Goal: Task Accomplishment & Management: Manage account settings

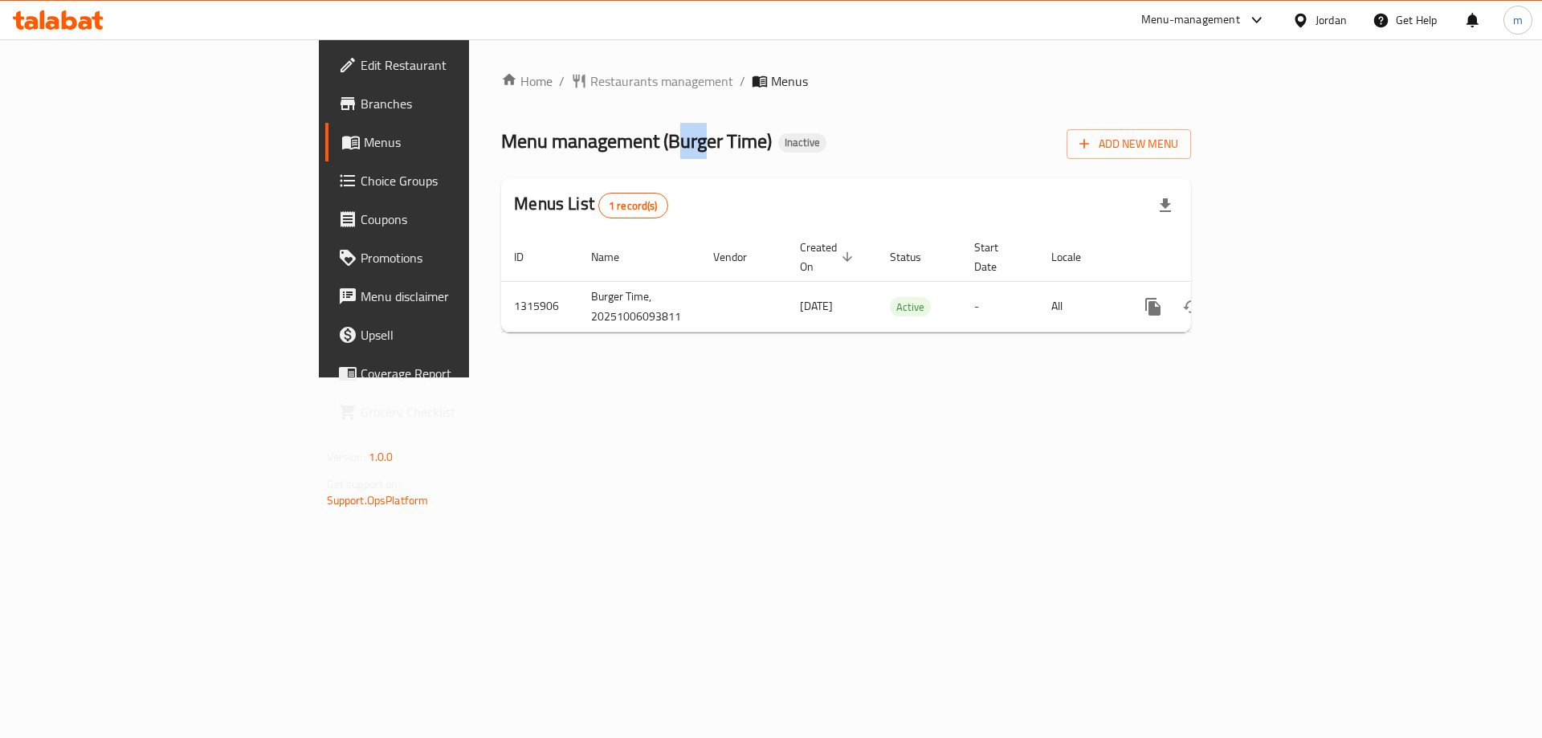
click at [501, 149] on span "Menu management ( Burger Time )" at bounding box center [636, 141] width 271 height 36
drag, startPoint x: 456, startPoint y: 136, endPoint x: 557, endPoint y: 150, distance: 102.2
click at [557, 150] on span "Menu management ( Burger Time )" at bounding box center [636, 141] width 271 height 36
copy span "Burger Time"
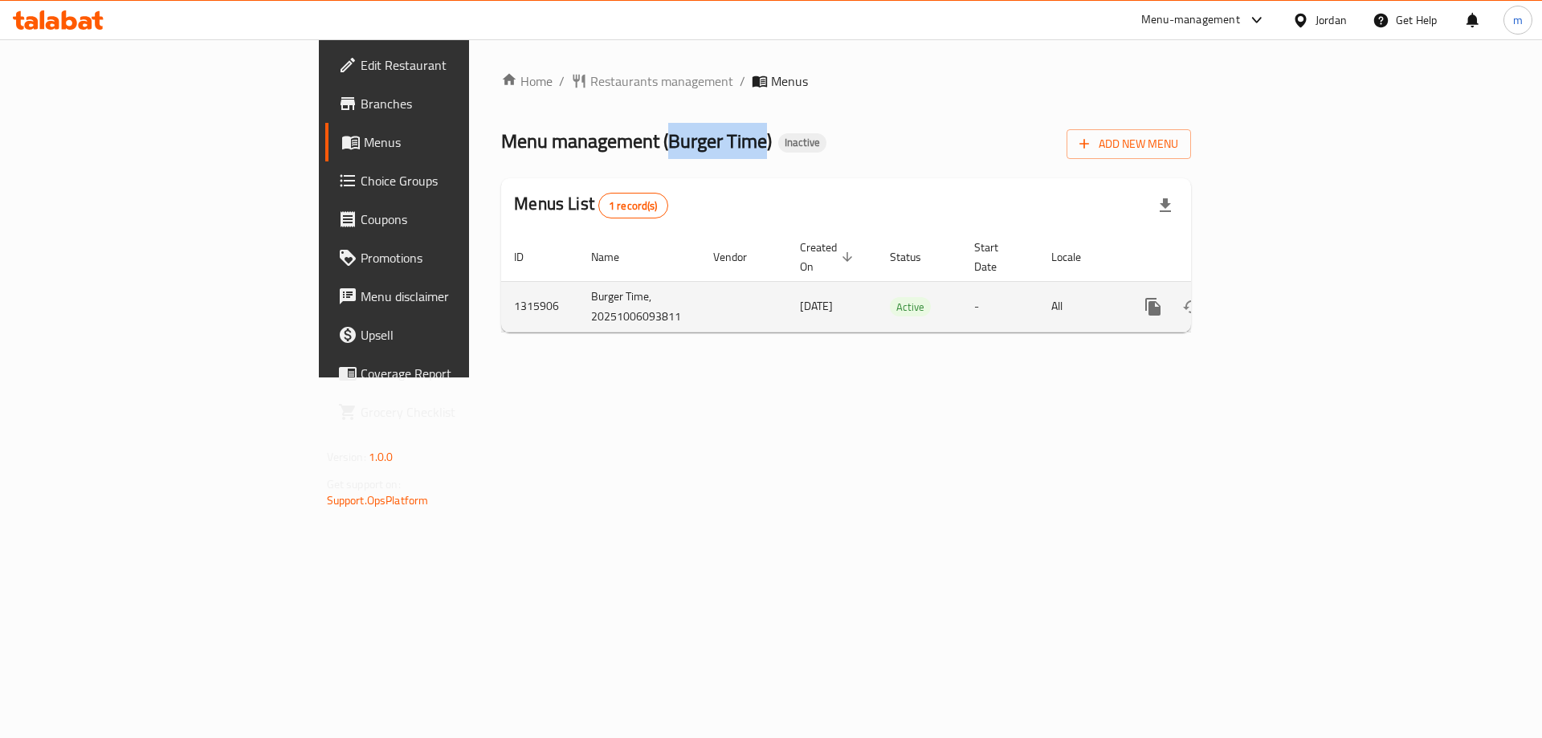
click at [1279, 297] on icon "enhanced table" at bounding box center [1269, 306] width 19 height 19
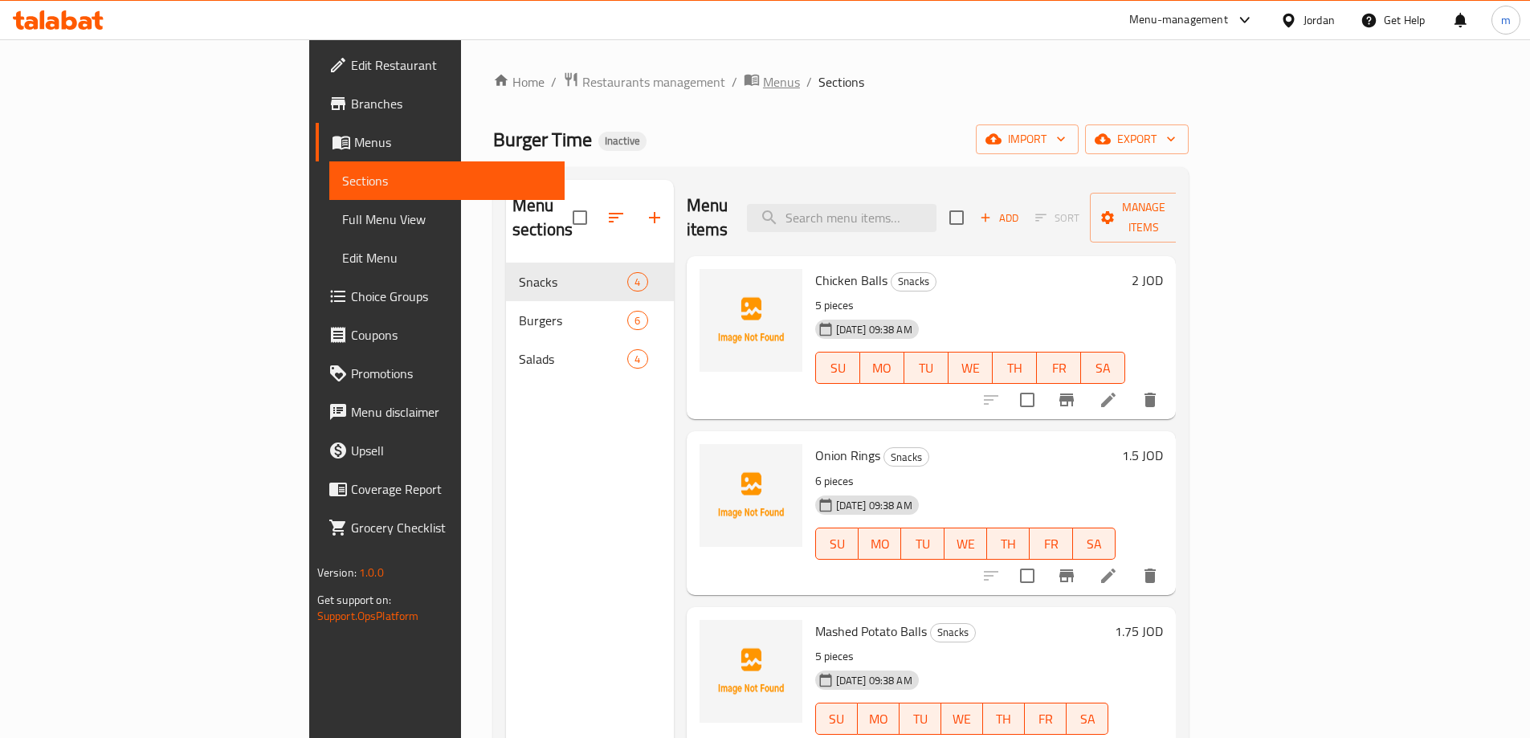
click at [763, 92] on span "Menus" at bounding box center [781, 81] width 37 height 19
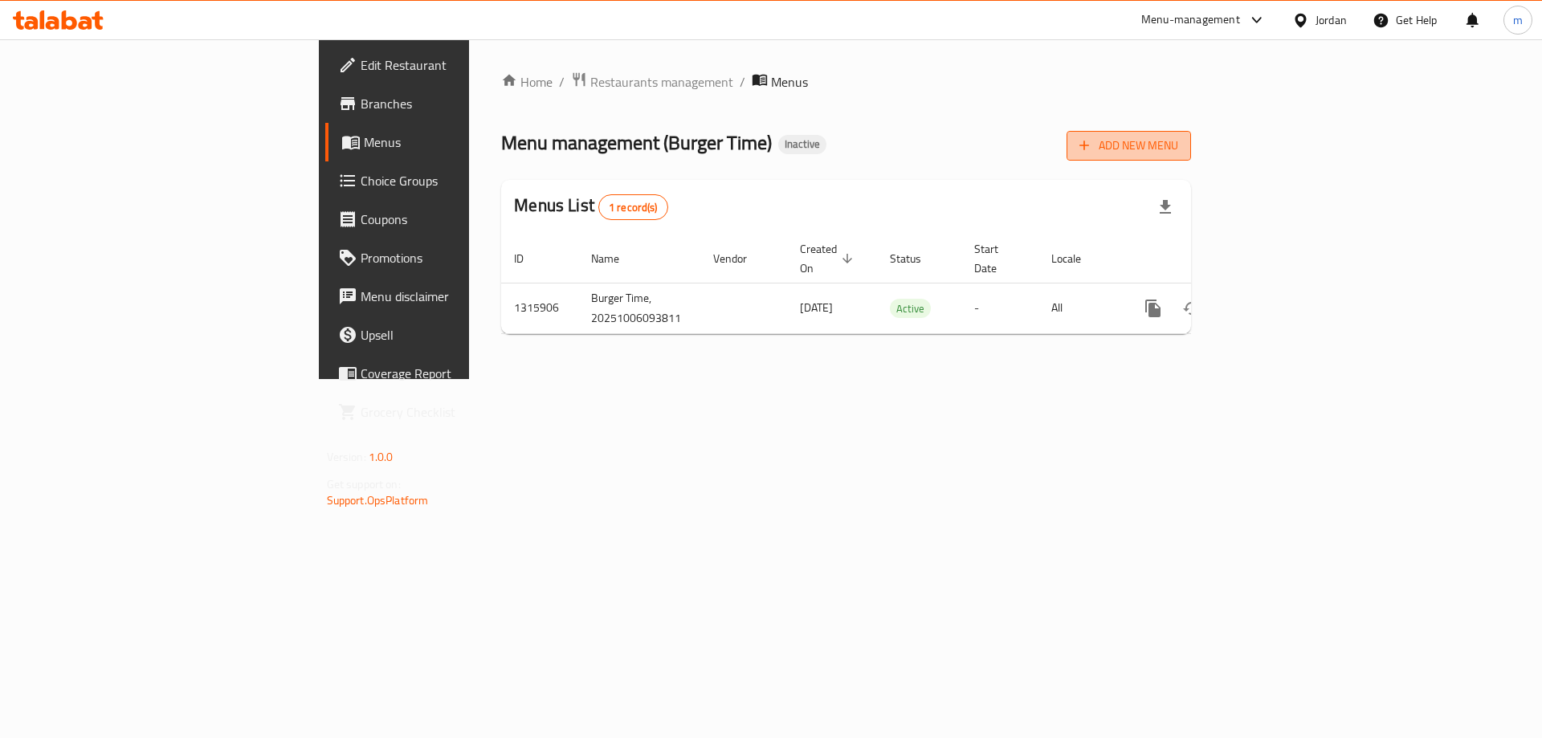
click at [1178, 146] on span "Add New Menu" at bounding box center [1129, 146] width 99 height 20
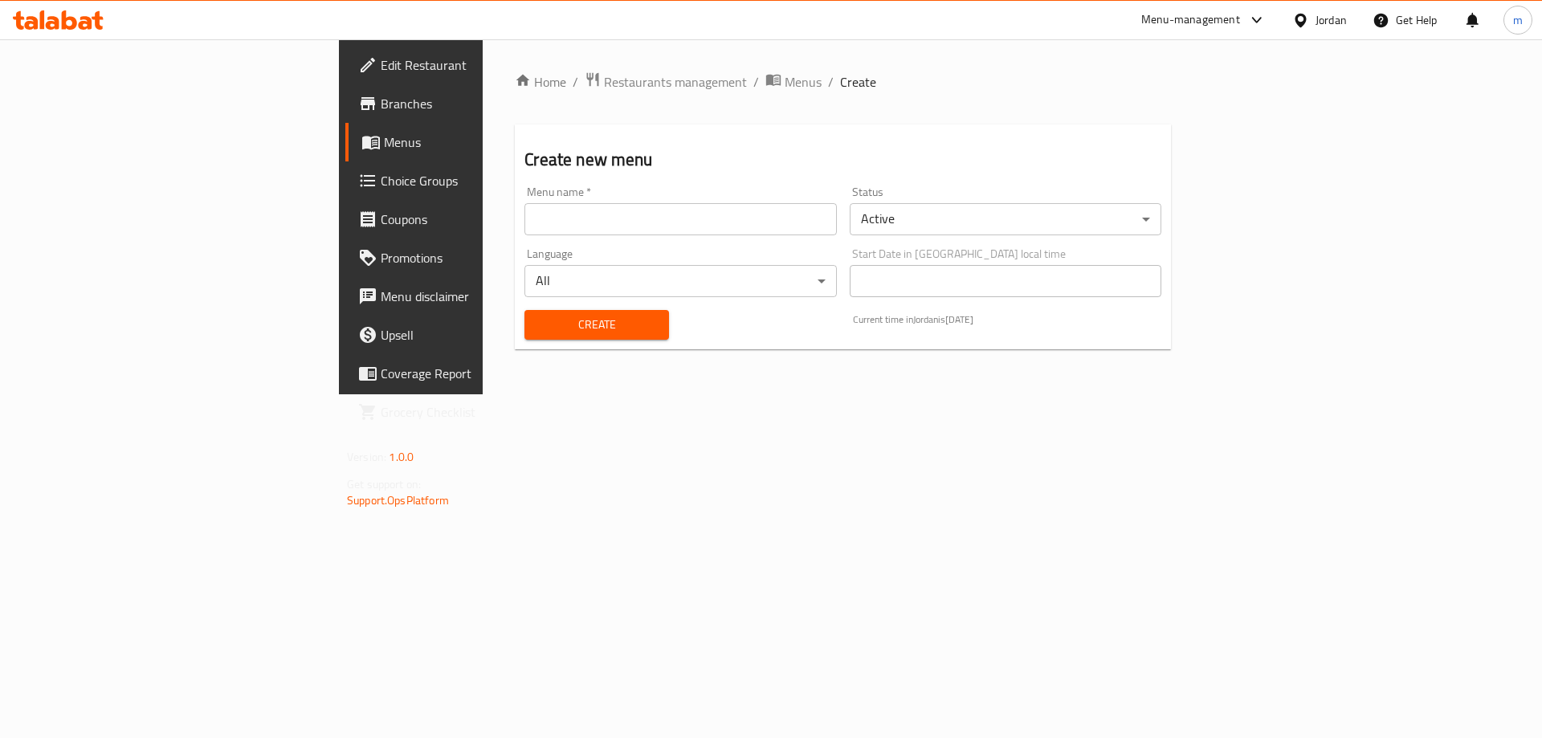
click at [691, 228] on input "text" at bounding box center [681, 219] width 312 height 32
paste input "Burger Time"
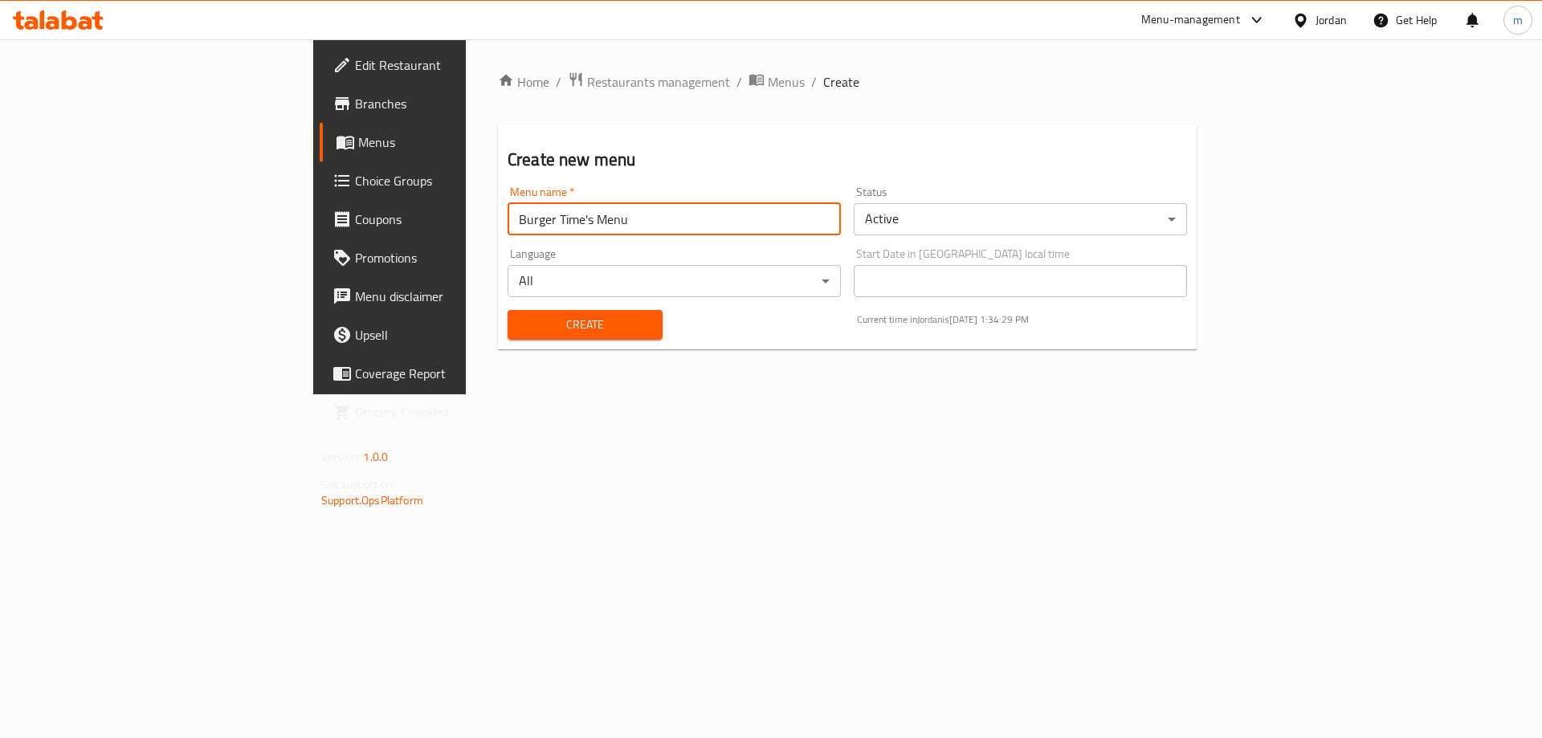
type input "Burger Time's Menu"
click at [508, 310] on button "Create" at bounding box center [585, 325] width 155 height 30
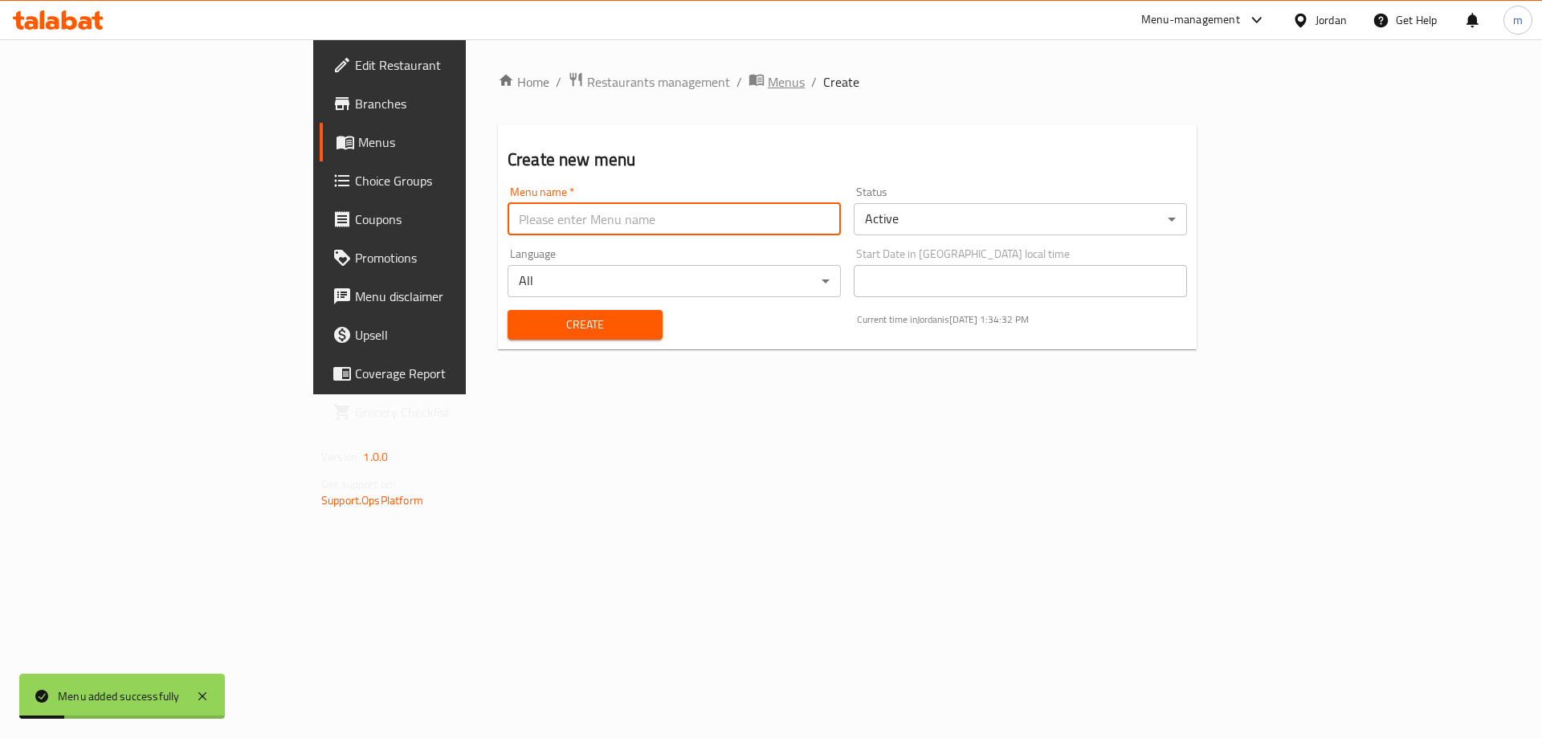
click at [768, 78] on span "Menus" at bounding box center [786, 81] width 37 height 19
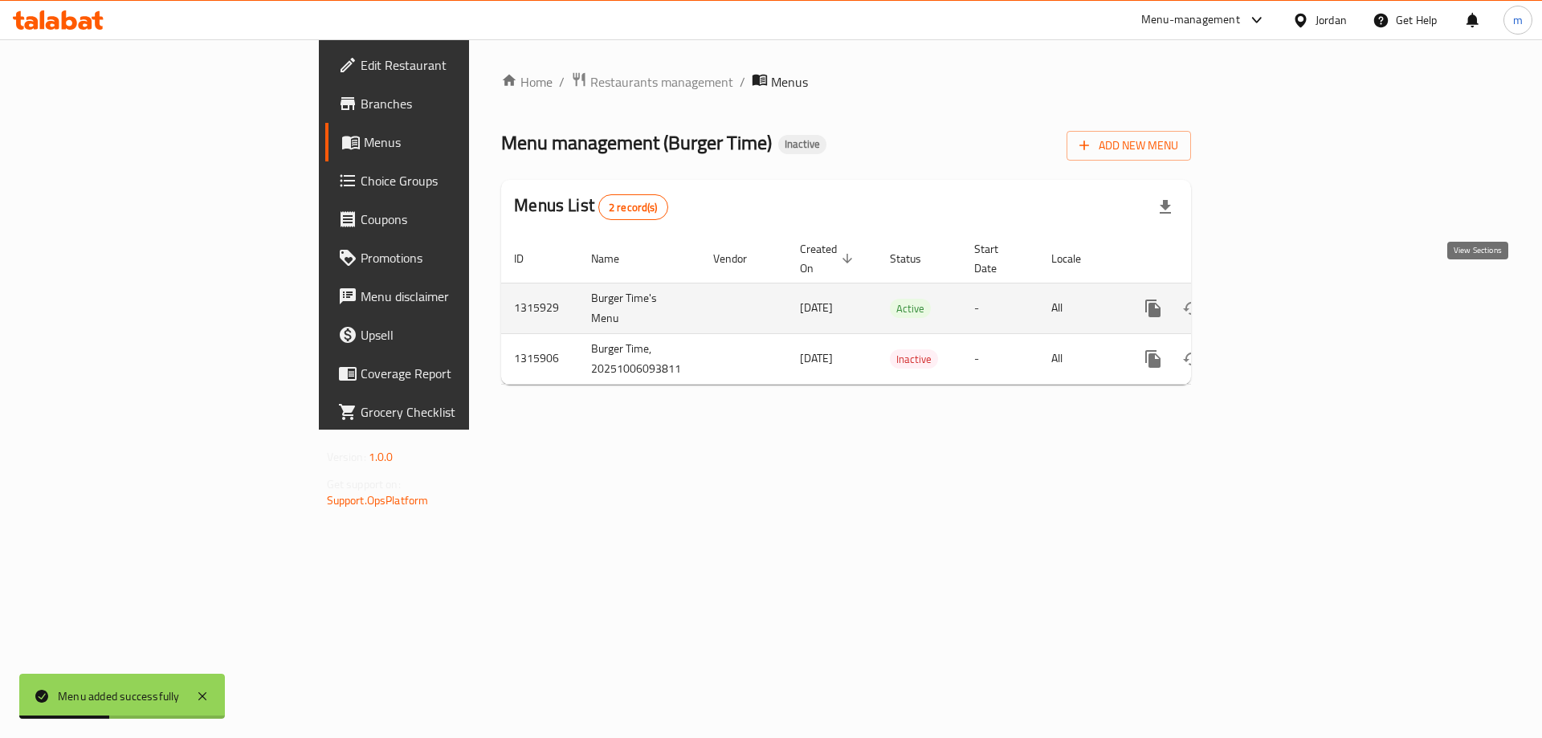
click at [1289, 289] on link "enhanced table" at bounding box center [1269, 308] width 39 height 39
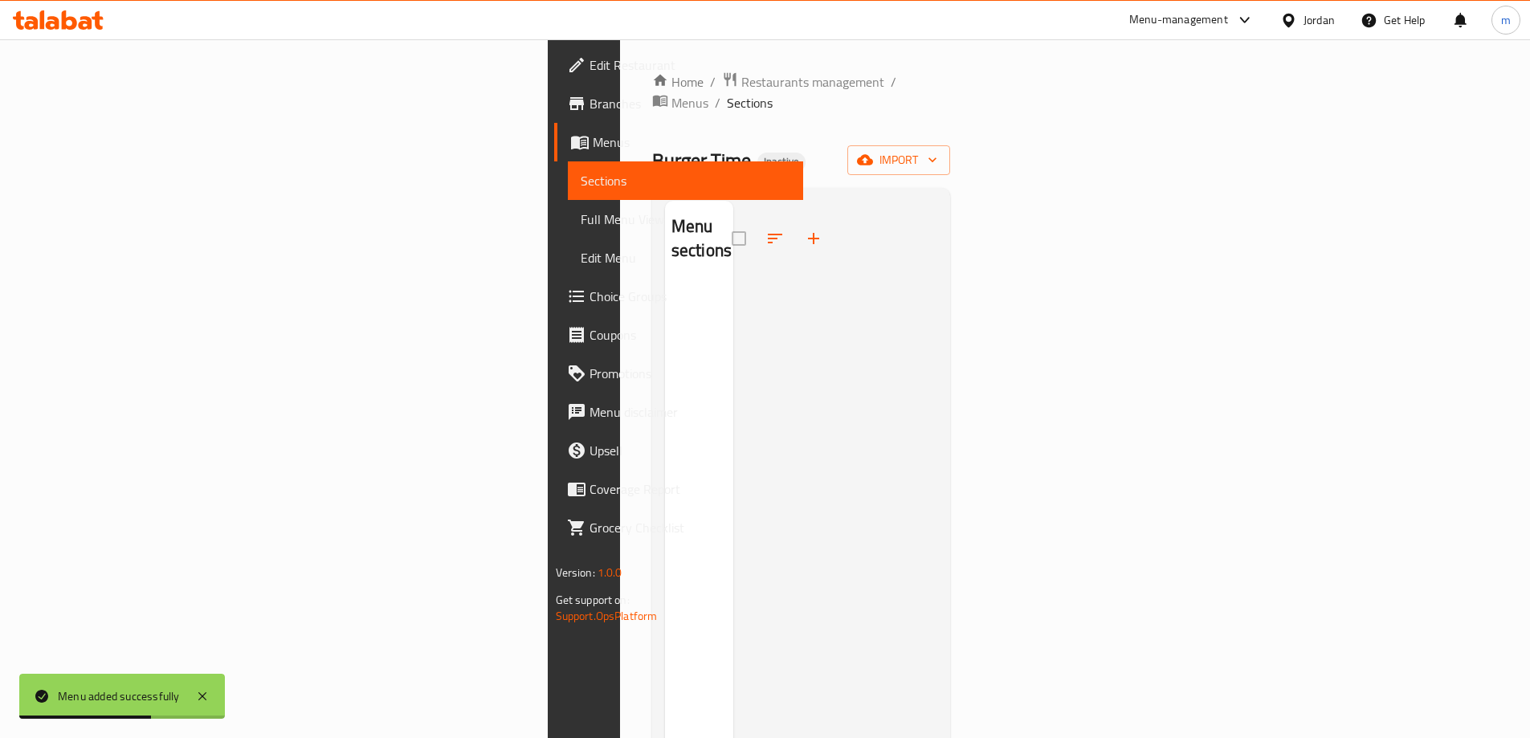
click at [951, 149] on div "Burger Time Inactive import" at bounding box center [801, 160] width 299 height 30
click at [937, 150] on span "import" at bounding box center [898, 160] width 77 height 20
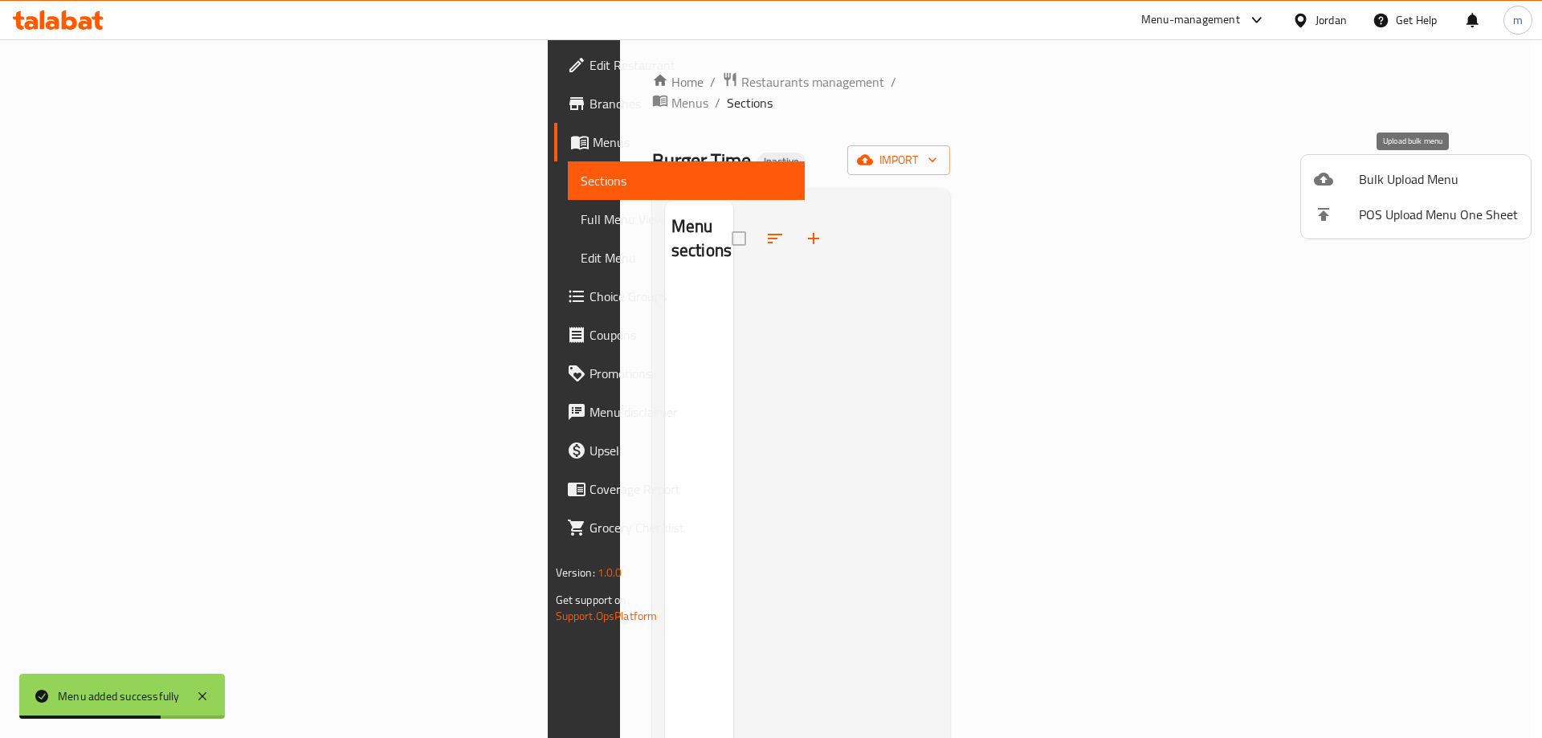
click at [1406, 177] on span "Bulk Upload Menu" at bounding box center [1438, 178] width 159 height 19
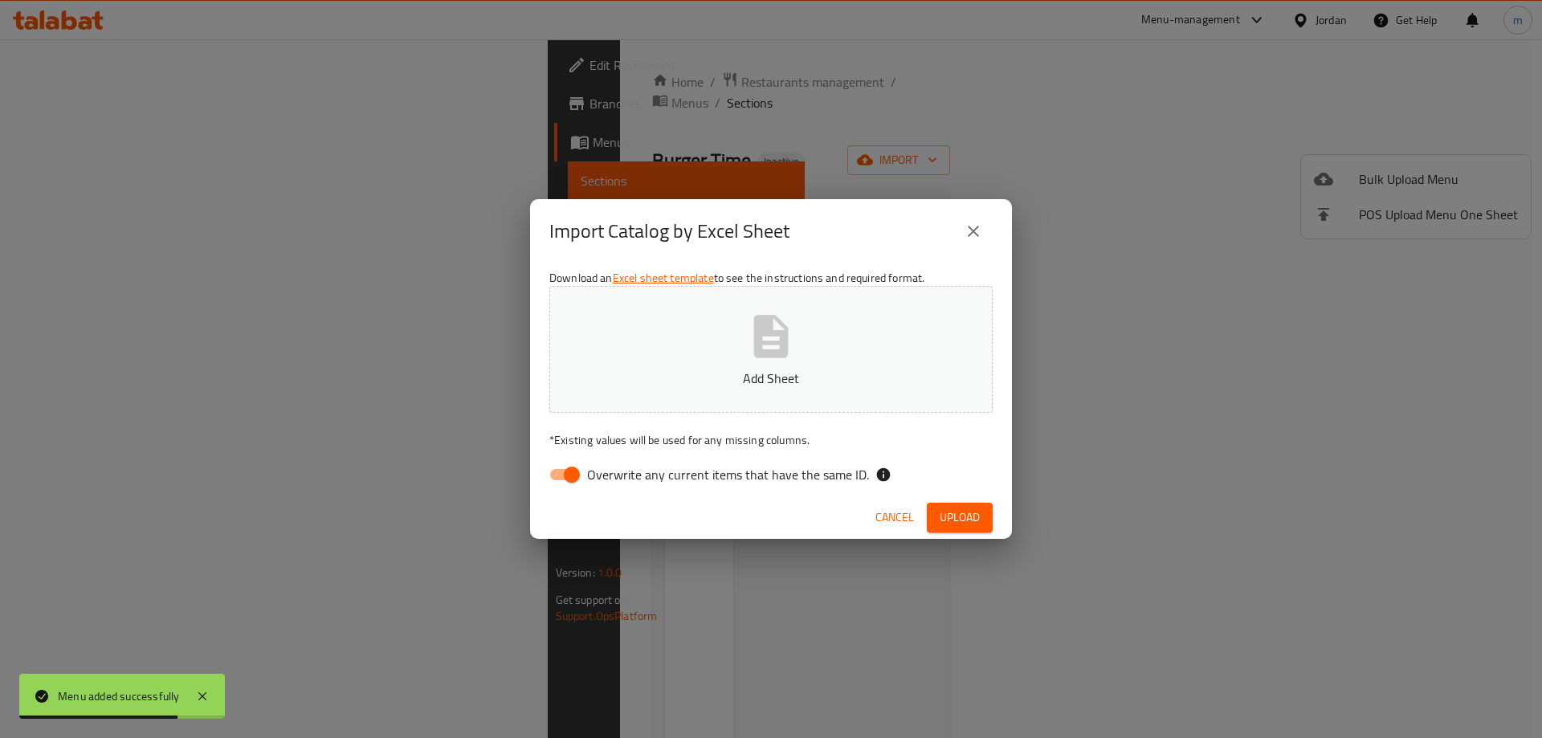
click at [722, 484] on span "Overwrite any current items that have the same ID." at bounding box center [728, 474] width 282 height 19
click at [618, 484] on input "Overwrite any current items that have the same ID." at bounding box center [572, 474] width 92 height 31
checkbox input "false"
click at [983, 507] on button "Upload" at bounding box center [960, 518] width 66 height 30
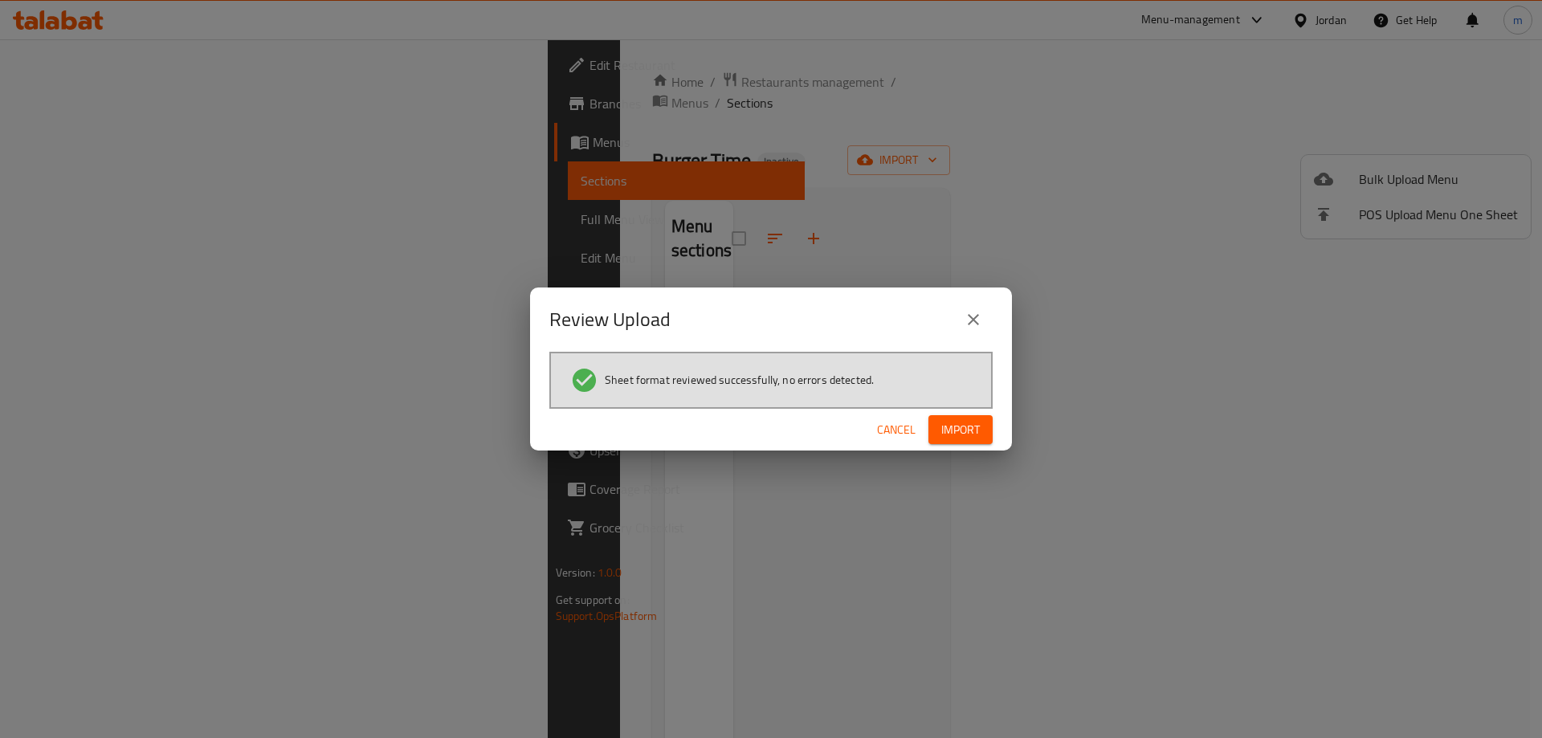
click at [946, 433] on span "Import" at bounding box center [960, 430] width 39 height 20
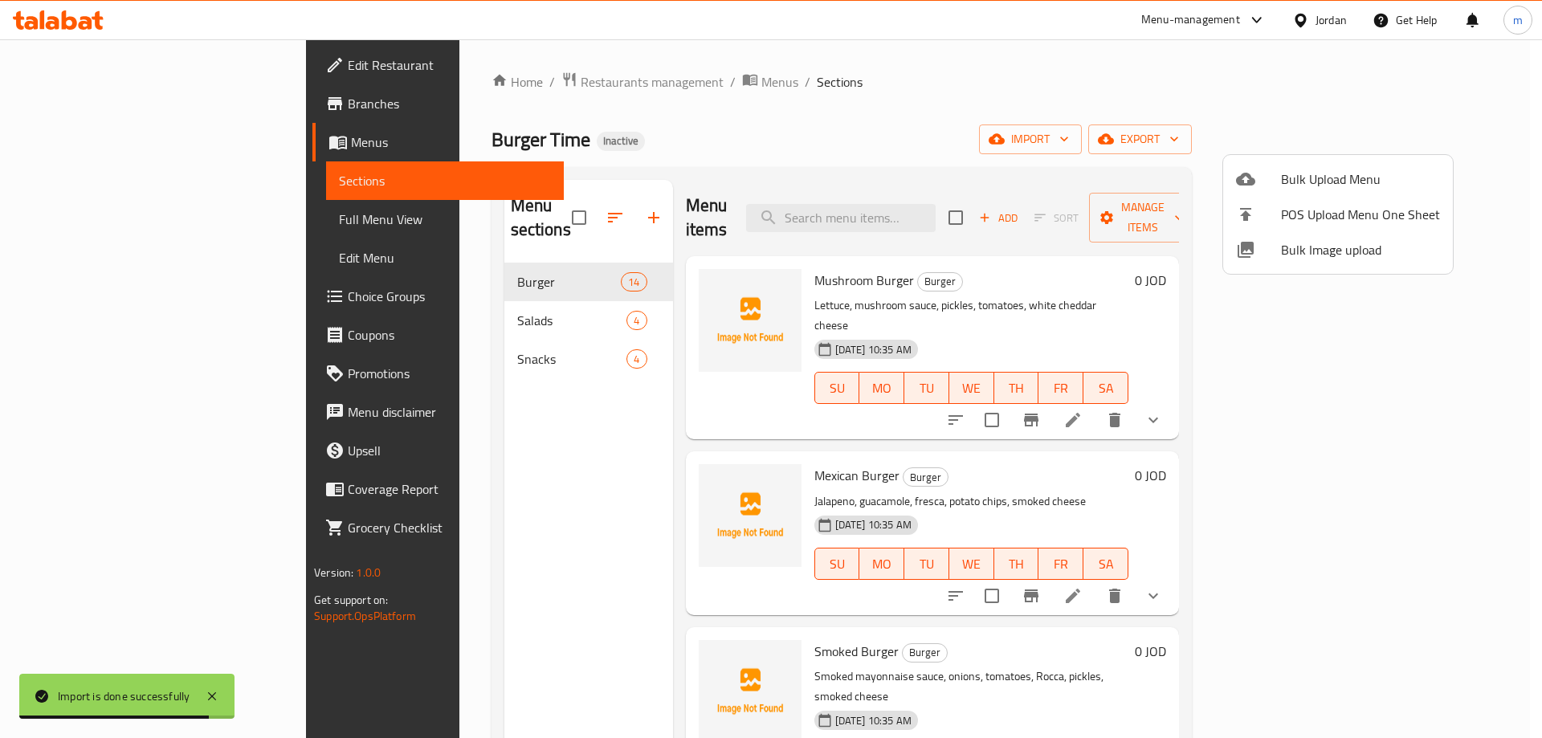
click at [165, 225] on div at bounding box center [771, 369] width 1542 height 738
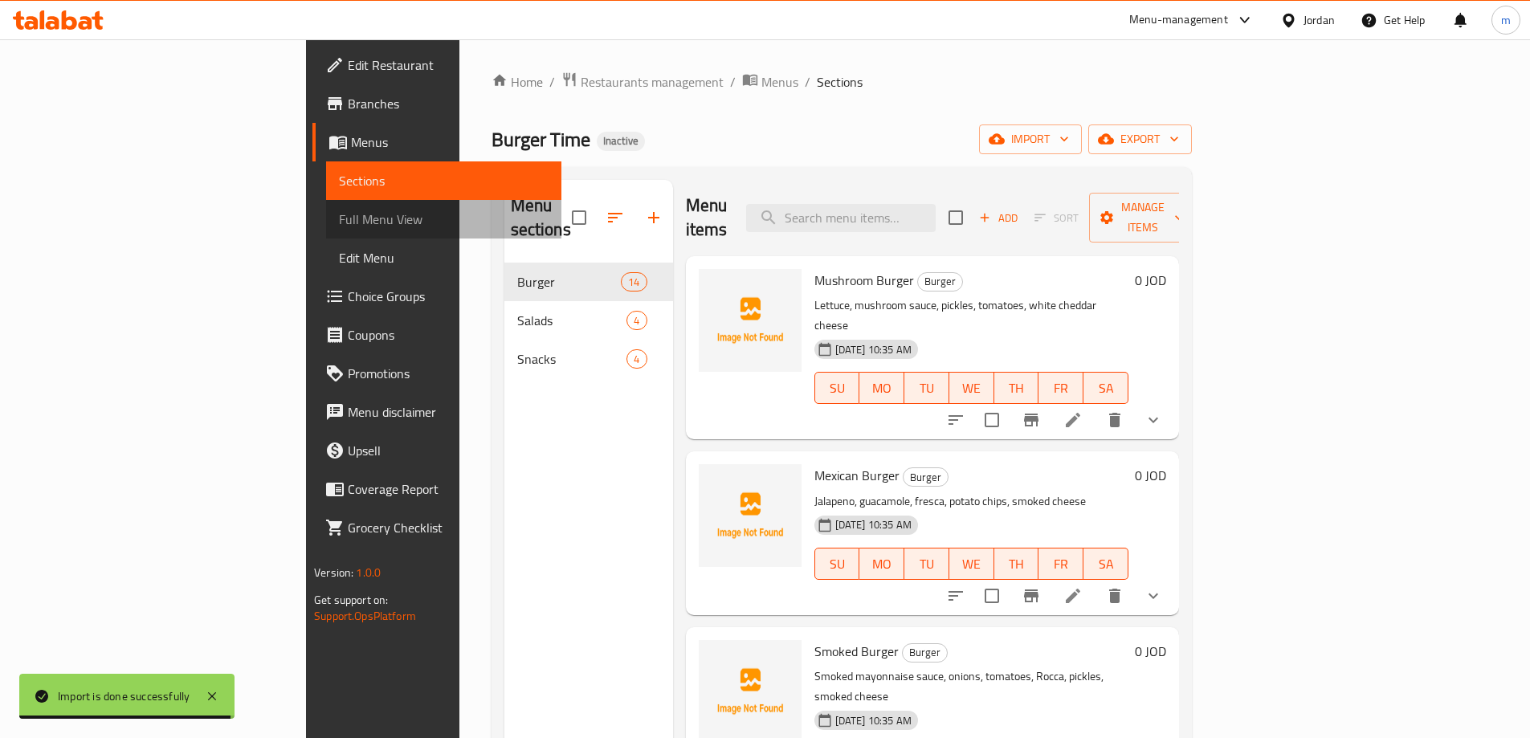
click at [339, 225] on span "Full Menu View" at bounding box center [444, 219] width 210 height 19
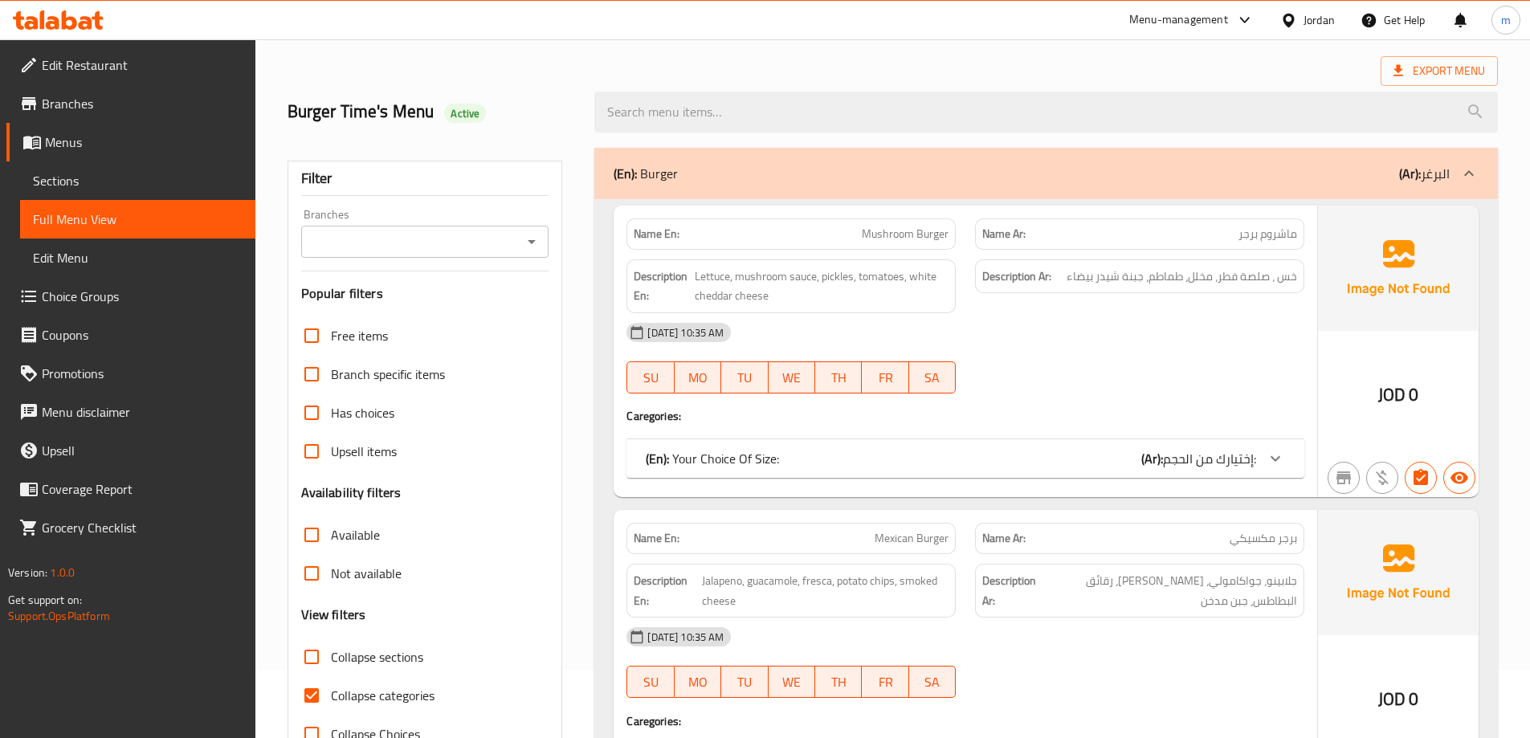
scroll to position [161, 0]
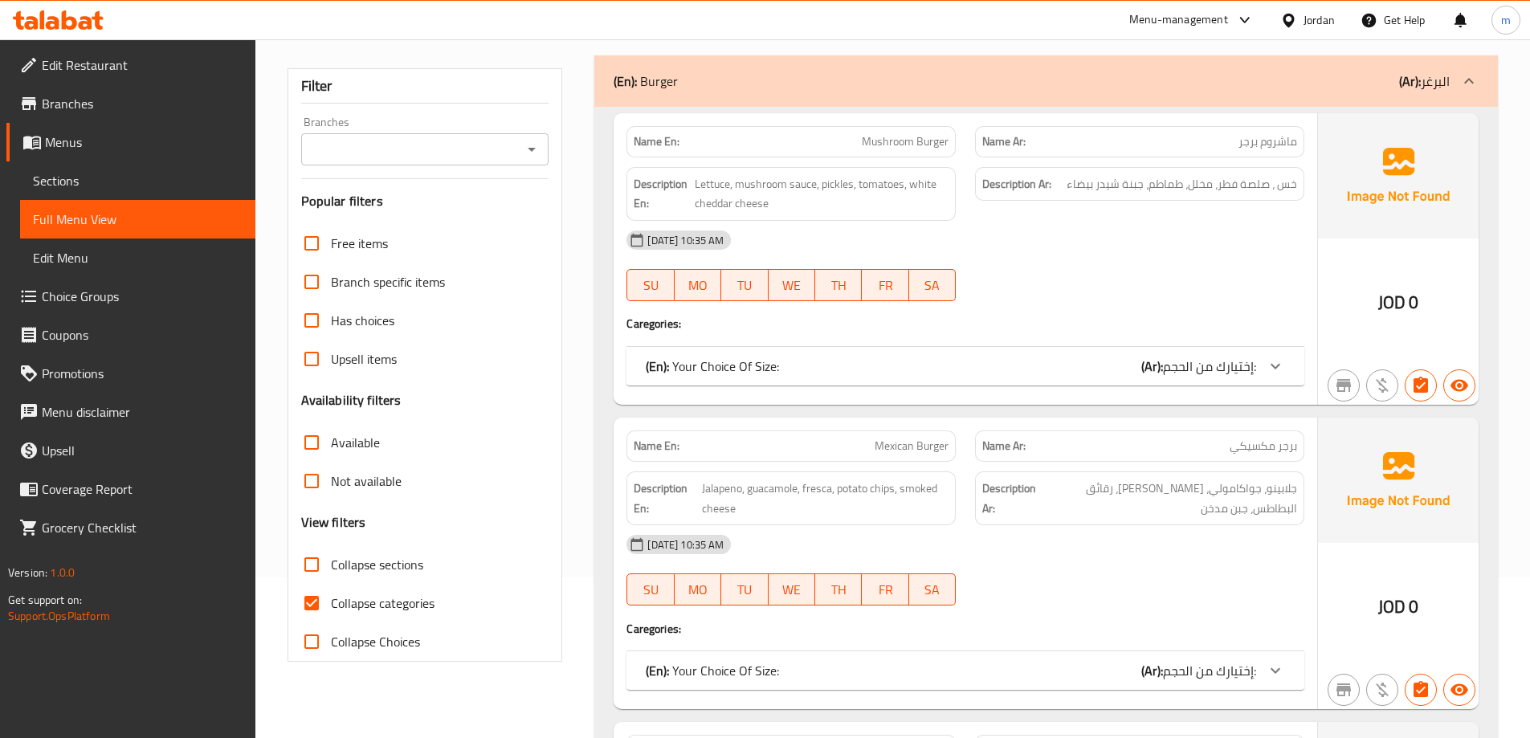
click at [384, 566] on span "Collapse sections" at bounding box center [377, 564] width 92 height 19
click at [331, 566] on input "Collapse sections" at bounding box center [311, 564] width 39 height 39
checkbox input "true"
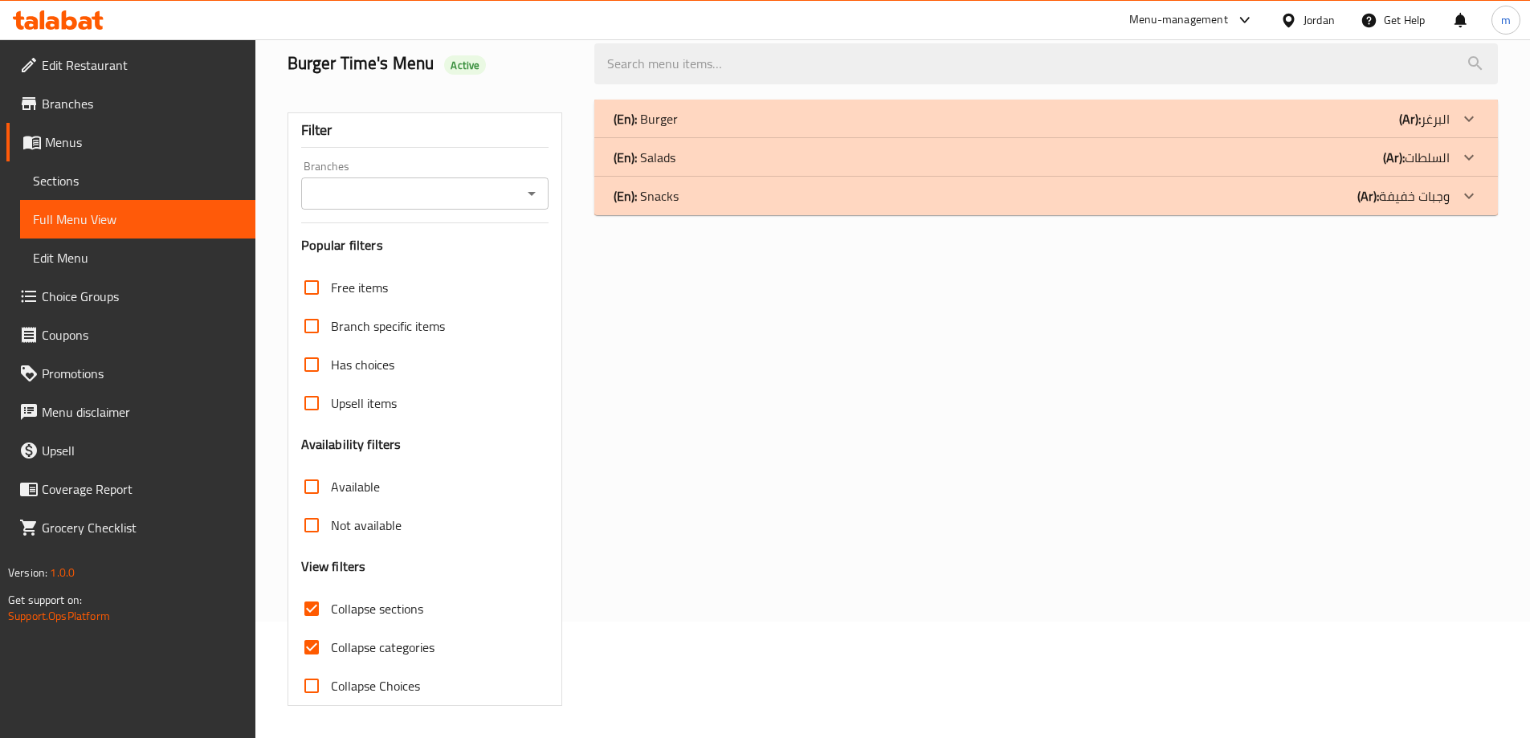
click at [394, 638] on span "Collapse categories" at bounding box center [383, 647] width 104 height 19
click at [331, 628] on input "Collapse categories" at bounding box center [311, 647] width 39 height 39
checkbox input "false"
click at [822, 130] on div "(En): Burger (Ar): البرغر" at bounding box center [1046, 119] width 904 height 39
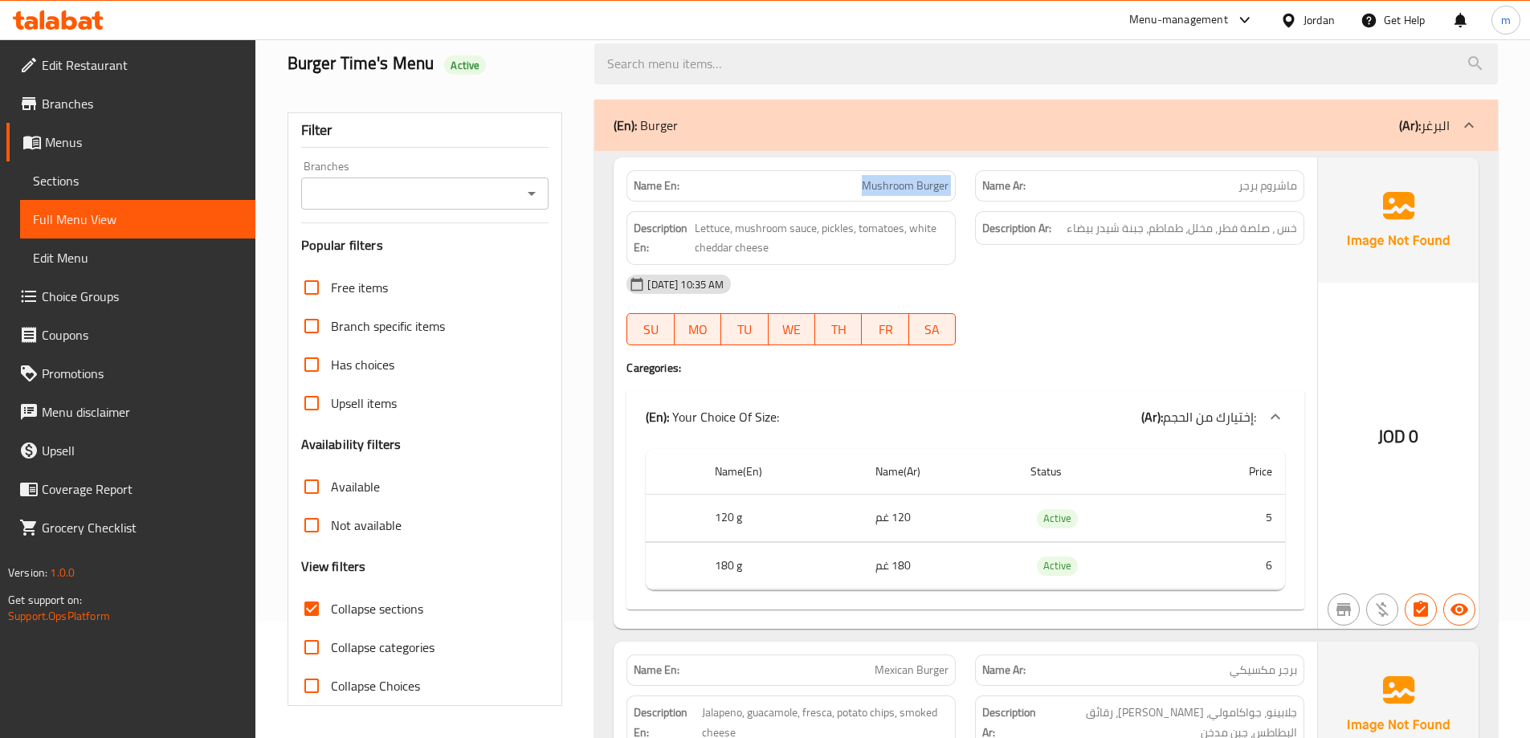
drag, startPoint x: 835, startPoint y: 171, endPoint x: 980, endPoint y: 176, distance: 145.5
click at [980, 176] on div "Name En: Mushroom Burger Name Ar: ماشروم برجر" at bounding box center [965, 186] width 697 height 51
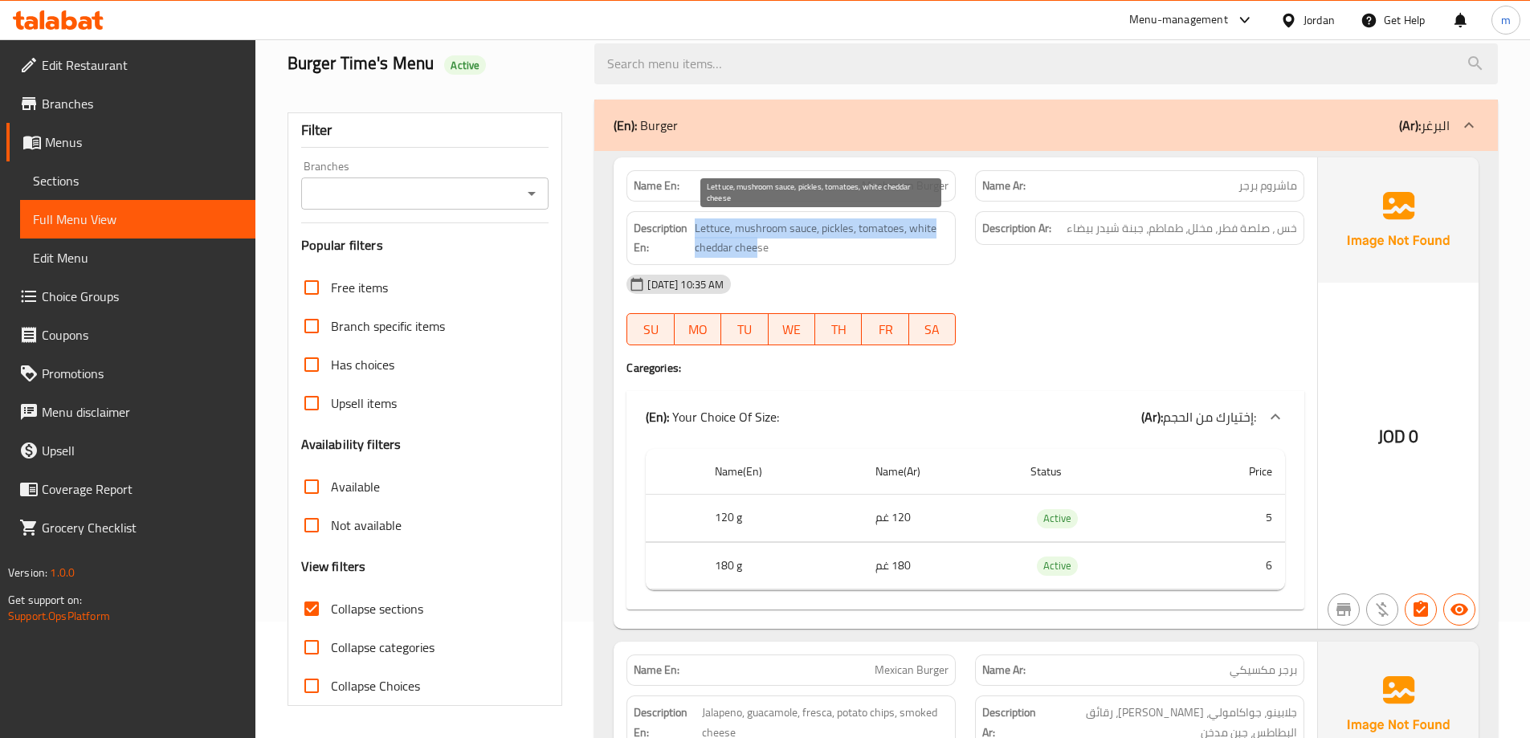
drag, startPoint x: 695, startPoint y: 225, endPoint x: 758, endPoint y: 254, distance: 69.7
click at [758, 254] on span "Lettuce, mushroom sauce, pickles, tomatoes, white cheddar cheese" at bounding box center [822, 237] width 255 height 39
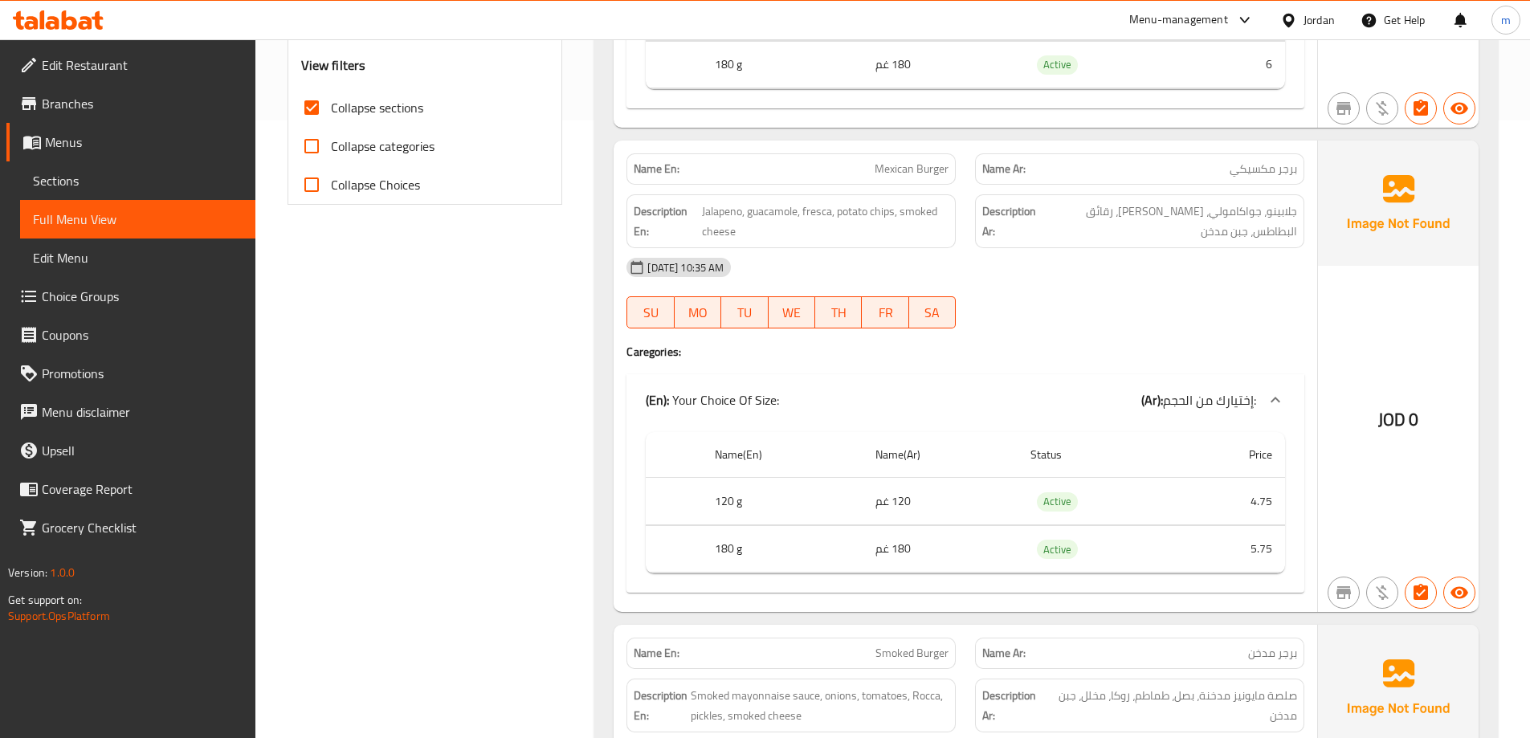
scroll to position [615, 0]
click at [1366, 300] on div "JOD 0" at bounding box center [1398, 380] width 161 height 472
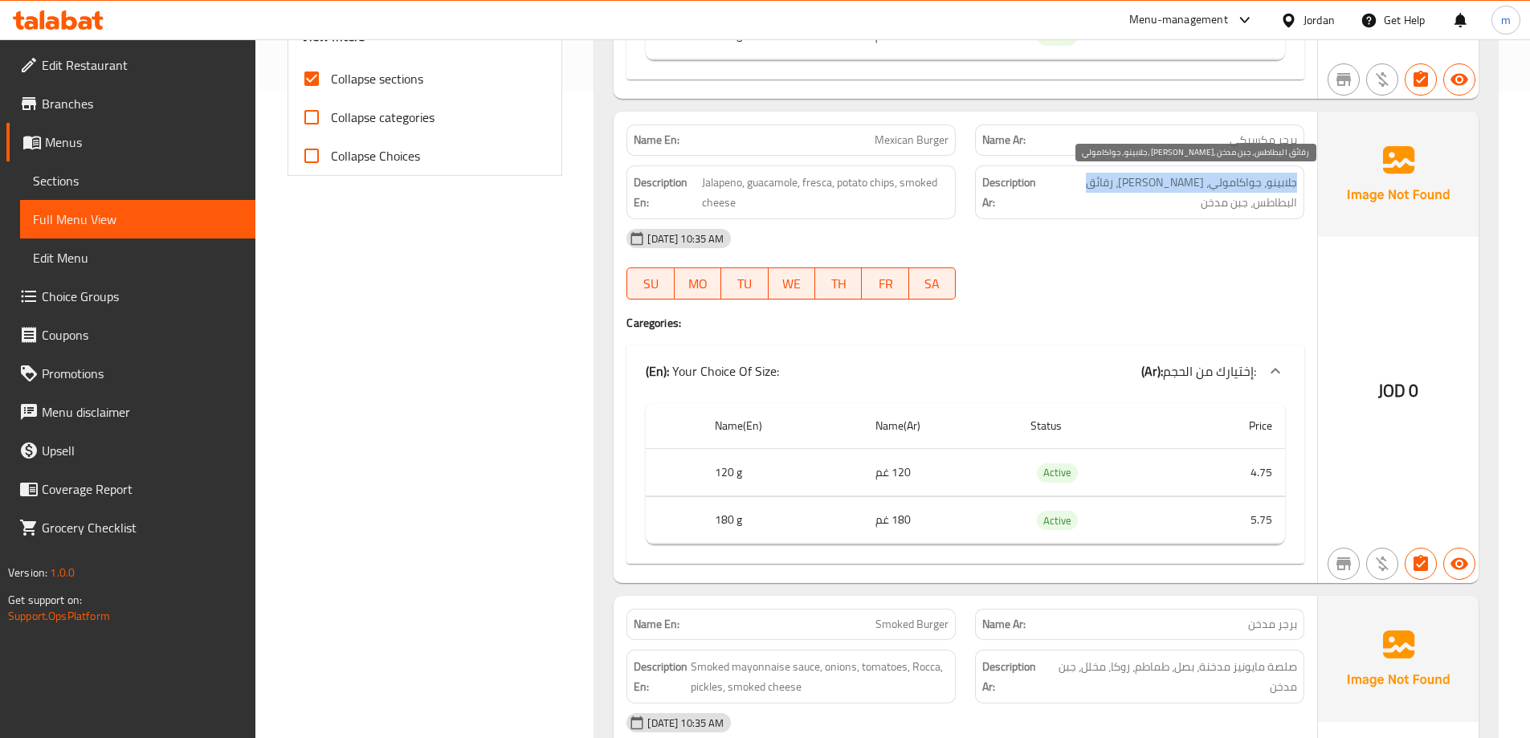
drag, startPoint x: 1297, startPoint y: 177, endPoint x: 1097, endPoint y: 182, distance: 200.1
click at [1097, 182] on span "جلابينو، جواكامولي، فريسكا، رقائق البطاطس، جبن مدخن" at bounding box center [1170, 192] width 255 height 39
click at [1093, 182] on span "جلابينو، جواكامولي، فريسكا، رقائق البطاطس، جبن مدخن" at bounding box center [1170, 192] width 255 height 39
drag, startPoint x: 1091, startPoint y: 182, endPoint x: 1165, endPoint y: 187, distance: 74.1
click at [1165, 187] on span "جلابينو، جواكامولي، فريسكا، رقائق البطاطس، جبن مدخن" at bounding box center [1170, 192] width 255 height 39
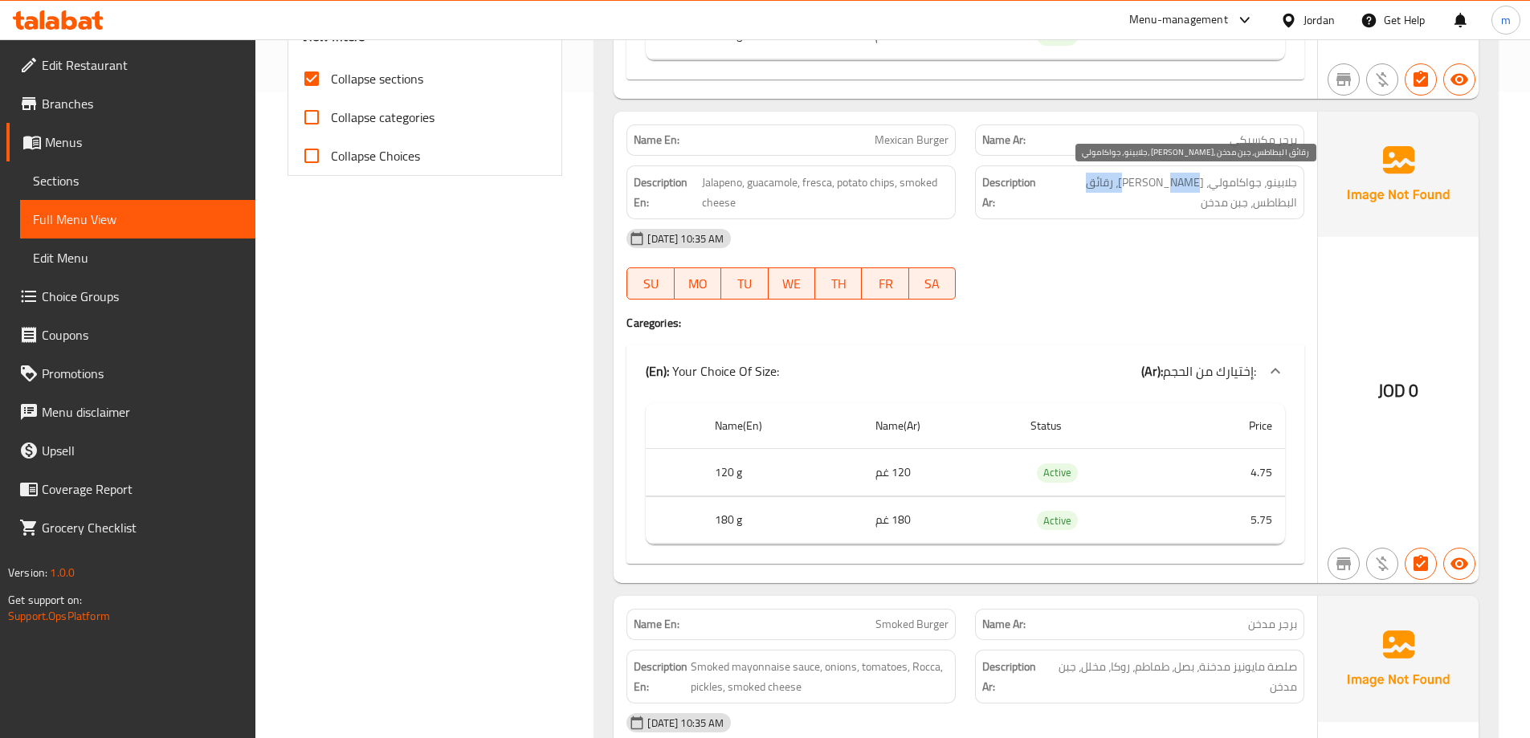
copy span "رقائق البطاطس"
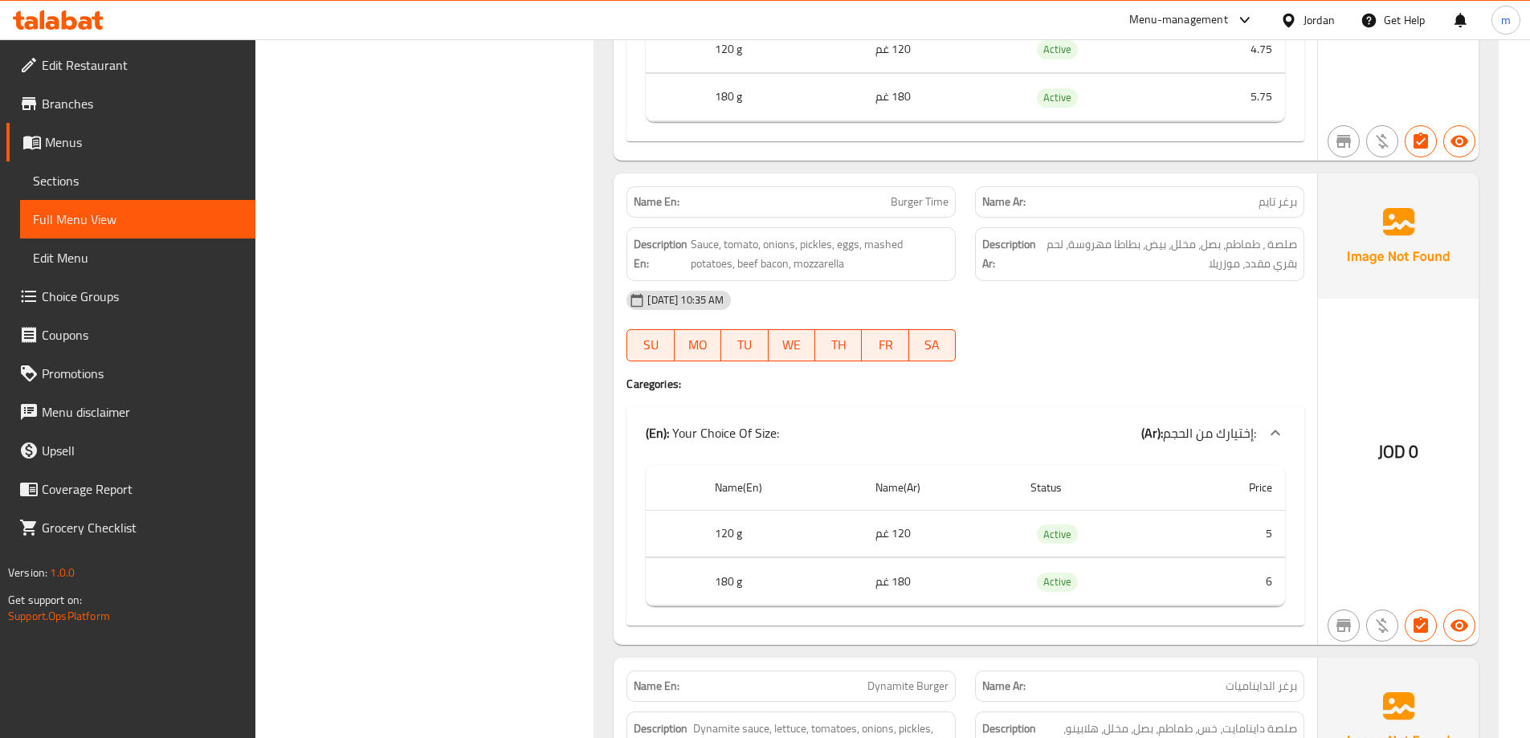
scroll to position [2542, 0]
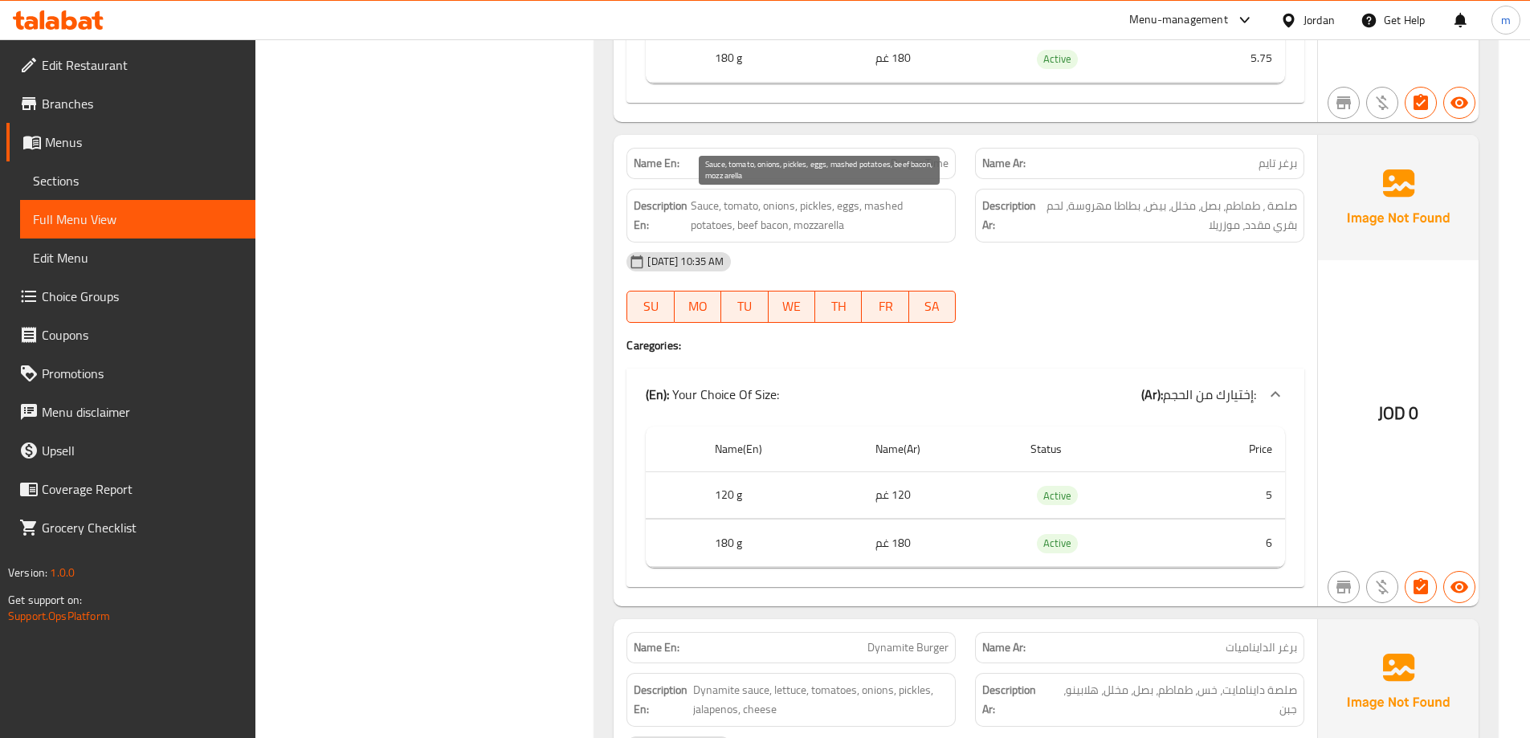
click at [733, 207] on span "Sauce, tomato, onions, pickles, eggs, mashed potatoes, beef bacon, mozzarella" at bounding box center [820, 215] width 258 height 39
click at [788, 207] on span "Sauce, tomato, onions, pickles, eggs, mashed potatoes, beef bacon, mozzarella" at bounding box center [820, 215] width 258 height 39
click at [817, 212] on span "Sauce, tomato, onions, pickles, eggs, mashed potatoes, beef bacon, mozzarella" at bounding box center [820, 215] width 258 height 39
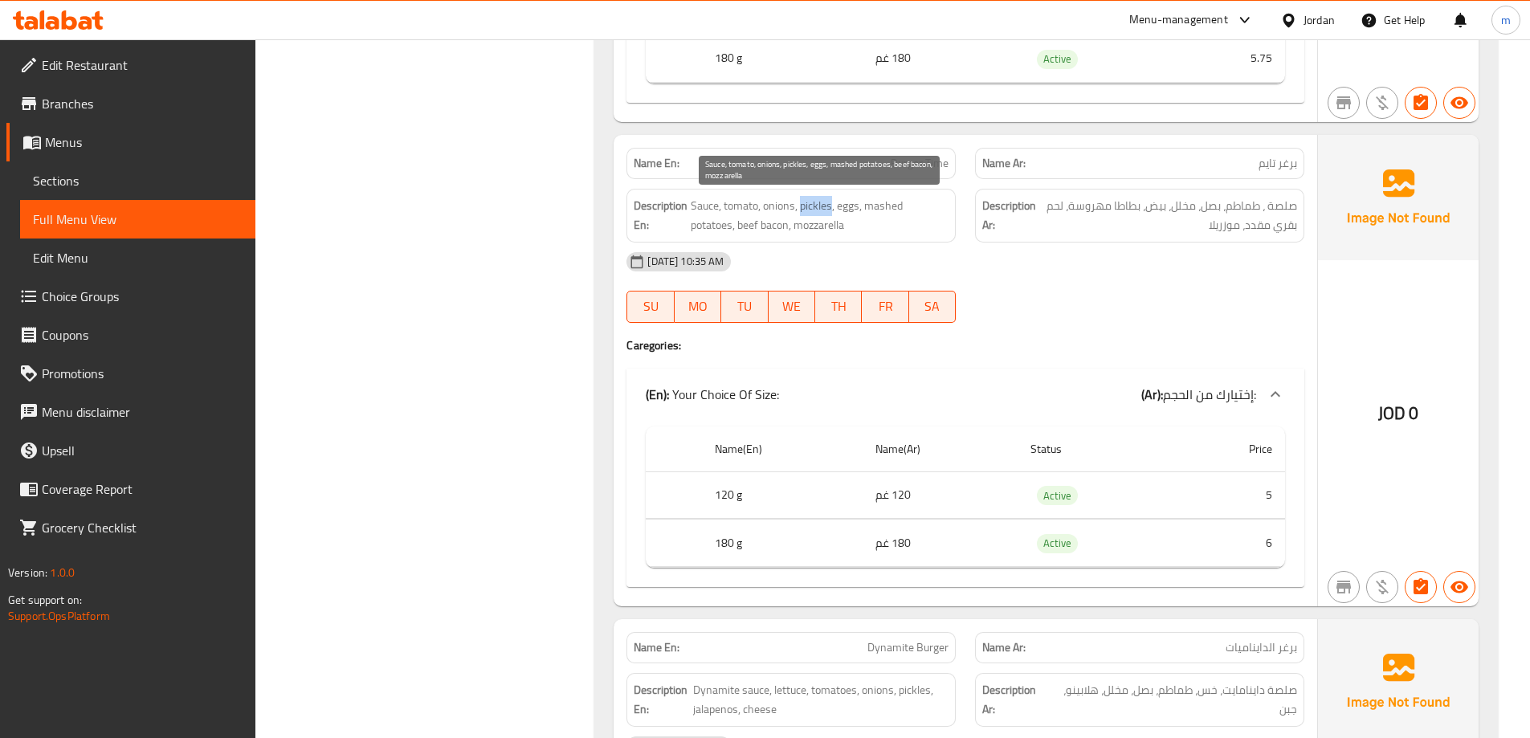
click at [817, 212] on span "Sauce, tomato, onions, pickles, eggs, mashed potatoes, beef bacon, mozzarella" at bounding box center [820, 215] width 258 height 39
click at [844, 206] on span "Sauce, tomato, onions, pickles, eggs, mashed potatoes, beef bacon, mozzarella" at bounding box center [820, 215] width 258 height 39
click at [888, 202] on span "Sauce, tomato, onions, pickles, eggs, mashed potatoes, beef bacon, mozzarella" at bounding box center [820, 215] width 258 height 39
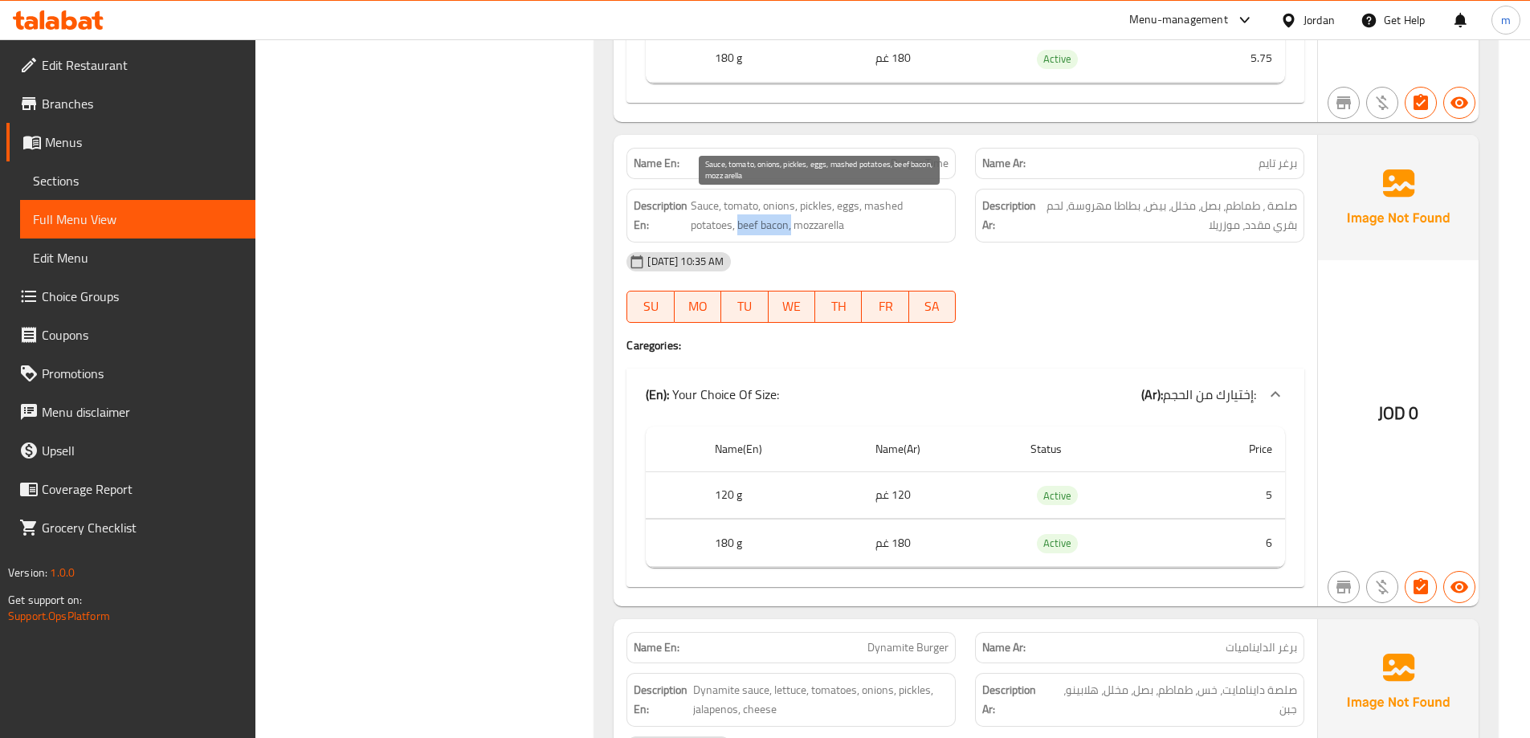
drag, startPoint x: 738, startPoint y: 223, endPoint x: 791, endPoint y: 228, distance: 53.3
click at [791, 228] on span "Sauce, tomato, onions, pickles, eggs, mashed potatoes, beef bacon, mozzarella" at bounding box center [820, 215] width 258 height 39
click at [807, 223] on span "Sauce, tomato, onions, pickles, eggs, mashed potatoes, beef bacon, mozzarella" at bounding box center [820, 215] width 258 height 39
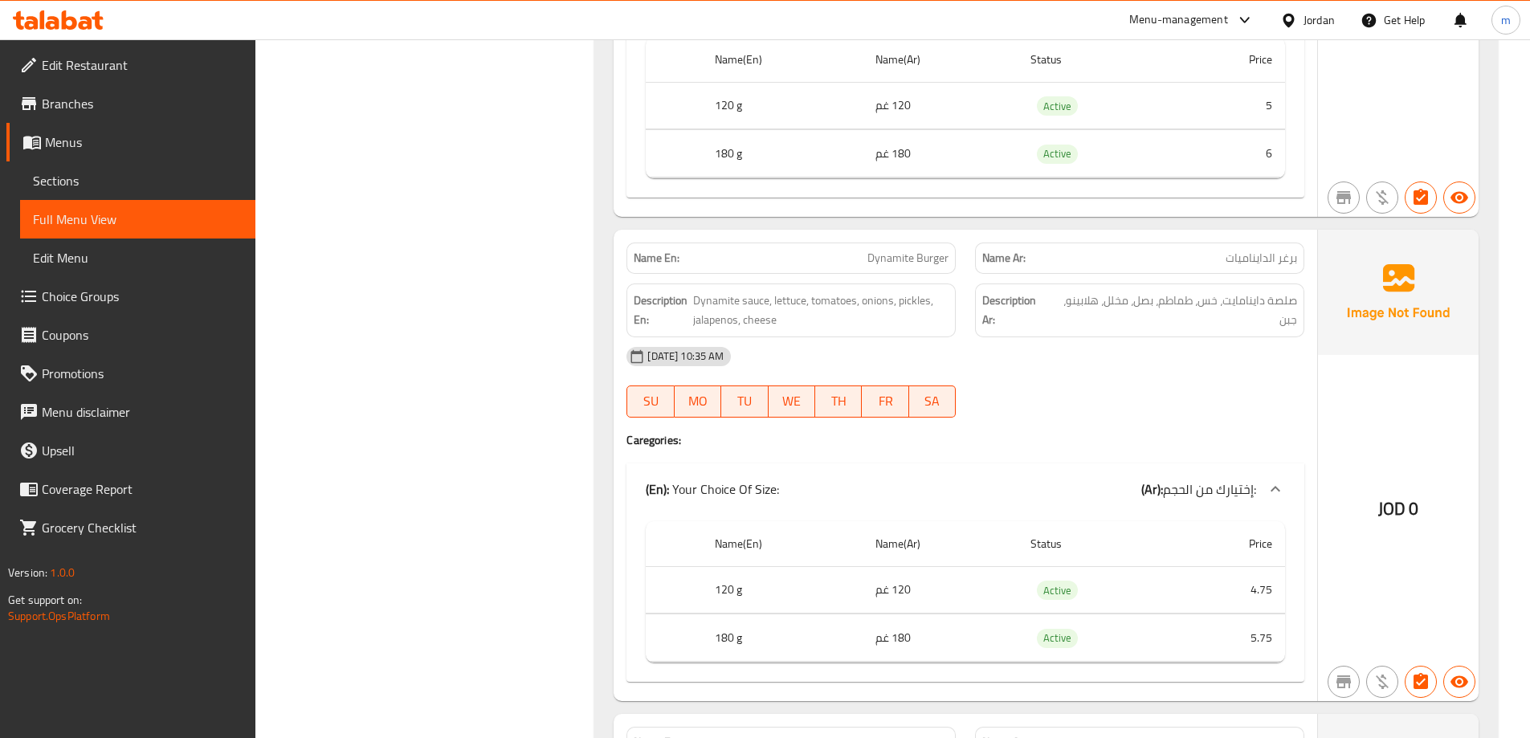
scroll to position [2944, 0]
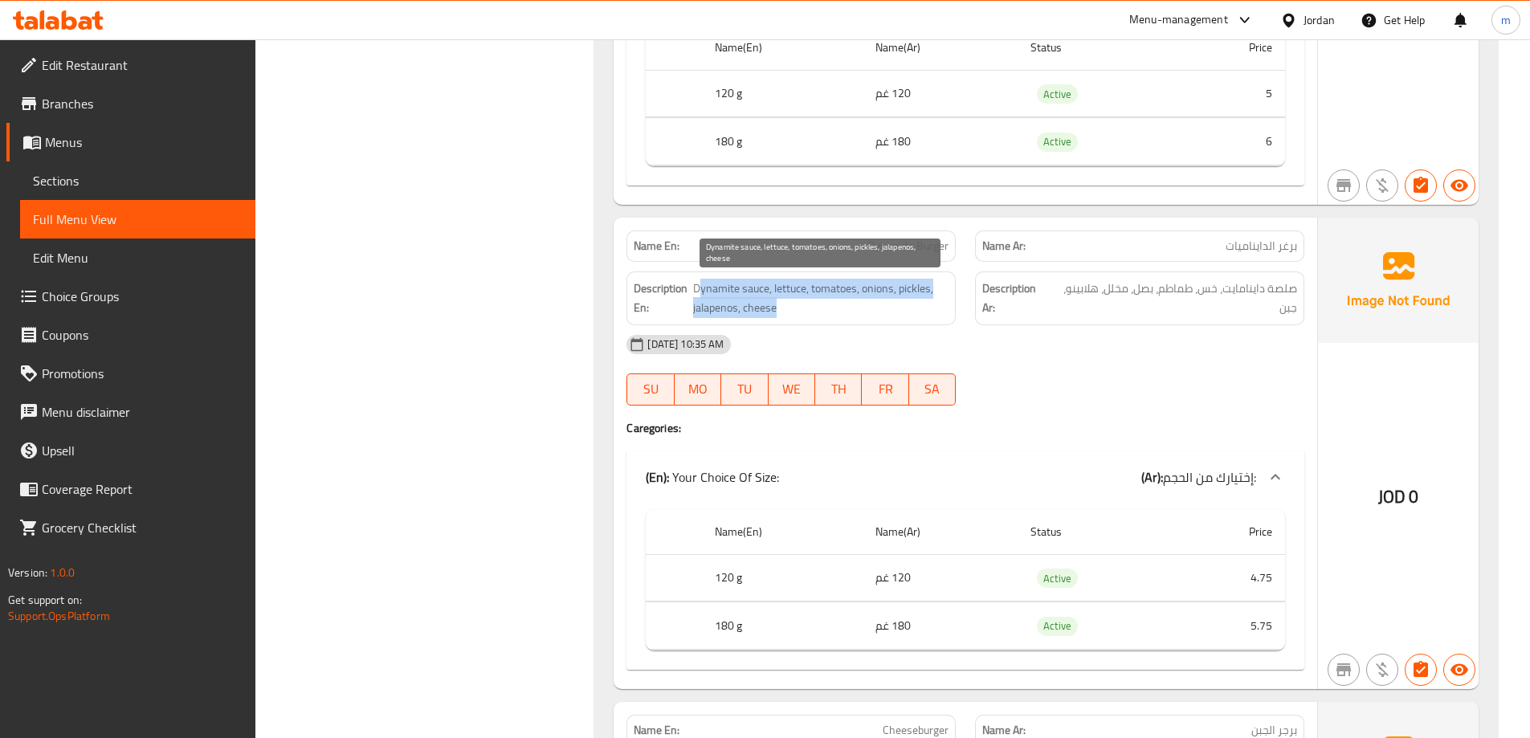
drag, startPoint x: 713, startPoint y: 297, endPoint x: 856, endPoint y: 312, distance: 143.8
click at [847, 312] on span "Dynamite sauce, lettuce, tomatoes, onions, pickles, jalapenos, cheese" at bounding box center [820, 298] width 255 height 39
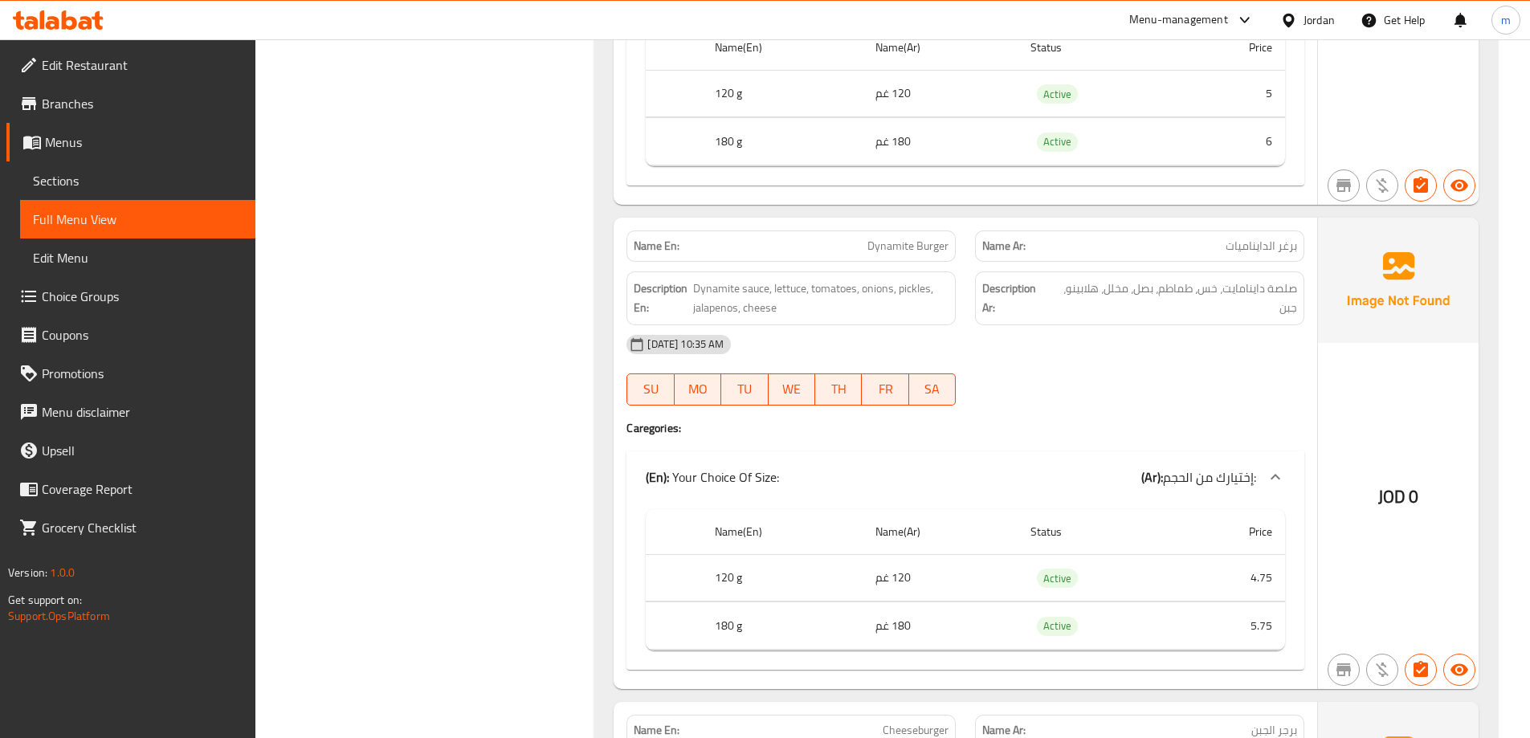
click at [1027, 319] on div "Description Ar: صلصة داينامايت، خس، طماطم، بصل، مخلل، هلابينو، جبن" at bounding box center [1139, 299] width 329 height 54
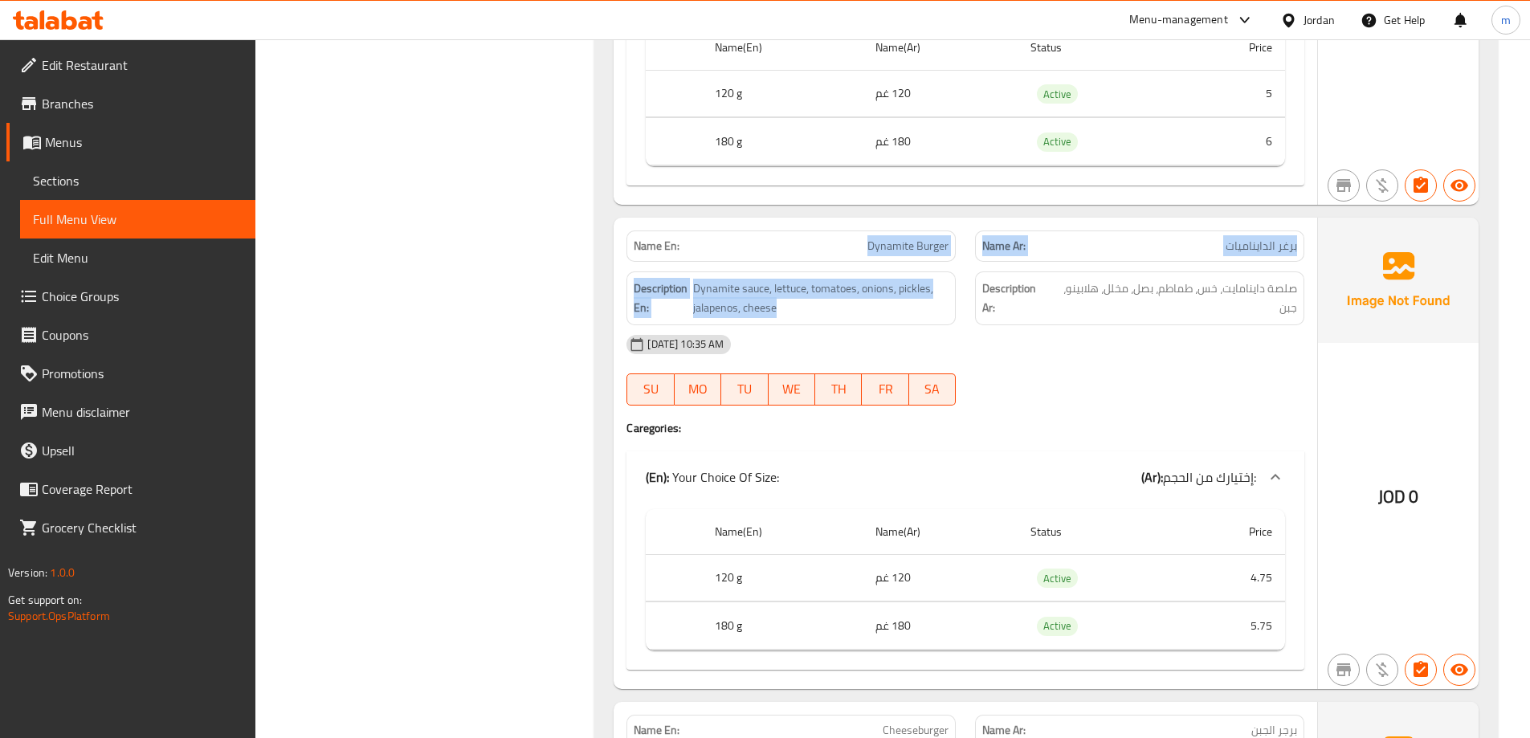
drag, startPoint x: 872, startPoint y: 246, endPoint x: 974, endPoint y: 261, distance: 102.4
click at [974, 261] on div "Name En: Dynamite Burger Name Ar: برغر الدايناميات Description En: Dynamite sau…" at bounding box center [966, 454] width 704 height 472
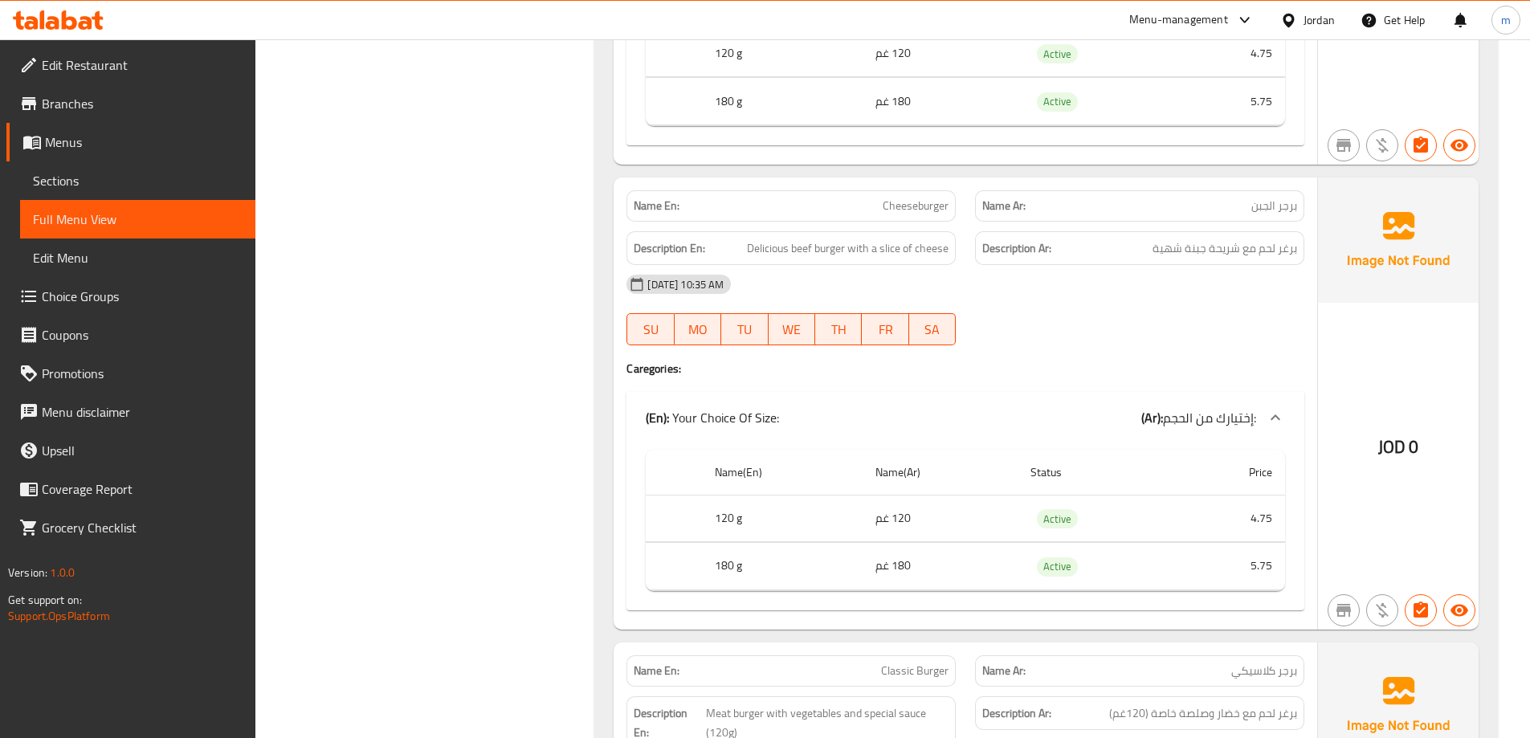
scroll to position [3506, 0]
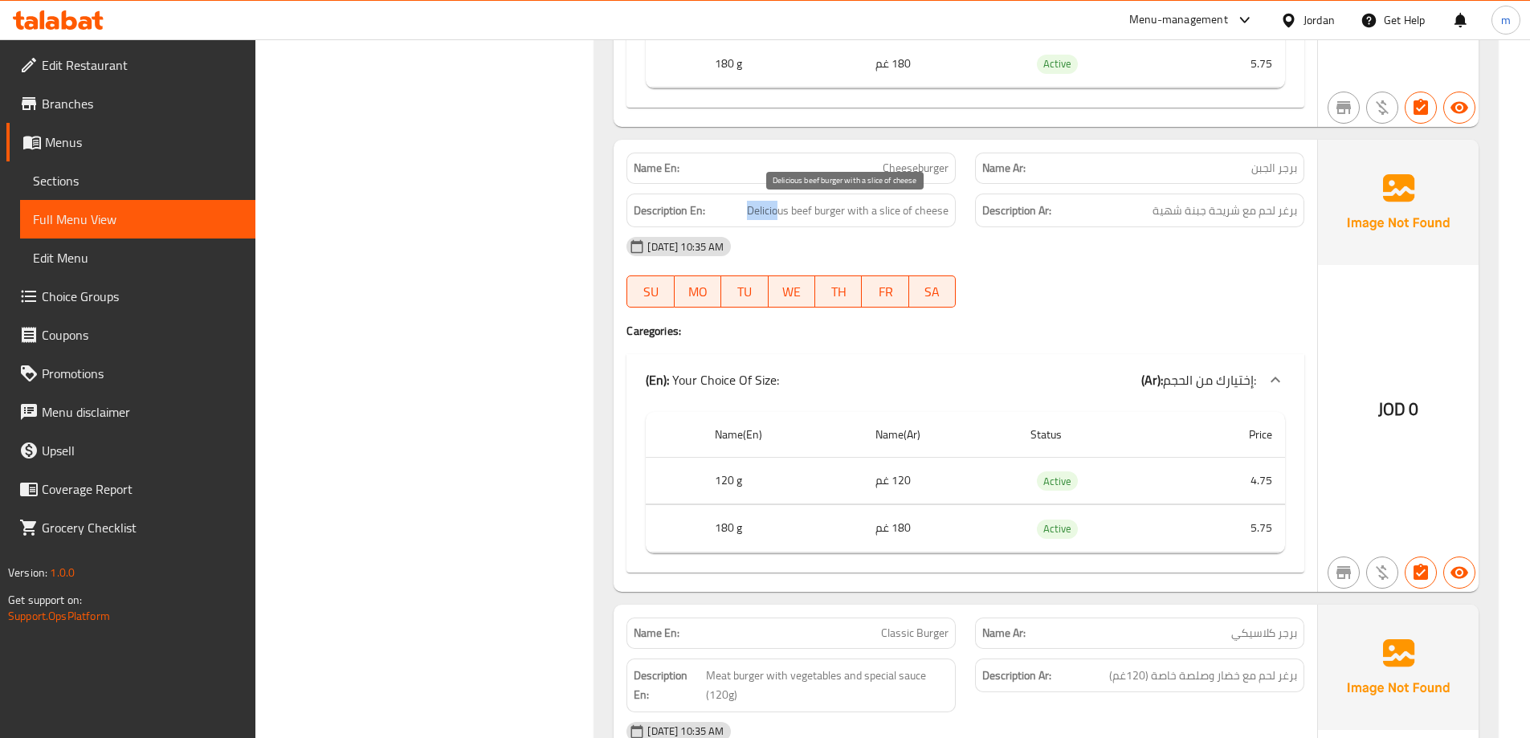
drag, startPoint x: 741, startPoint y: 216, endPoint x: 778, endPoint y: 213, distance: 37.9
click at [778, 213] on h6 "Description En: Delicious beef burger with a slice of cheese" at bounding box center [791, 211] width 315 height 20
click at [916, 176] on span "Cheeseburger" at bounding box center [916, 168] width 66 height 17
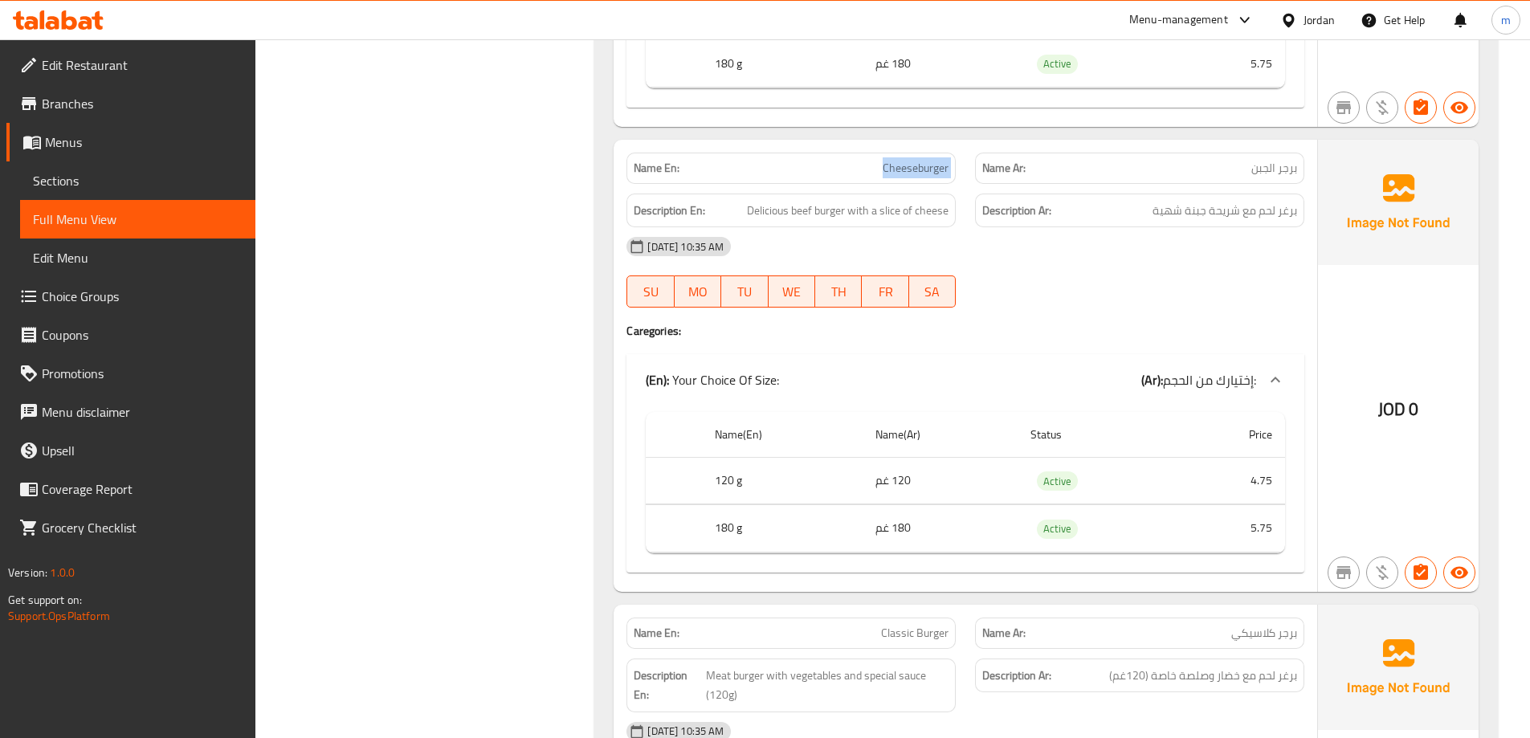
copy span "Cheeseburger"
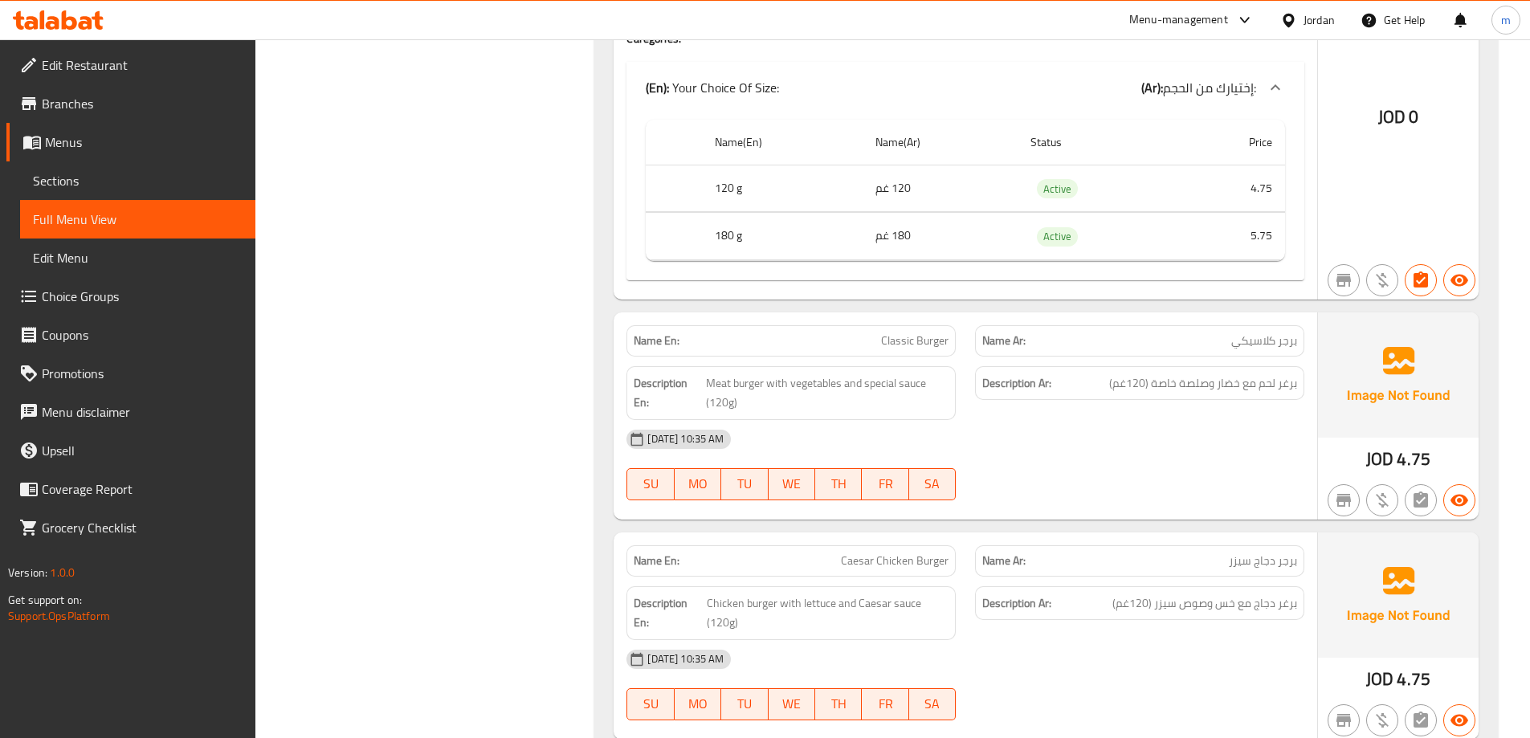
scroll to position [3828, 0]
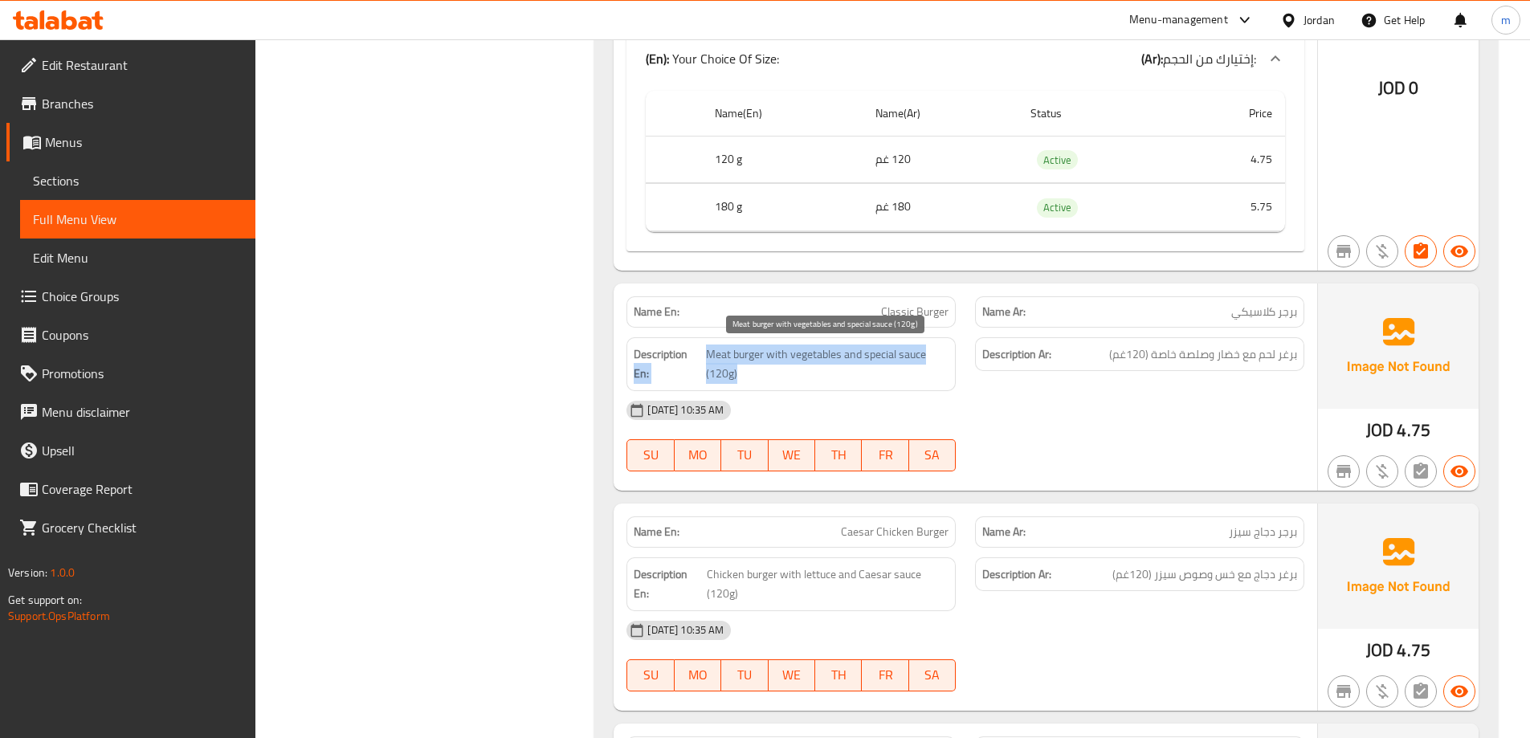
drag, startPoint x: 703, startPoint y: 351, endPoint x: 927, endPoint y: 372, distance: 225.1
click at [927, 372] on h6 "Description En: Meat burger with vegetables and special sauce (120g)" at bounding box center [791, 364] width 315 height 39
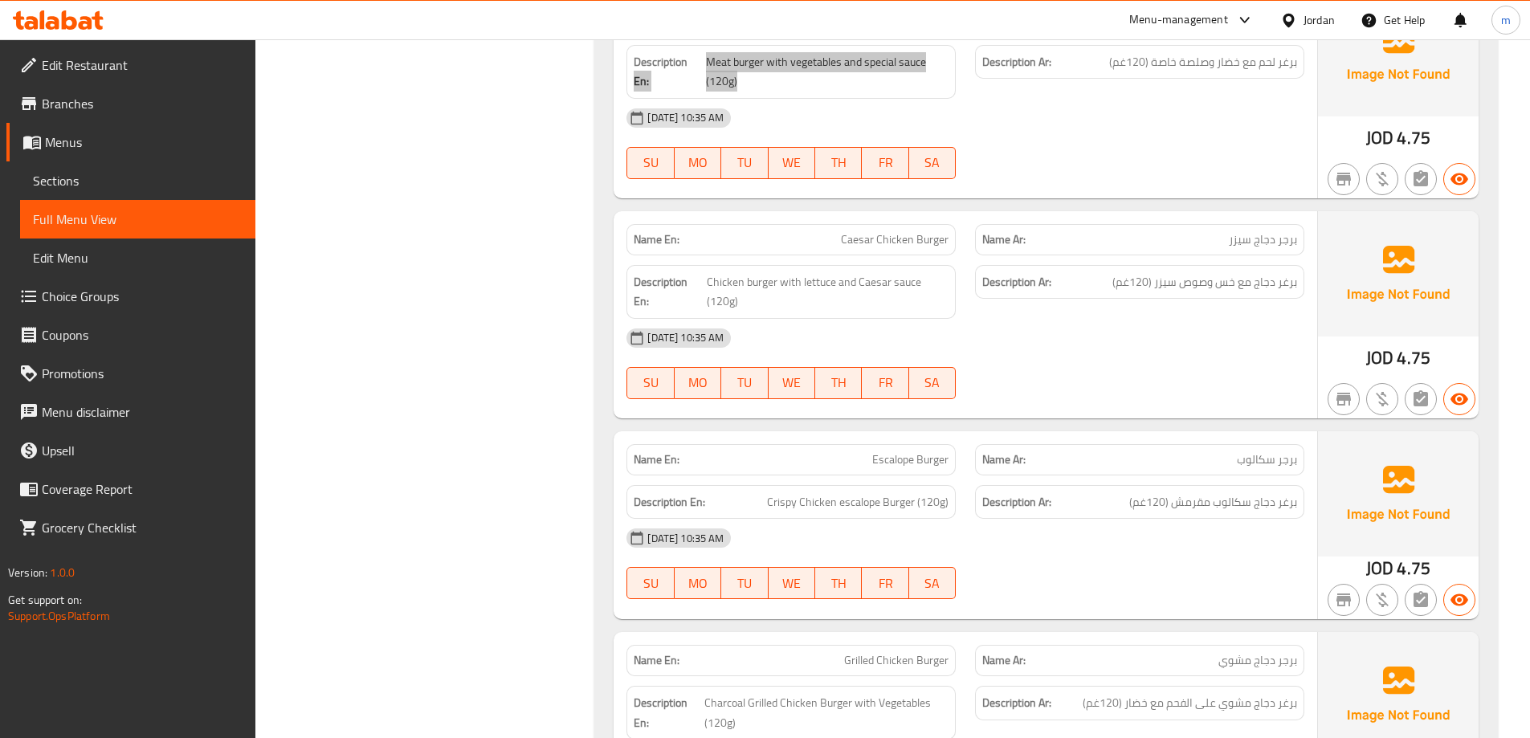
scroll to position [4149, 0]
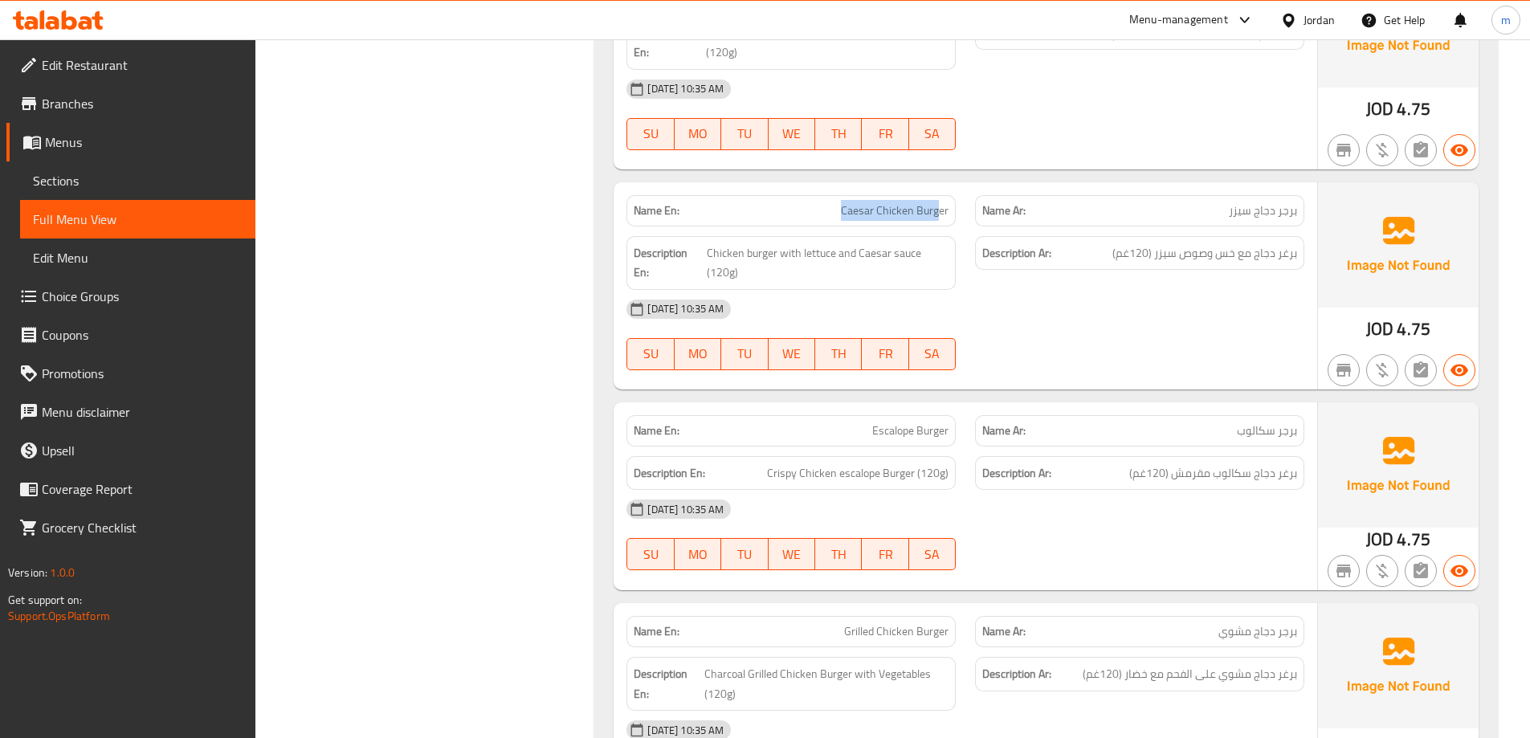
drag, startPoint x: 853, startPoint y: 216, endPoint x: 941, endPoint y: 221, distance: 88.5
click at [941, 221] on div "Name En: Caesar Chicken Burger" at bounding box center [791, 210] width 329 height 31
drag, startPoint x: 710, startPoint y: 252, endPoint x: 934, endPoint y: 271, distance: 224.9
click at [934, 271] on span "Chicken burger with lettuce and Caesar sauce (120g)" at bounding box center [828, 262] width 242 height 39
drag, startPoint x: 932, startPoint y: 418, endPoint x: 945, endPoint y: 416, distance: 13.0
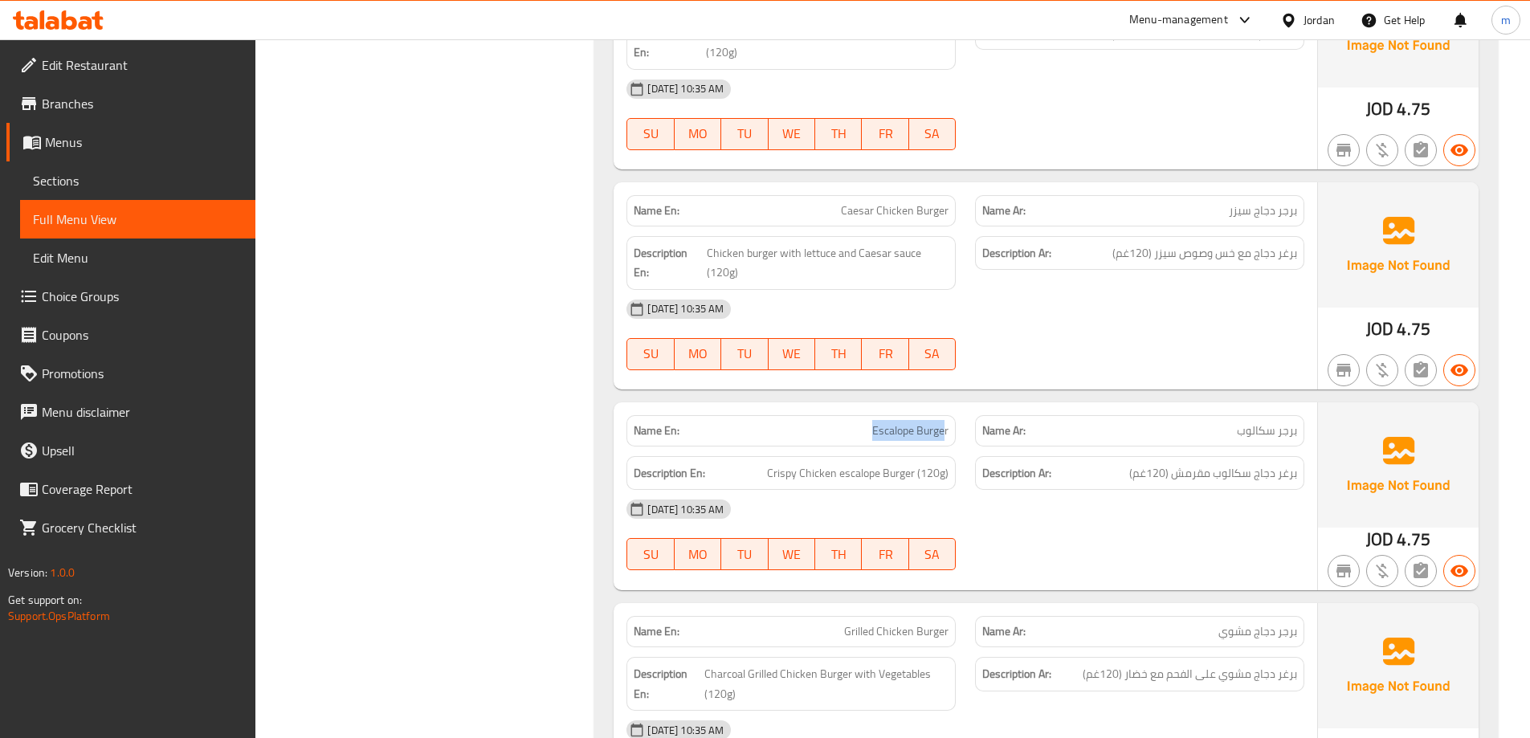
click at [945, 416] on div "Name En: Escalope Burger" at bounding box center [791, 431] width 349 height 51
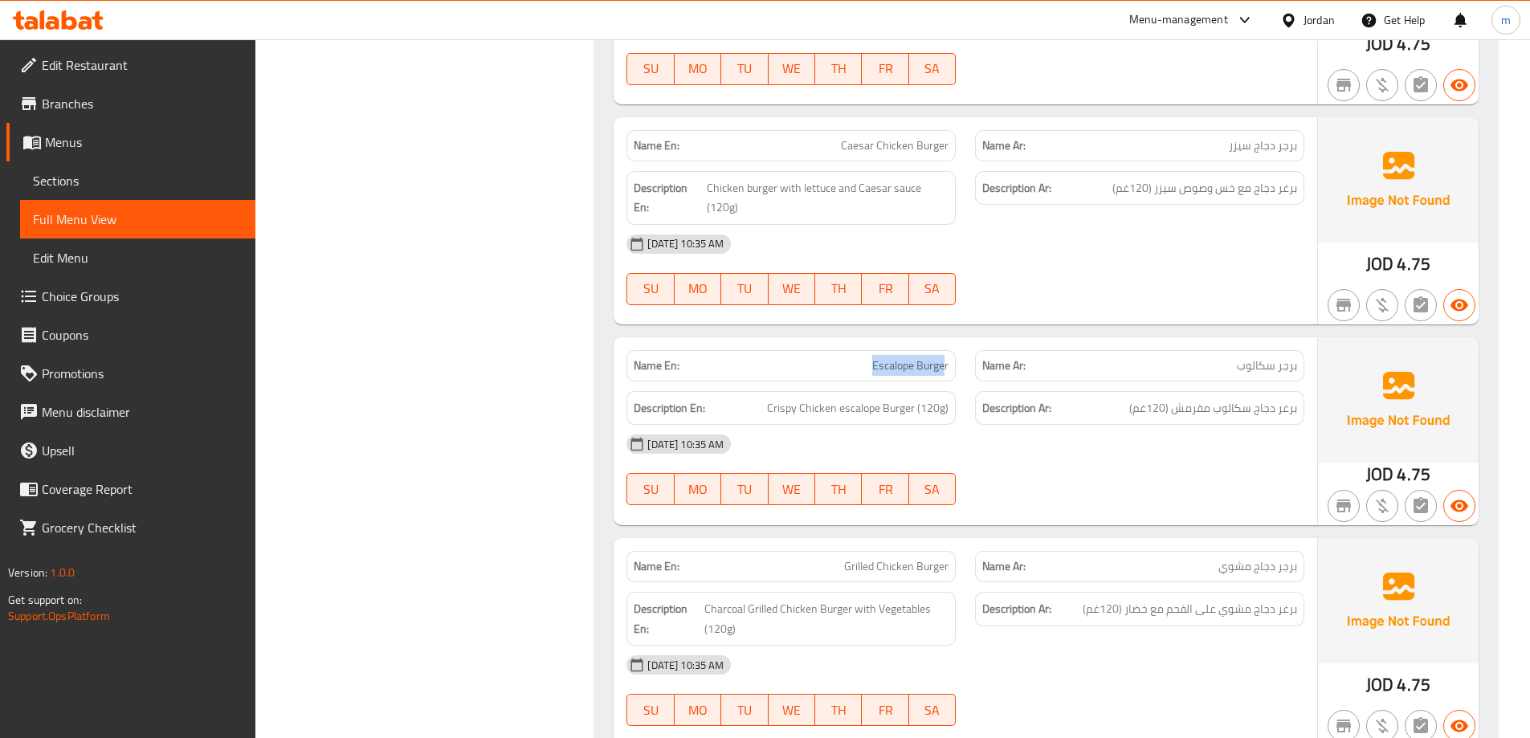
scroll to position [4229, 0]
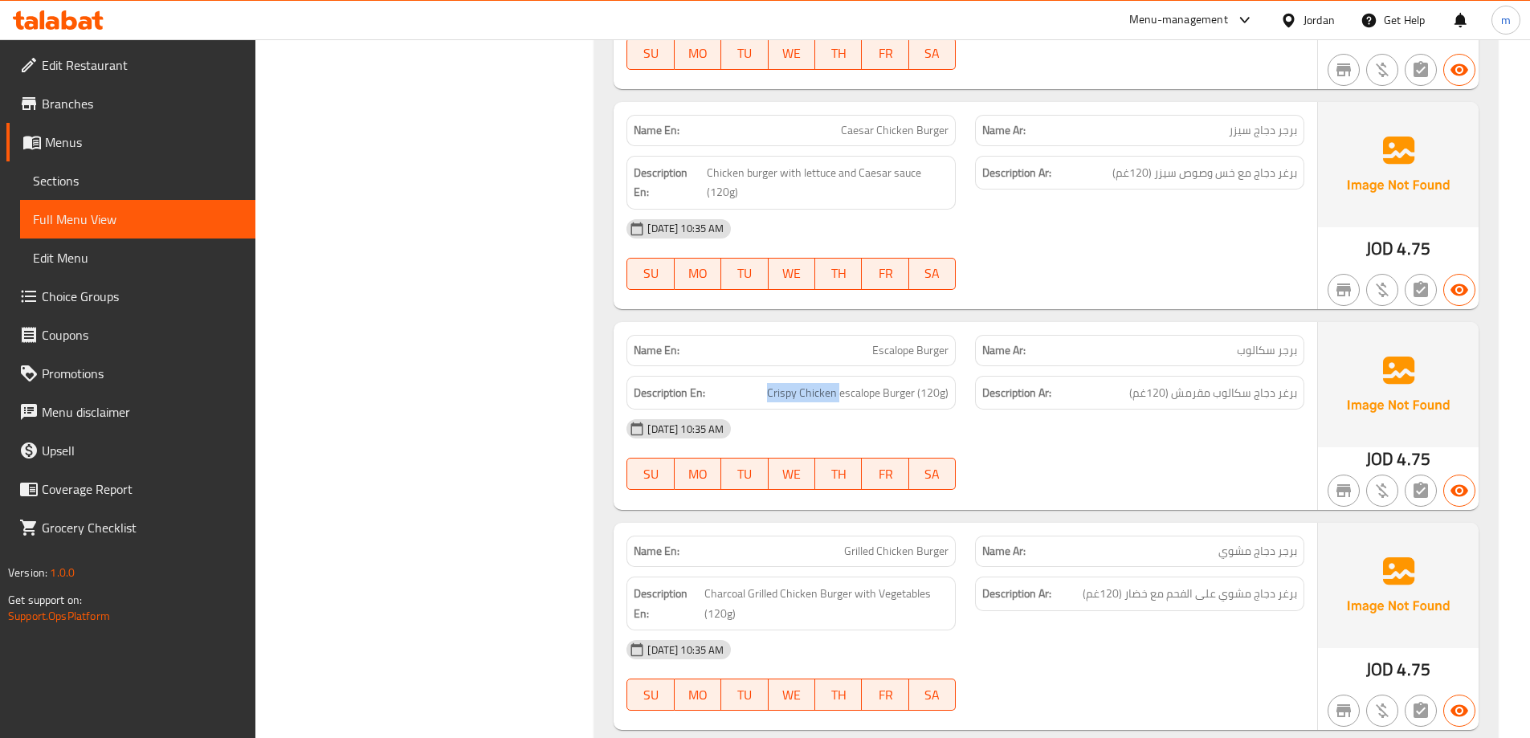
drag, startPoint x: 749, startPoint y: 401, endPoint x: 839, endPoint y: 408, distance: 89.5
click at [839, 408] on div "Description En: Crispy Chicken escalope Burger (120g)" at bounding box center [791, 393] width 329 height 35
drag, startPoint x: 901, startPoint y: 393, endPoint x: 766, endPoint y: 406, distance: 134.8
click at [766, 406] on div "Description En: Crispy Chicken escalope Burger (120g)" at bounding box center [791, 393] width 329 height 35
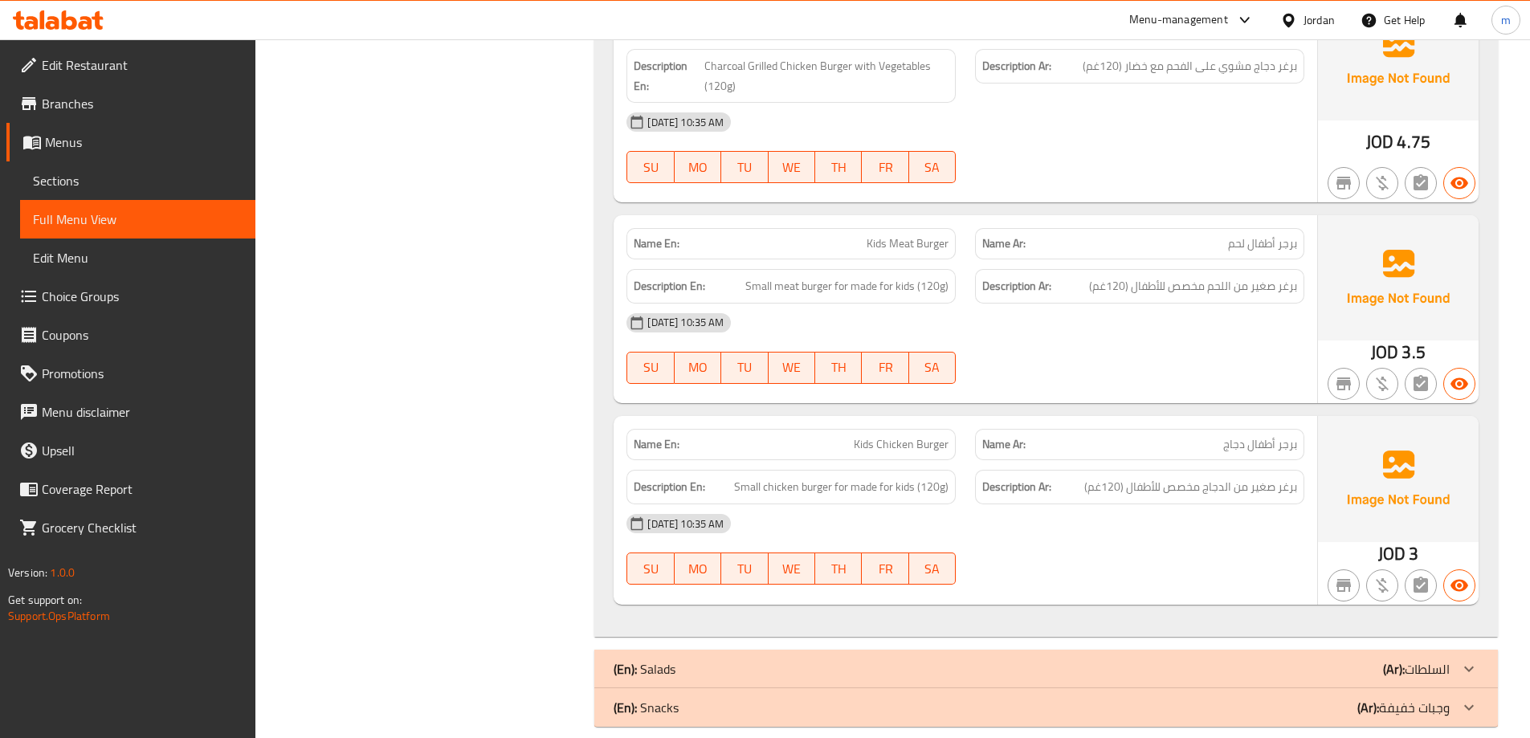
scroll to position [4778, 0]
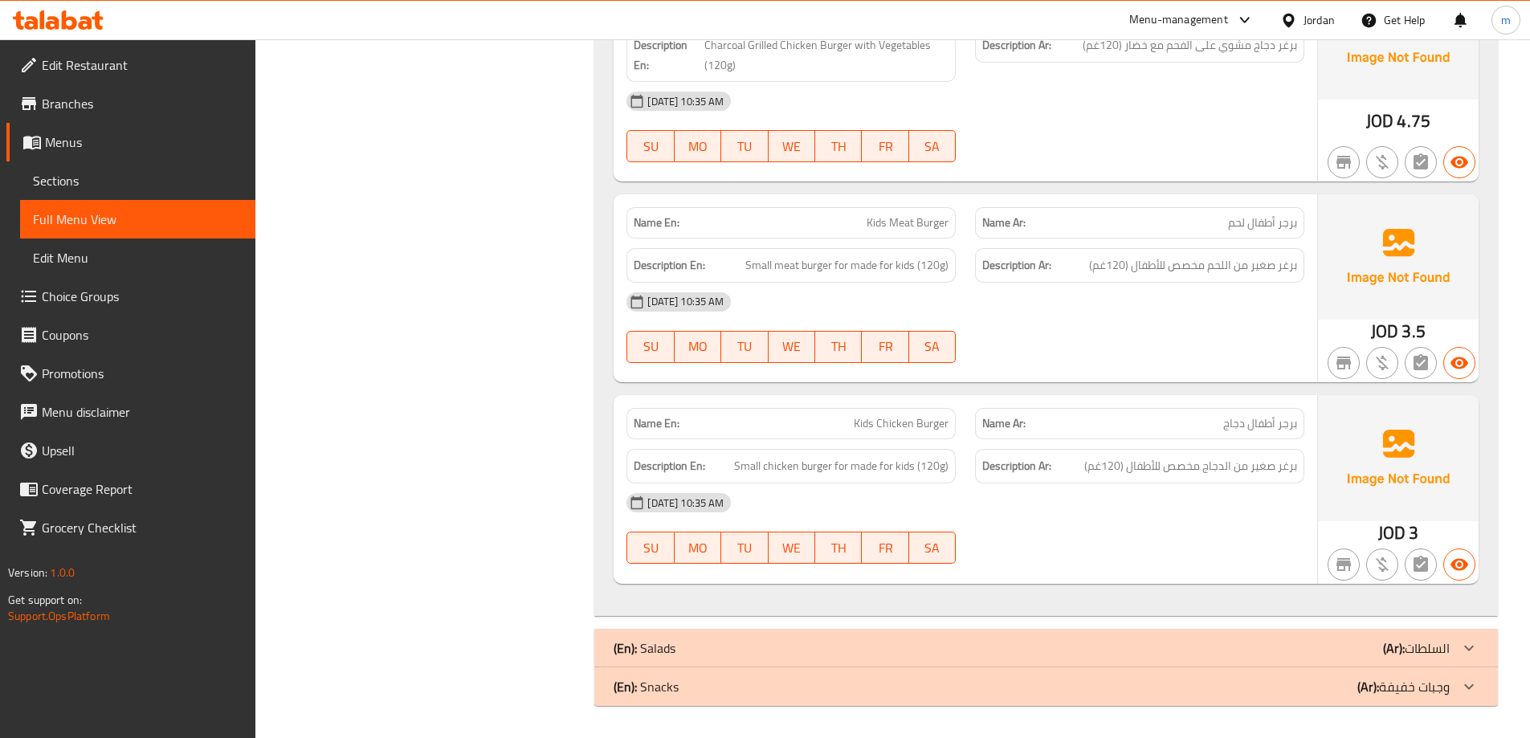
click at [937, 224] on span "Kids Meat Burger" at bounding box center [908, 222] width 82 height 17
copy span "Kids Meat Burger"
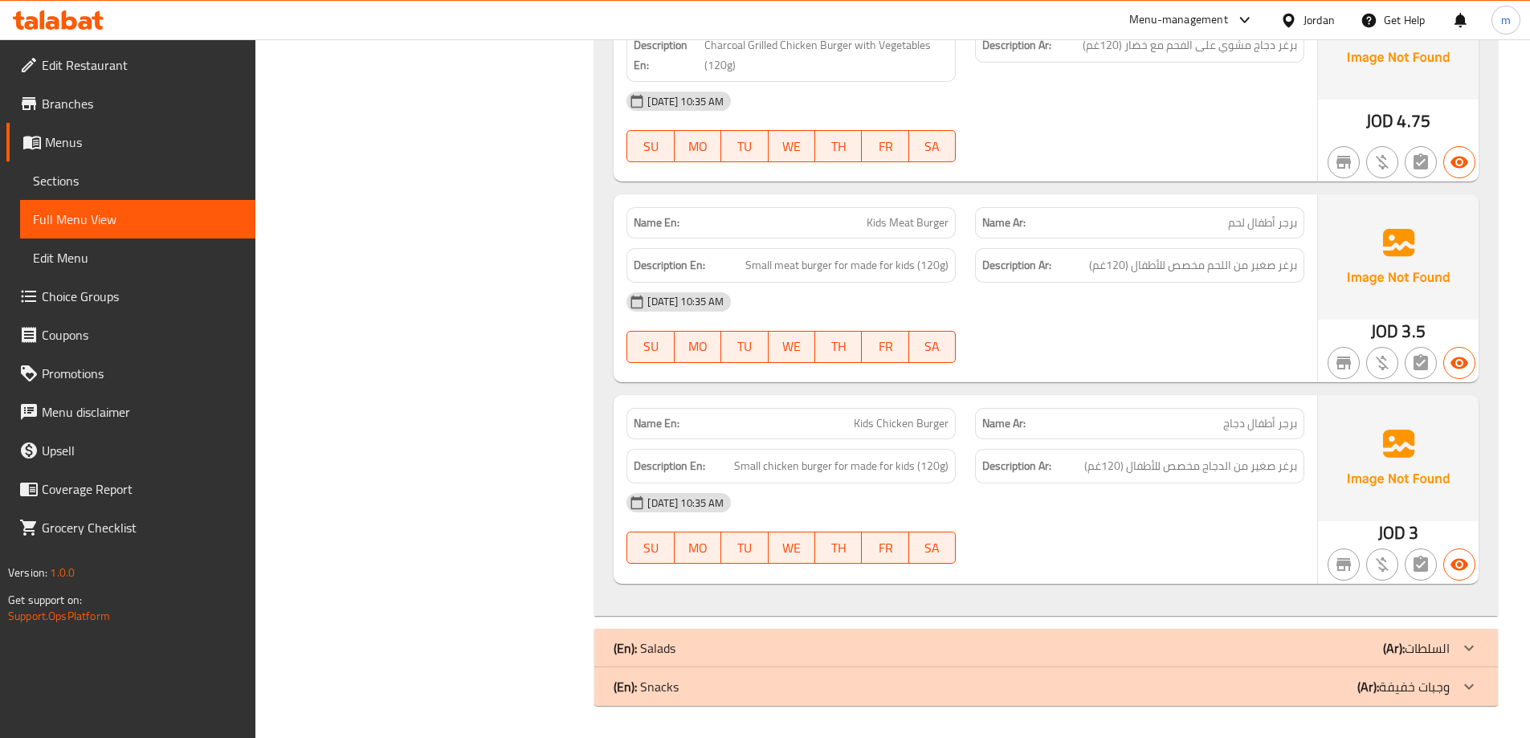
click at [872, 647] on div "(En): Salads (Ar): السلطات" at bounding box center [1032, 648] width 836 height 19
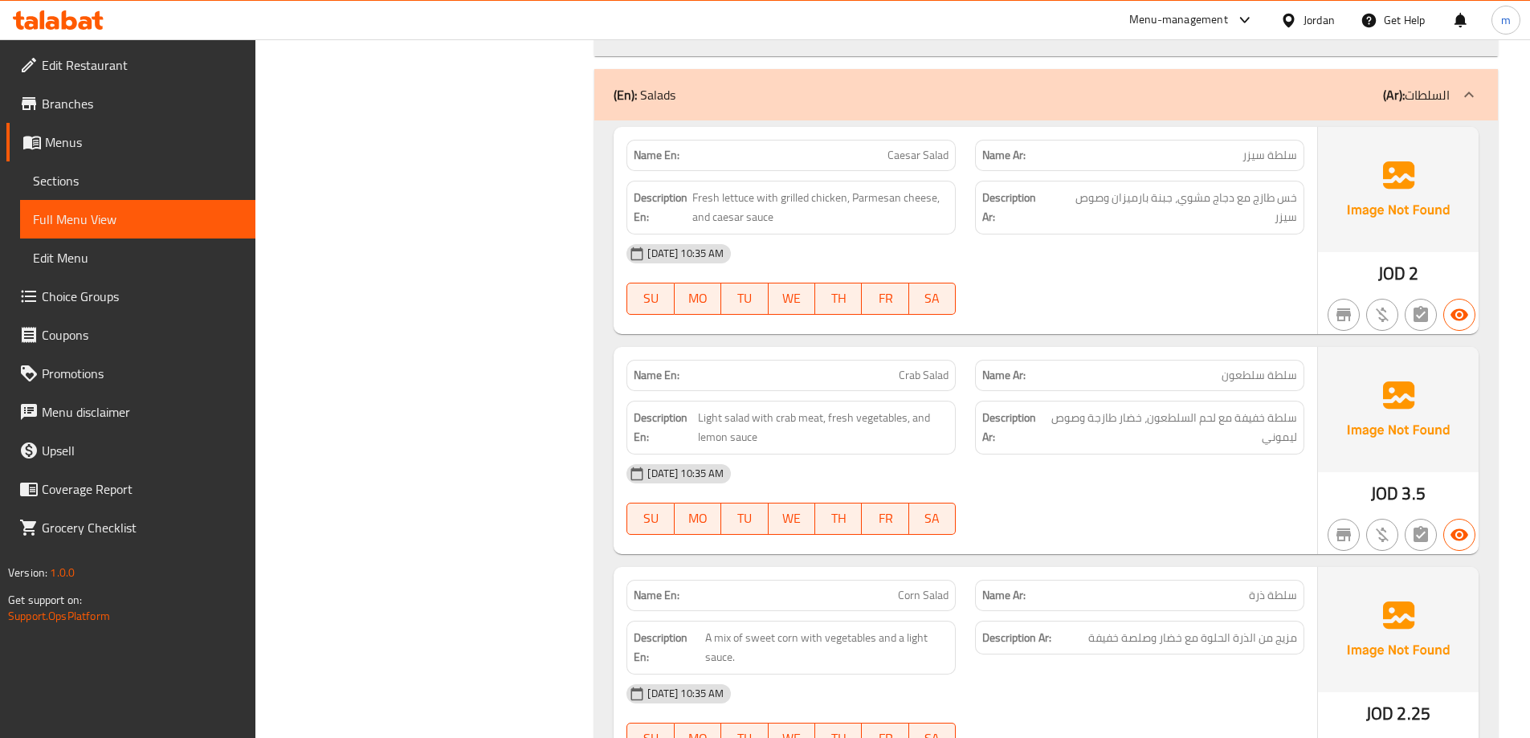
scroll to position [5340, 0]
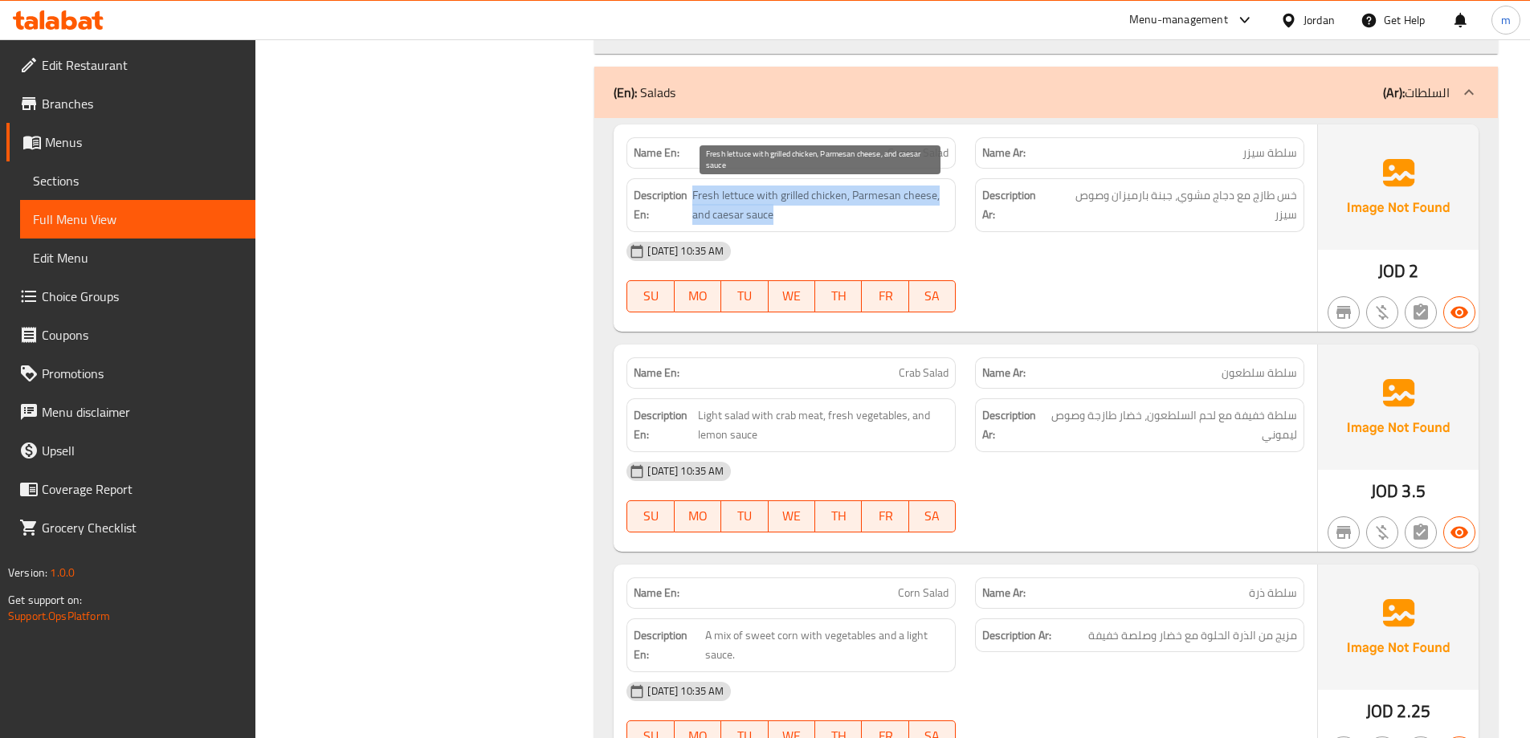
drag, startPoint x: 692, startPoint y: 190, endPoint x: 928, endPoint y: 214, distance: 237.3
click at [928, 214] on h6 "Description En: Fresh lettuce with grilled chicken, Parmesan cheese, and caesar…" at bounding box center [791, 205] width 315 height 39
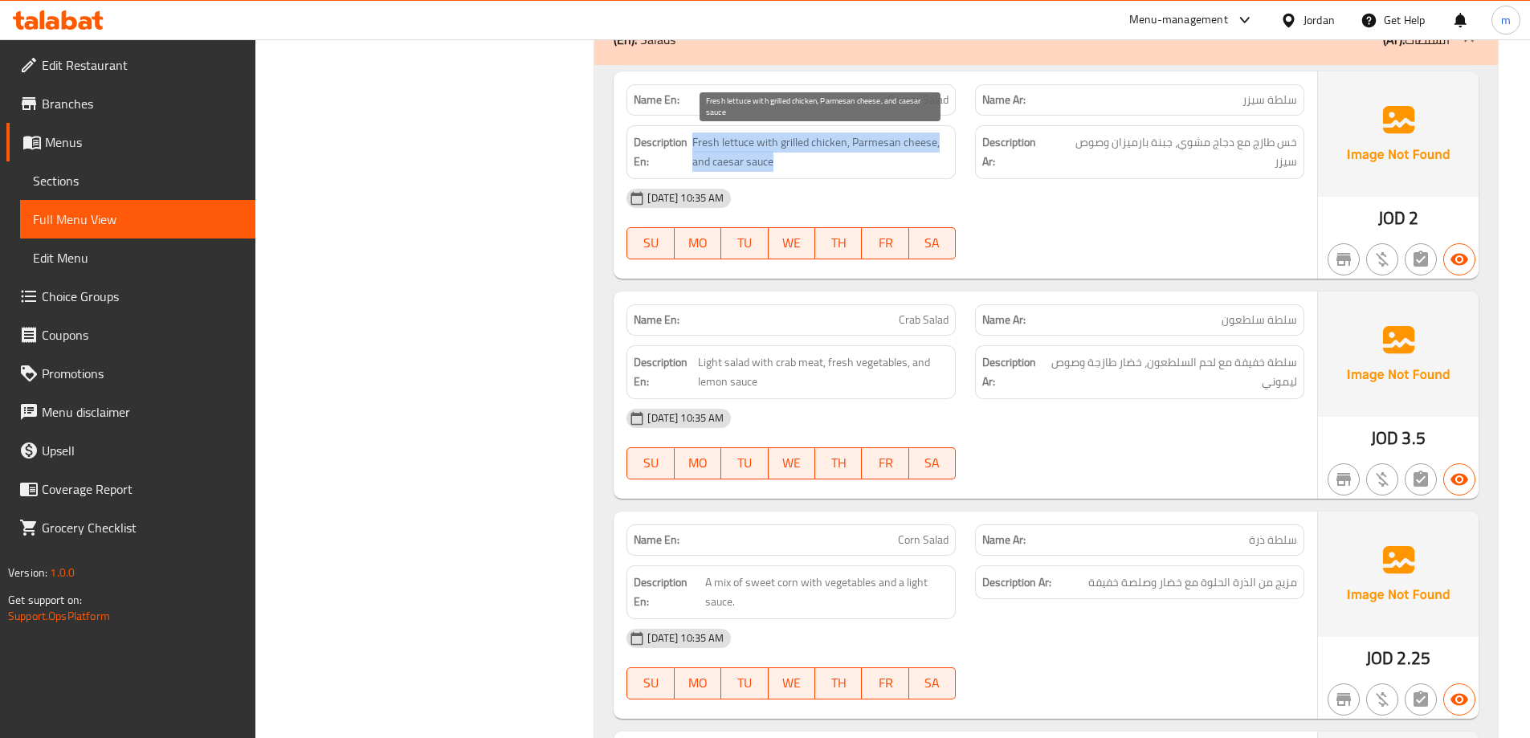
scroll to position [5421, 0]
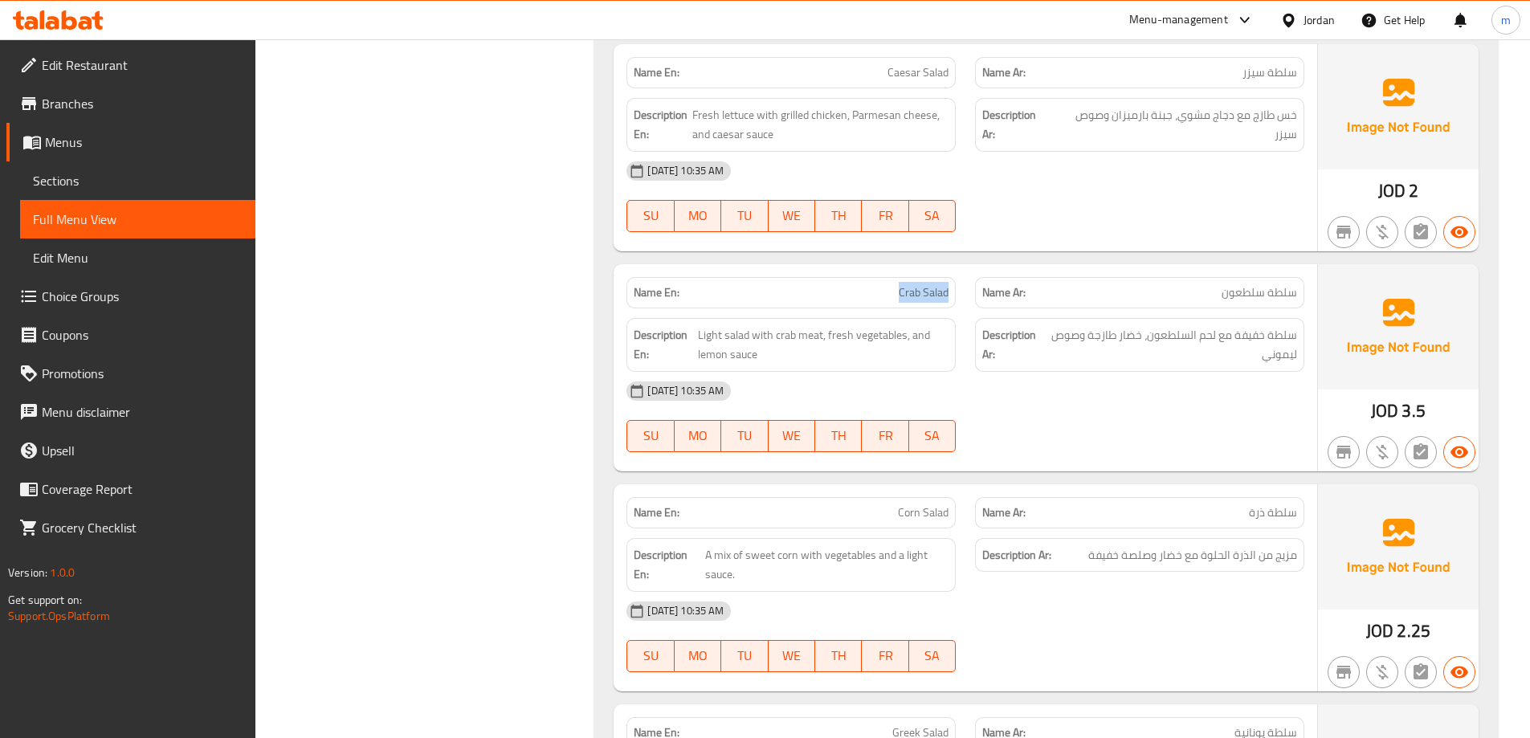
drag, startPoint x: 888, startPoint y: 287, endPoint x: 958, endPoint y: 272, distance: 71.4
click at [958, 272] on div "Name En: Crab Salad" at bounding box center [791, 293] width 349 height 51
drag, startPoint x: 702, startPoint y: 335, endPoint x: 902, endPoint y: 345, distance: 200.3
click at [902, 345] on span "Light salad with crab meat, fresh vegetables, and lemon sauce" at bounding box center [823, 344] width 251 height 39
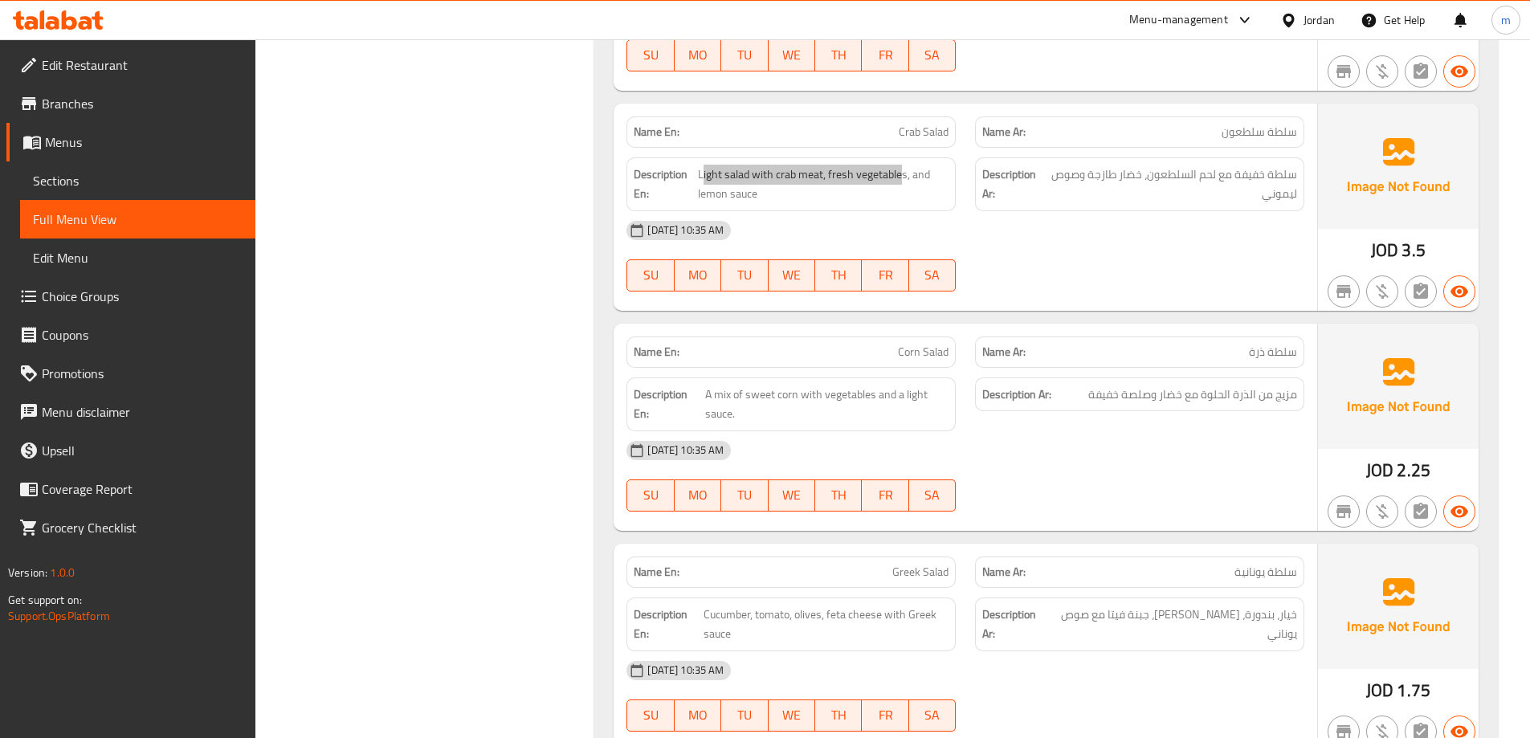
scroll to position [5710, 0]
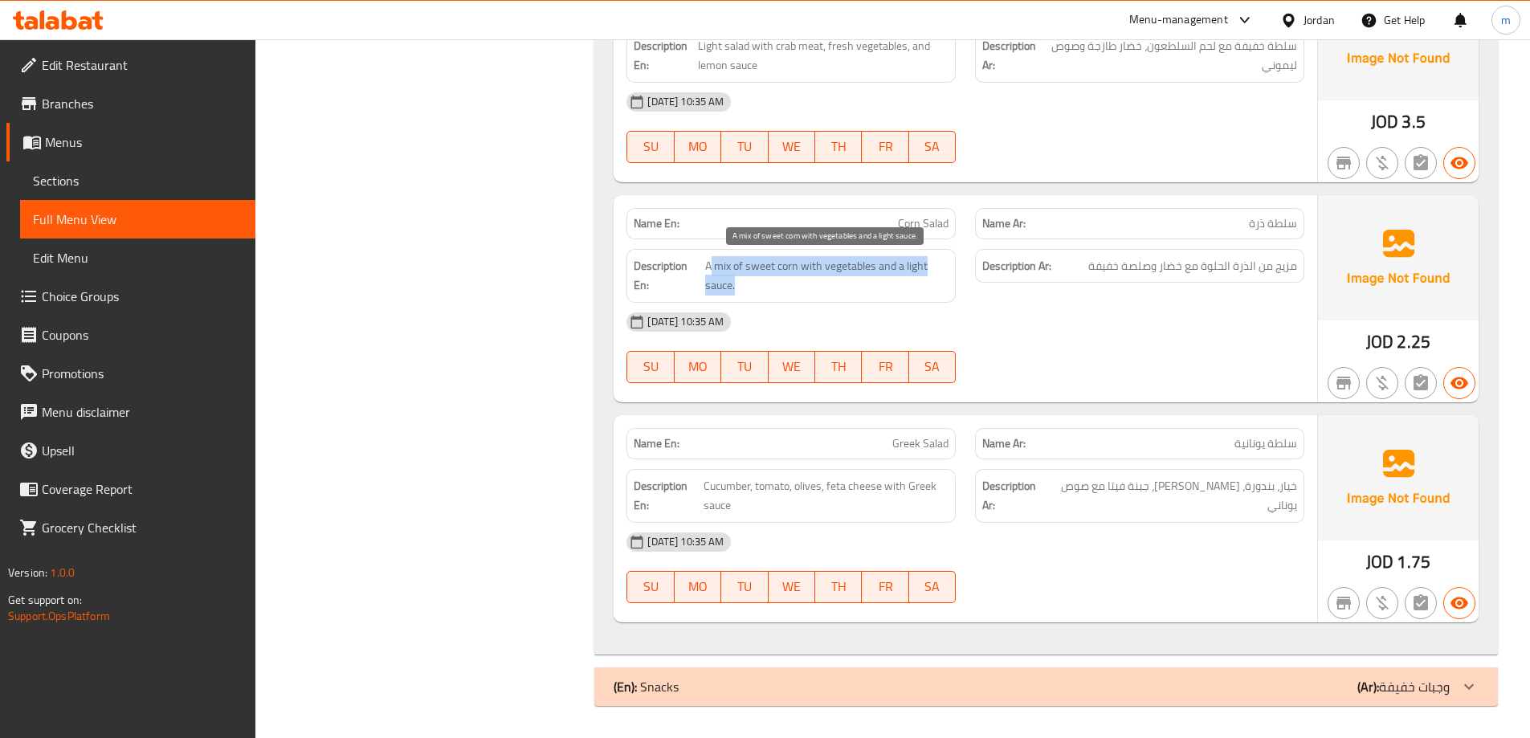
drag, startPoint x: 712, startPoint y: 267, endPoint x: 909, endPoint y: 292, distance: 198.5
click at [909, 292] on span "A mix of sweet corn with vegetables and a light sauce." at bounding box center [826, 275] width 243 height 39
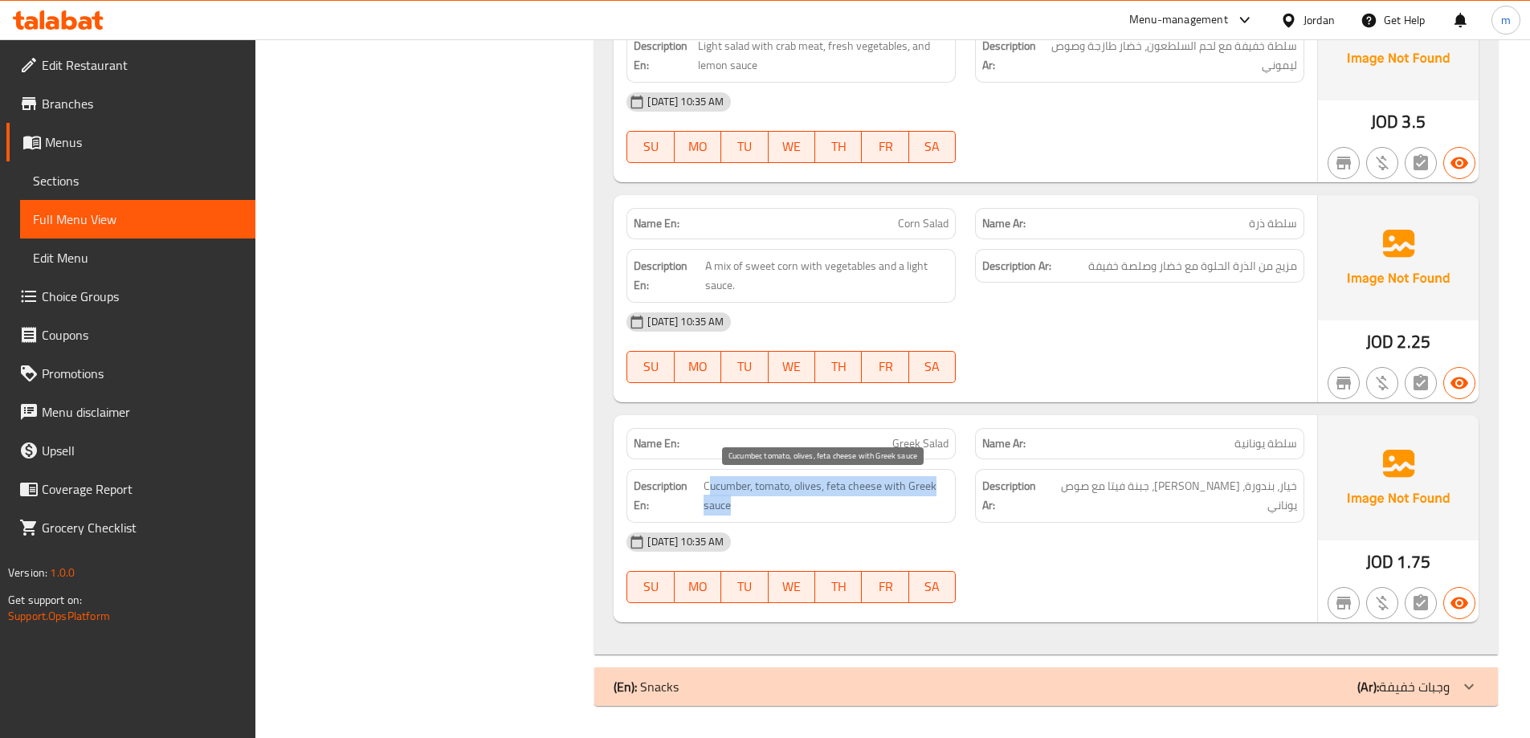
drag, startPoint x: 709, startPoint y: 491, endPoint x: 913, endPoint y: 504, distance: 204.4
click at [913, 504] on span "Cucumber, tomato, olives, feta cheese with Greek sauce" at bounding box center [826, 495] width 245 height 39
click at [1035, 529] on div "06-10-2025 10:35 AM" at bounding box center [965, 542] width 697 height 39
click at [1096, 671] on div "(En): Snacks (Ar): وجبات خفيفة" at bounding box center [1046, 687] width 904 height 39
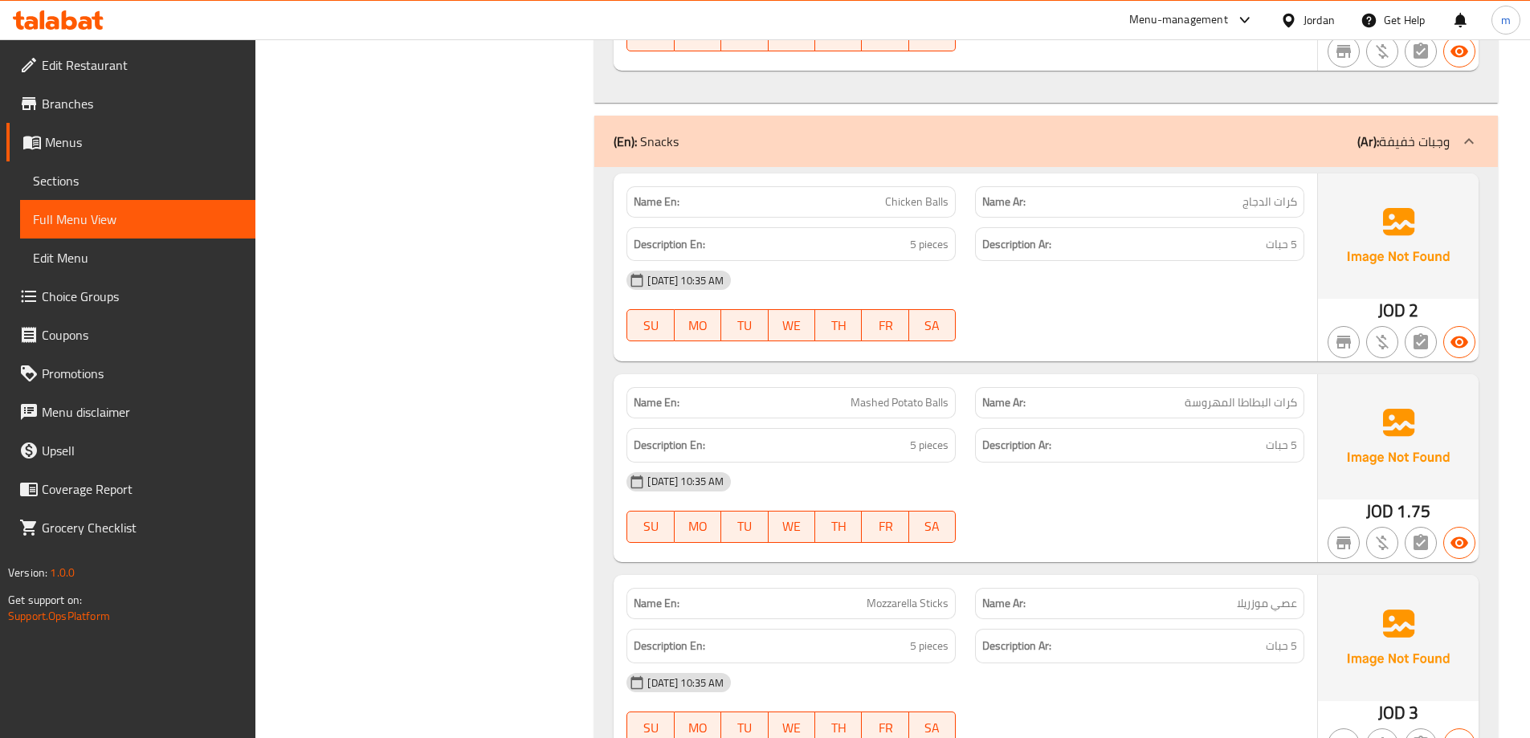
scroll to position [6272, 0]
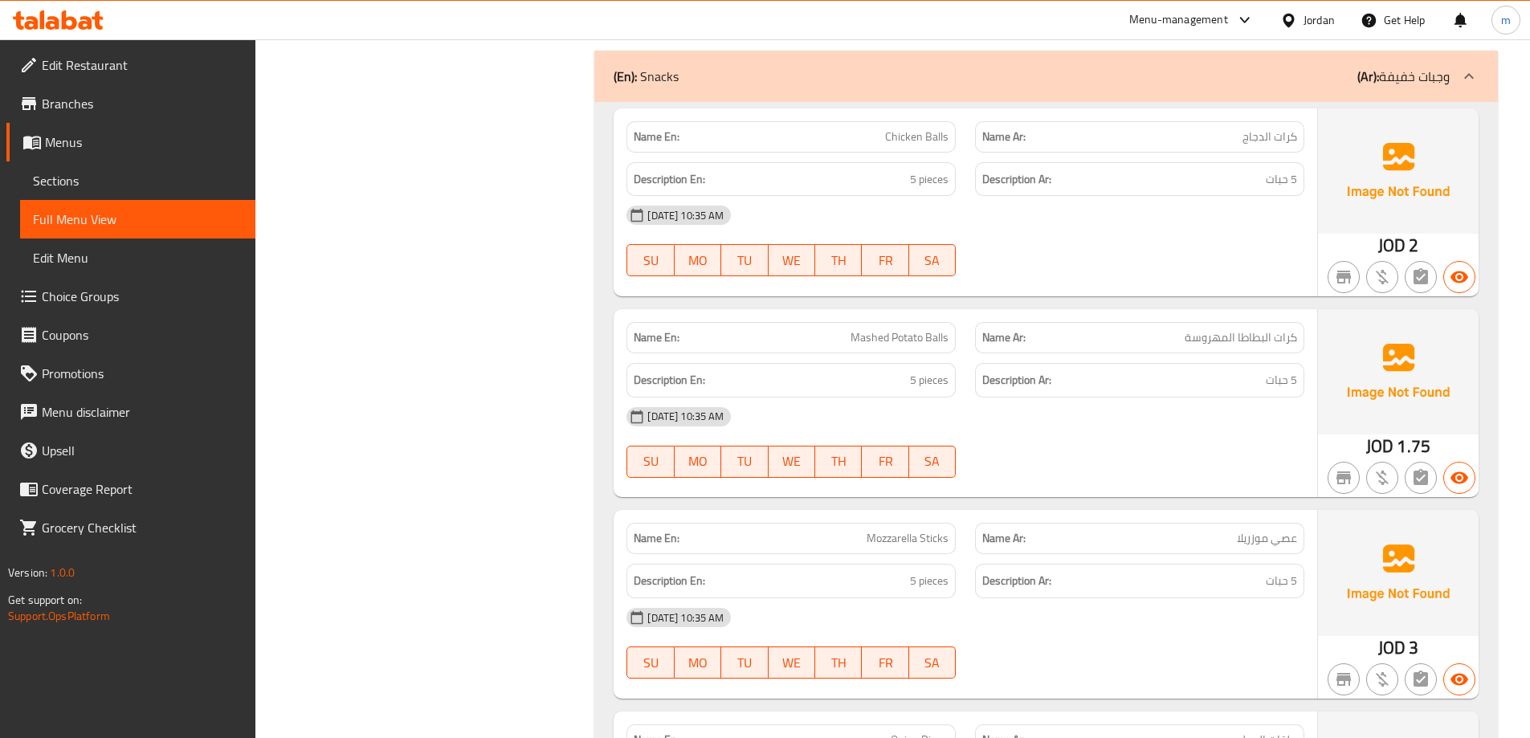
scroll to position [6353, 0]
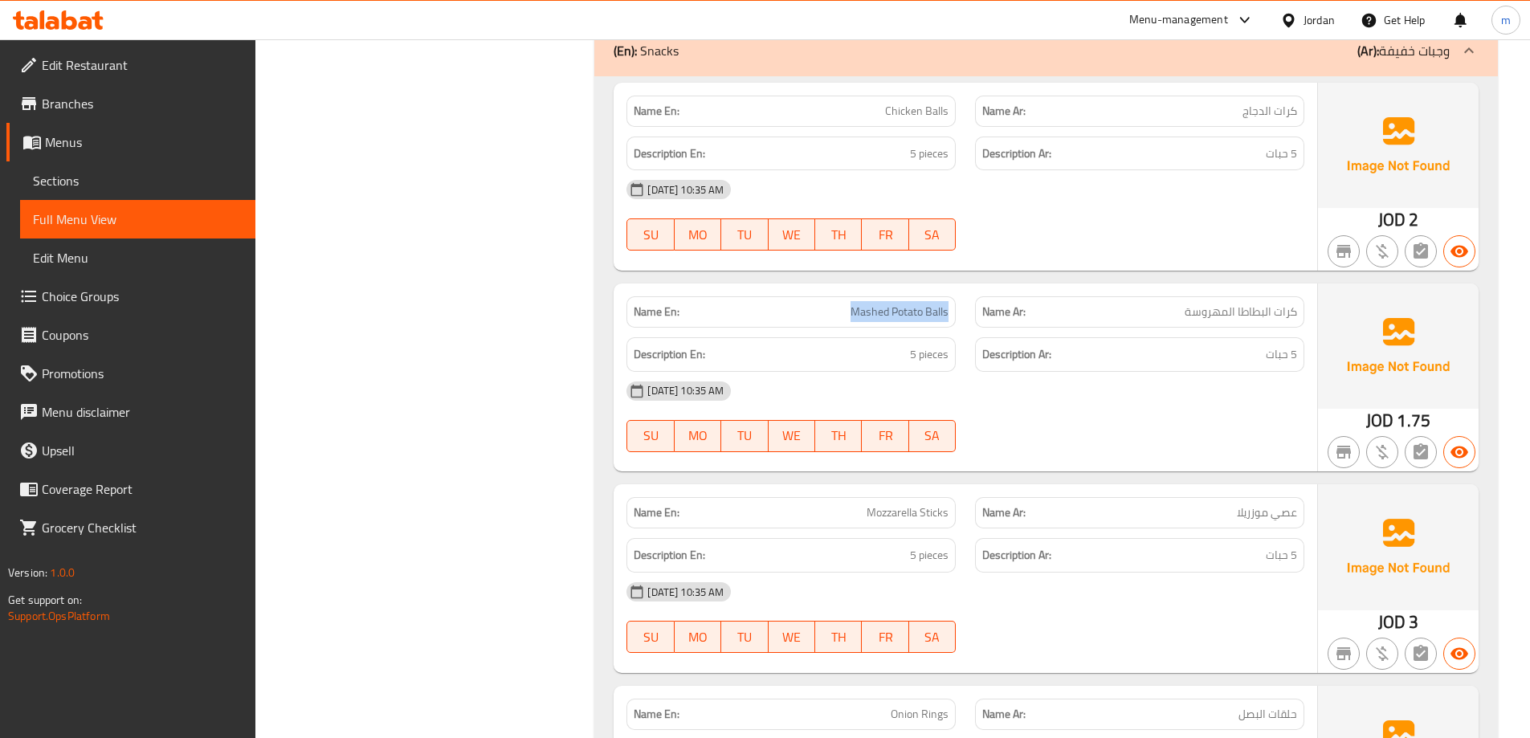
drag, startPoint x: 810, startPoint y: 296, endPoint x: 958, endPoint y: 300, distance: 147.8
click at [958, 300] on div "Name En: Mashed Potato Balls" at bounding box center [791, 312] width 349 height 51
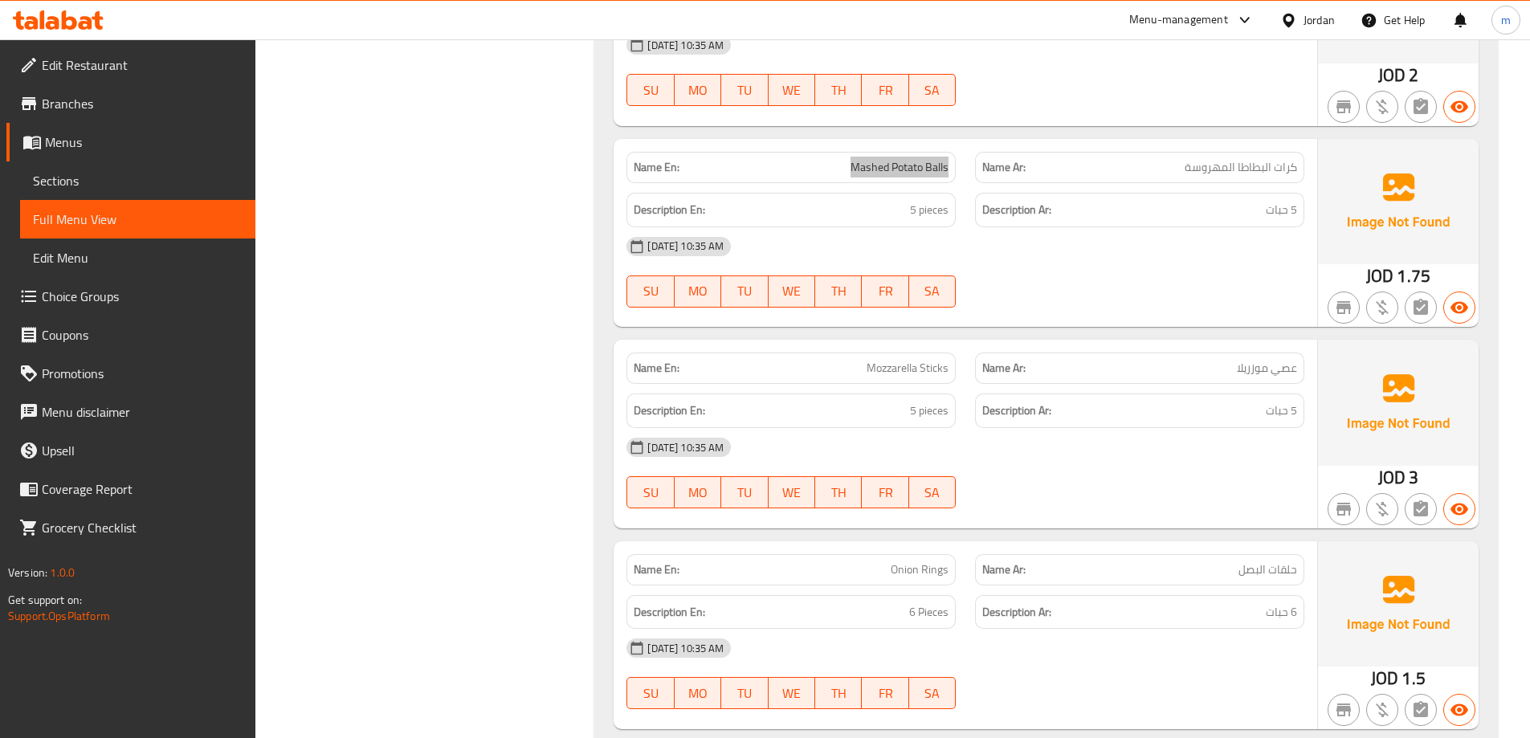
scroll to position [6513, 0]
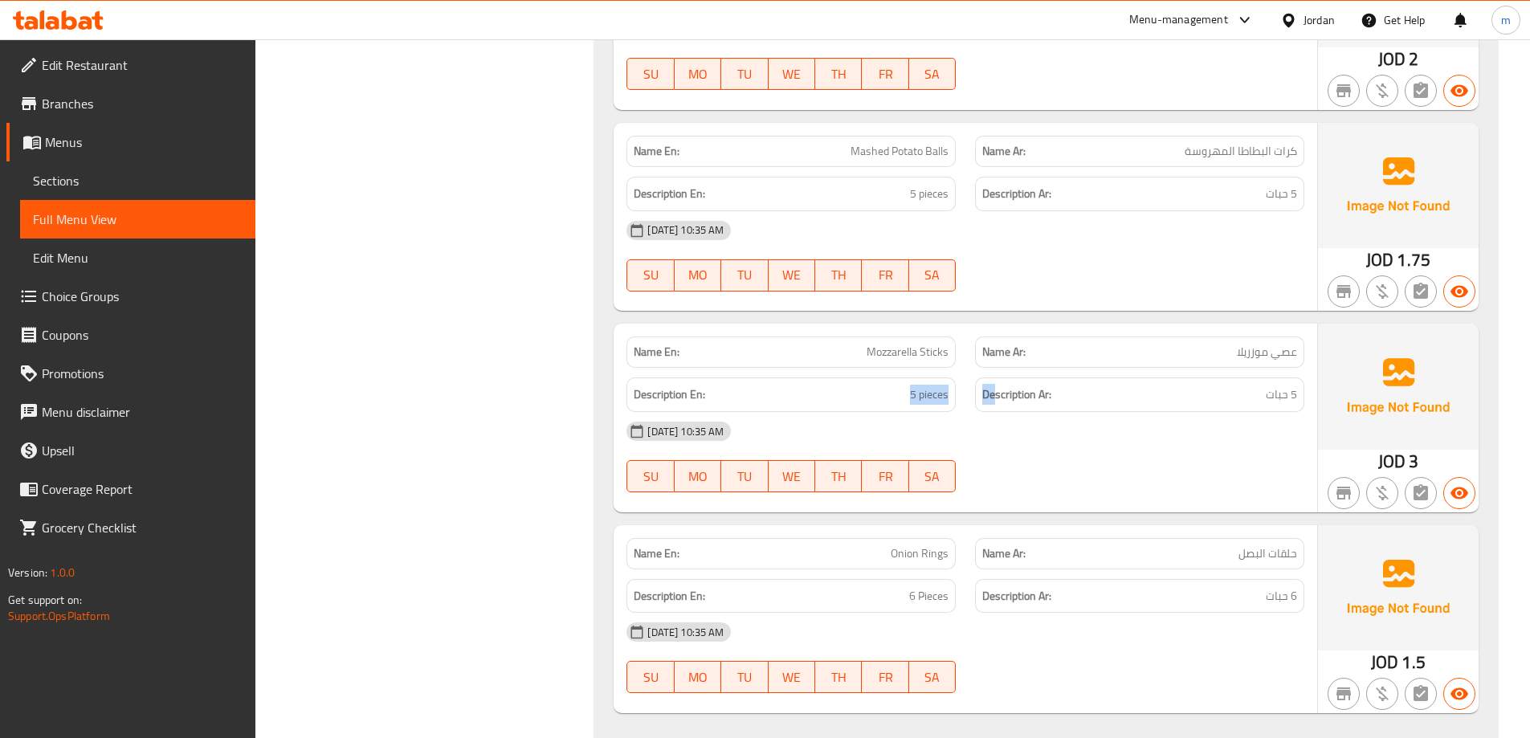
drag, startPoint x: 893, startPoint y: 390, endPoint x: 996, endPoint y: 388, distance: 102.8
click at [996, 388] on div "Description En: 5 pieces Description Ar: 5 حبات" at bounding box center [965, 395] width 697 height 54
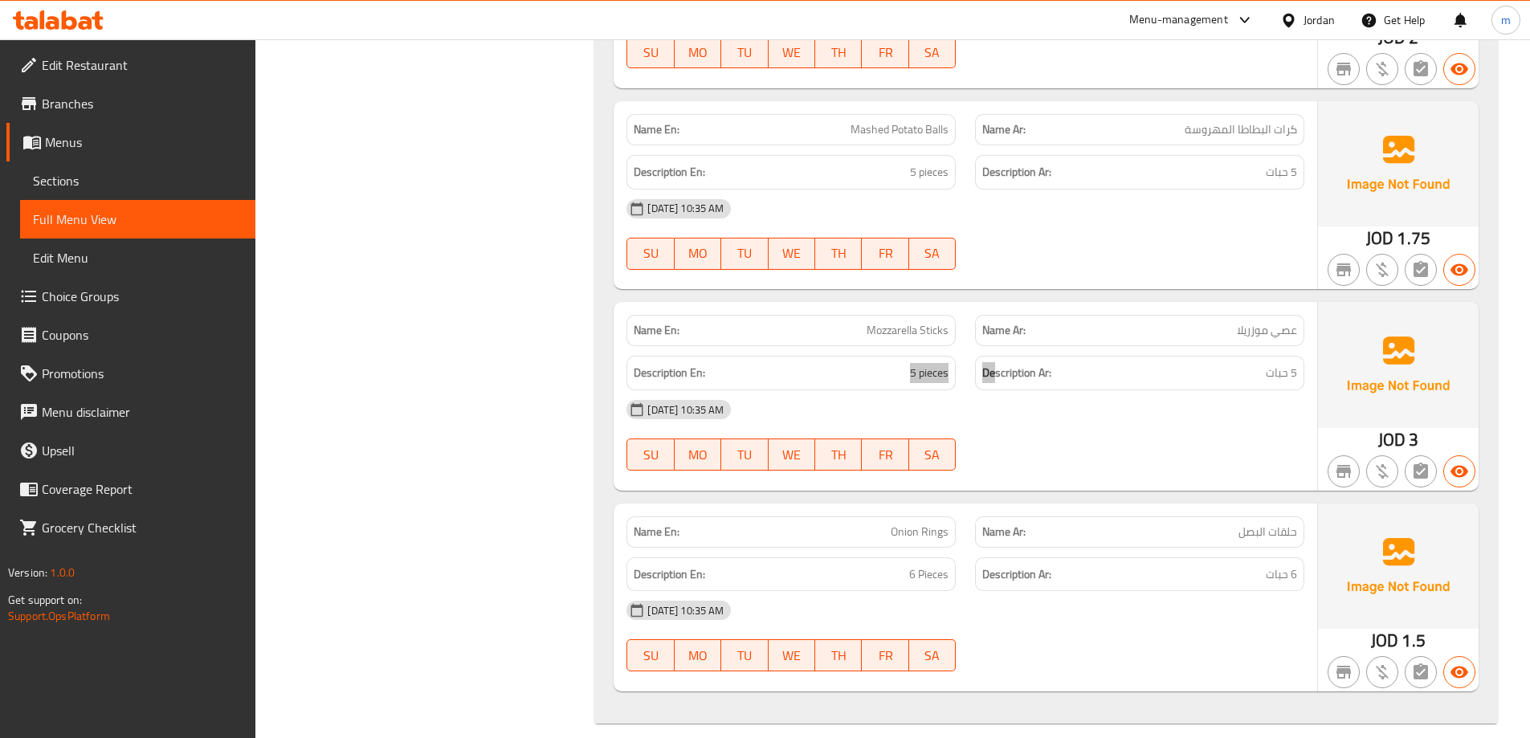
scroll to position [6553, 0]
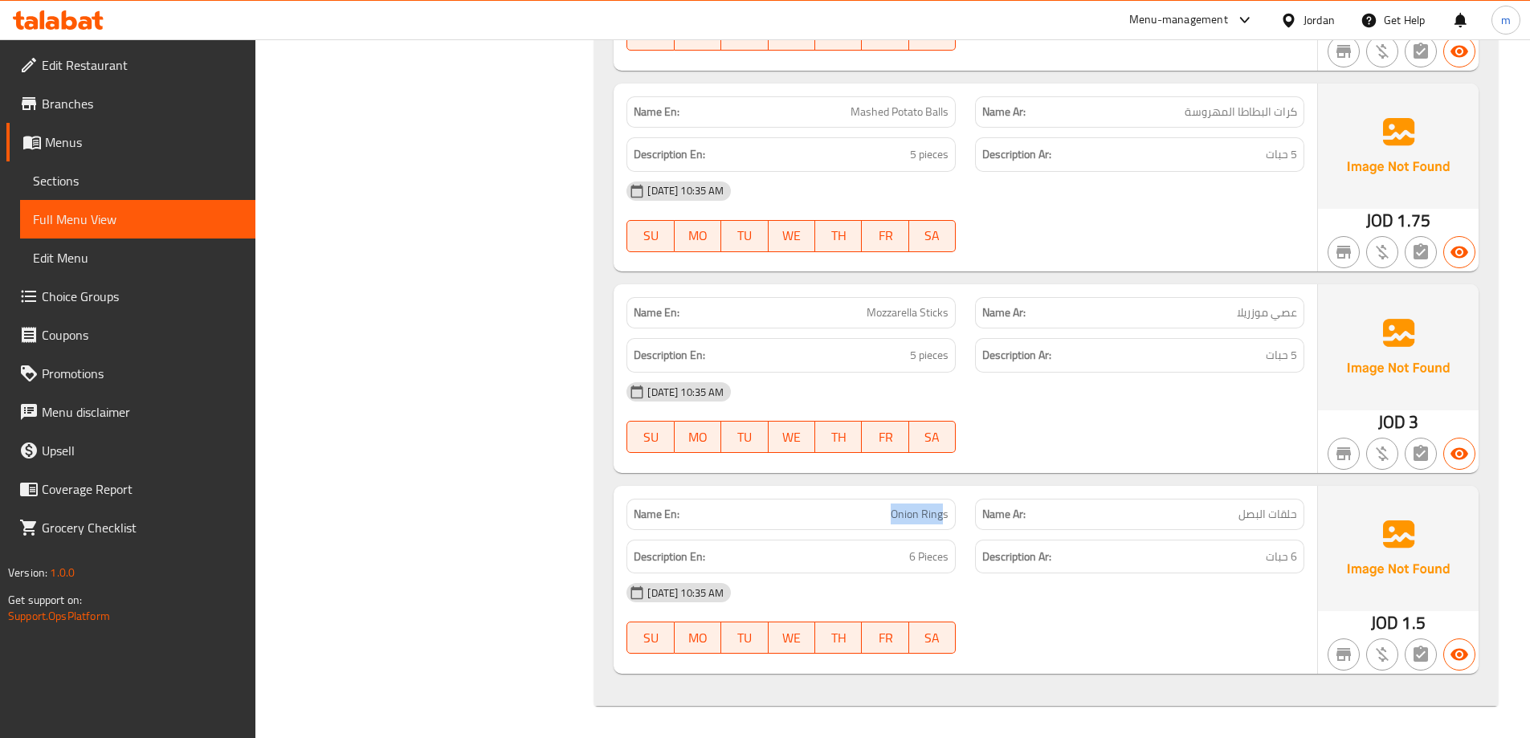
drag, startPoint x: 772, startPoint y: 521, endPoint x: 945, endPoint y: 516, distance: 172.8
click at [945, 516] on p "Name En: Onion Rings" at bounding box center [791, 514] width 315 height 17
click at [910, 538] on div "Description En: 6 Pieces" at bounding box center [791, 557] width 349 height 54
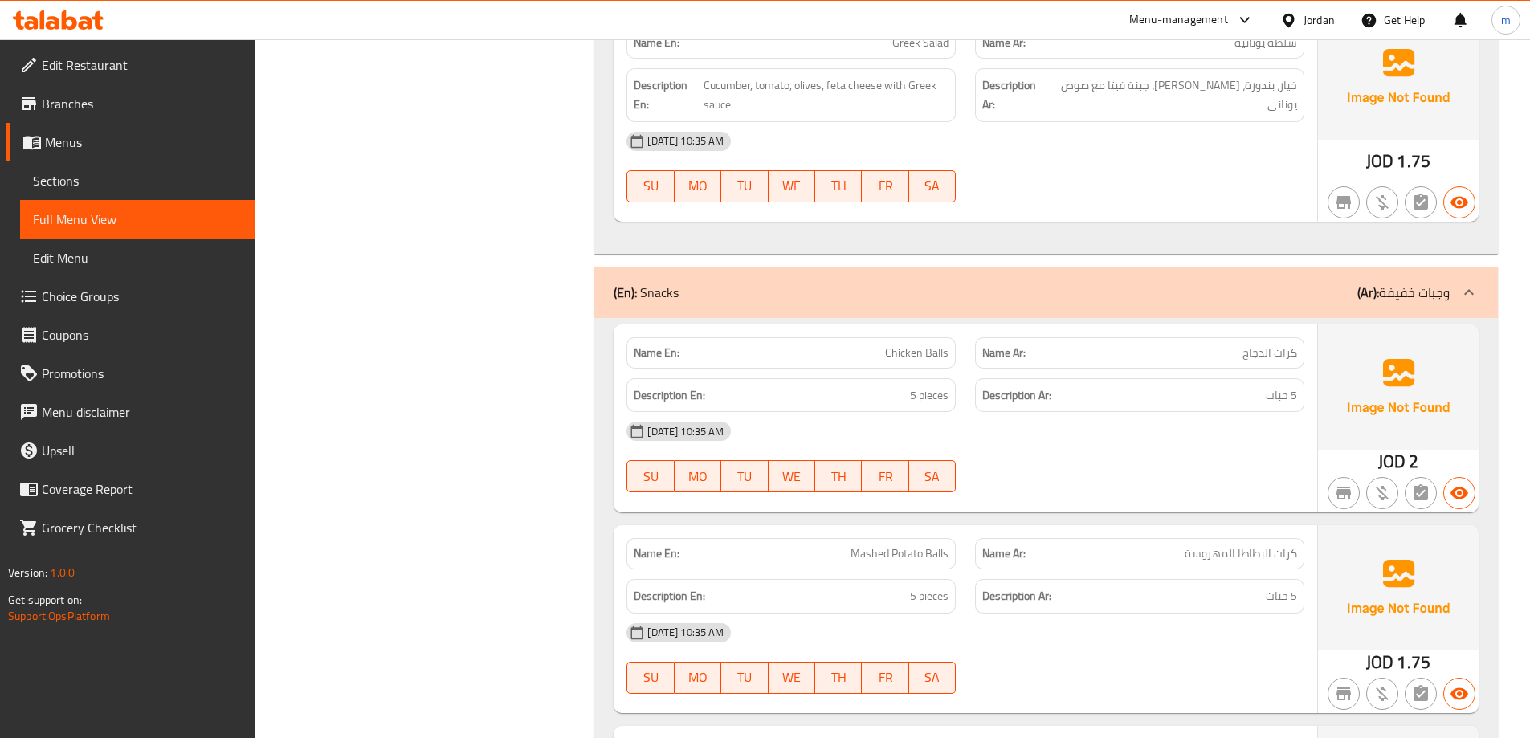
drag, startPoint x: 1038, startPoint y: 500, endPoint x: 814, endPoint y: 39, distance: 512.0
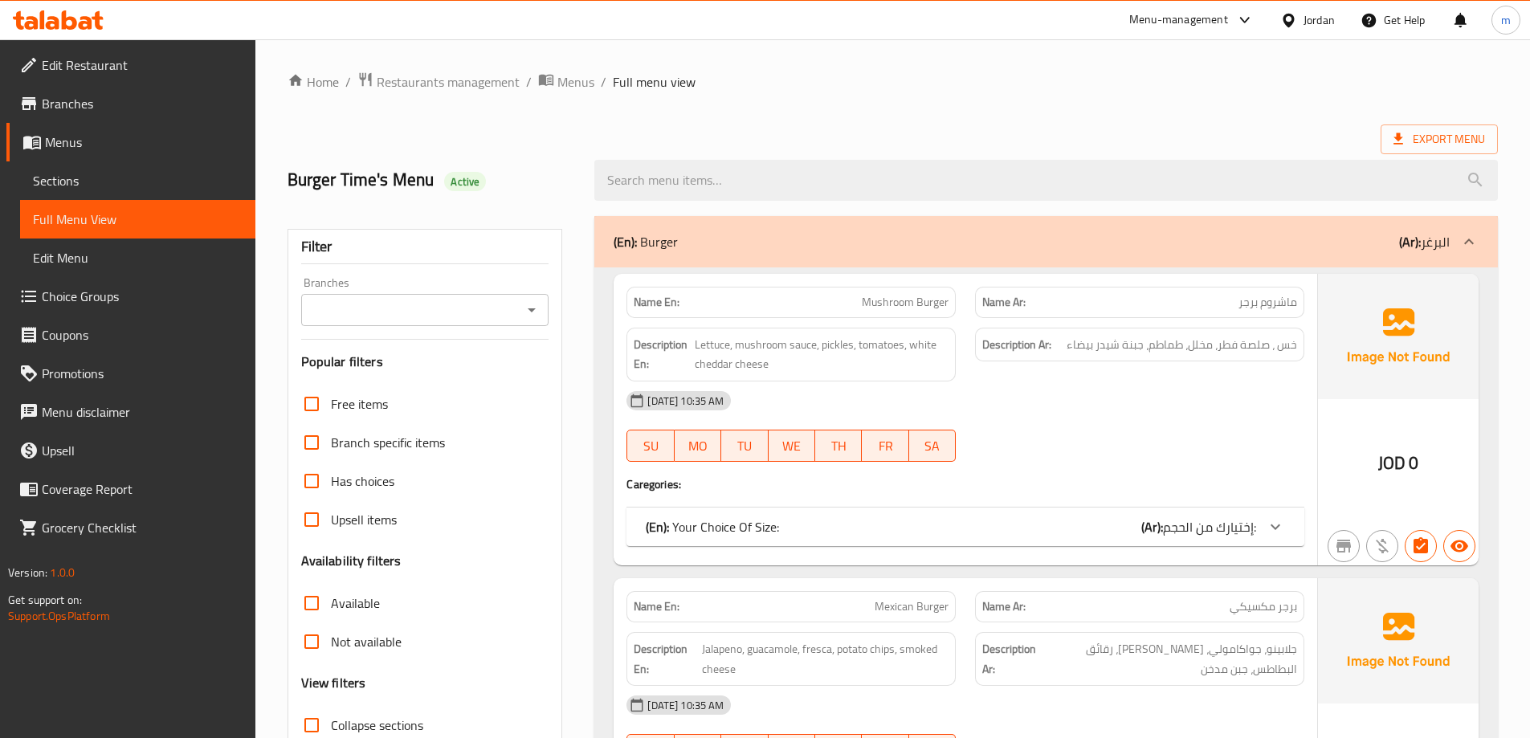
click at [99, 184] on span "Sections" at bounding box center [138, 180] width 210 height 19
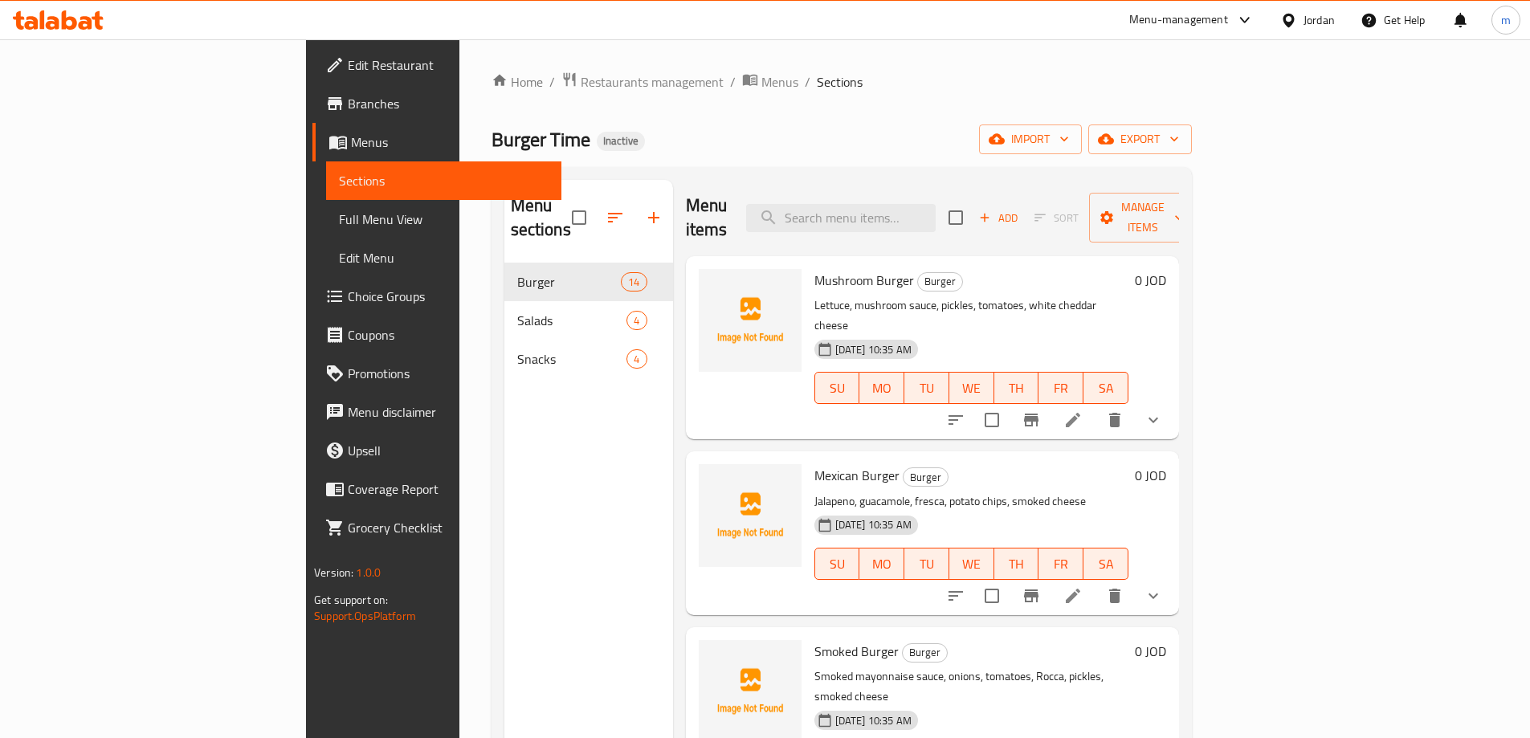
click at [836, 157] on div "Home / Restaurants management / Menus / Sections Burger Time Inactive import ex…" at bounding box center [842, 501] width 700 height 860
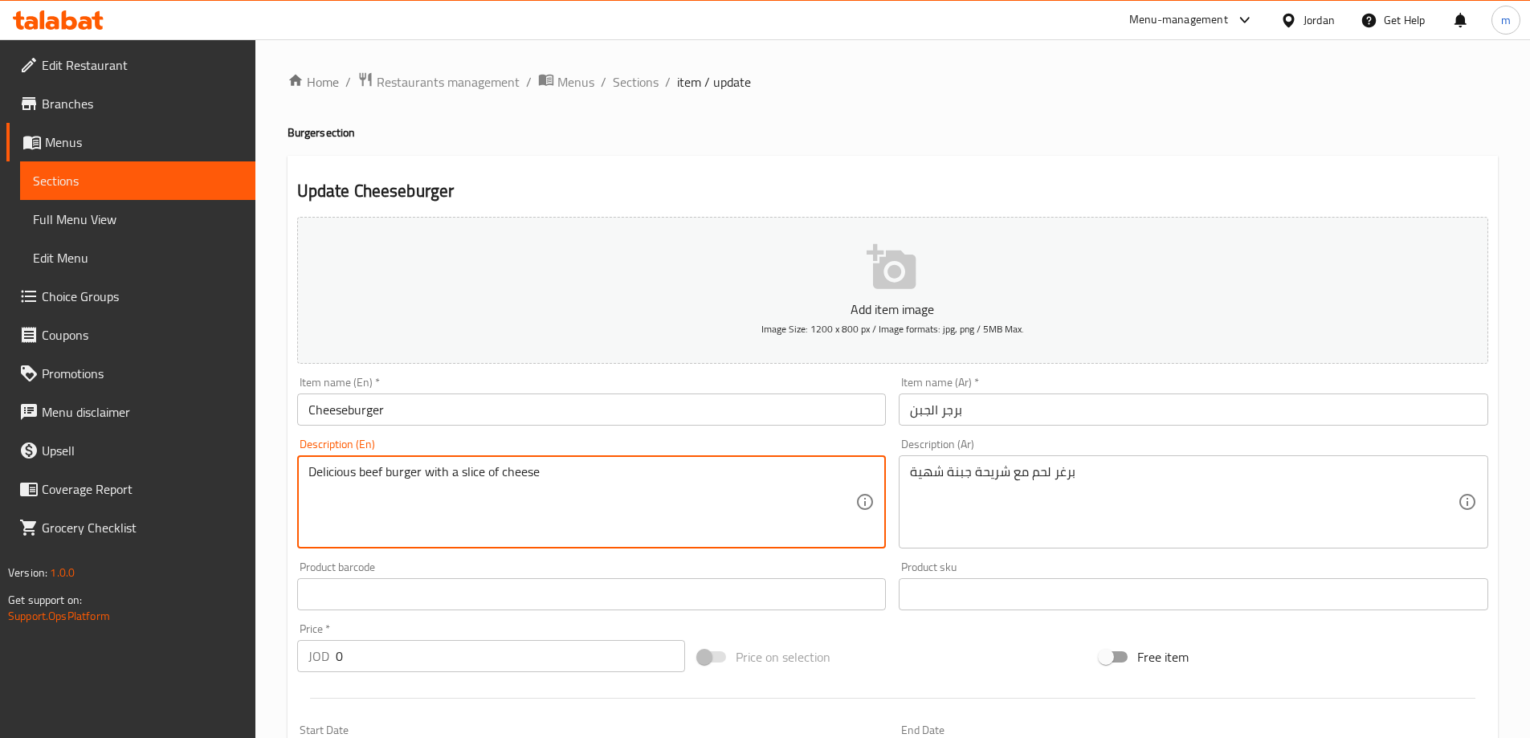
paste textarea "Meat burger with a delicious"
type textarea "Meat burger with a delicious slice of cheese"
click at [741, 417] on input "Cheeseburger" at bounding box center [592, 410] width 590 height 32
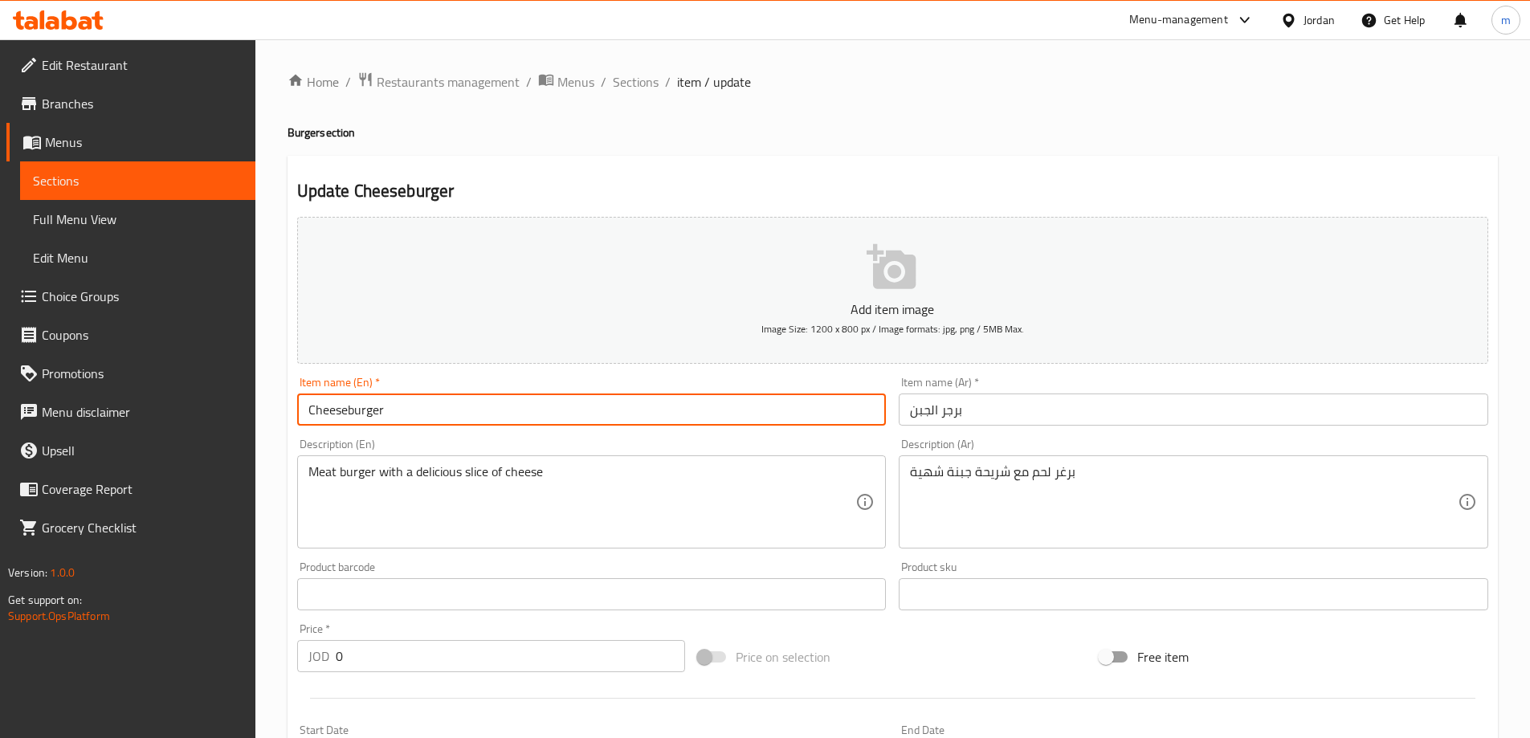
click at [636, 83] on span "Sections" at bounding box center [636, 81] width 46 height 19
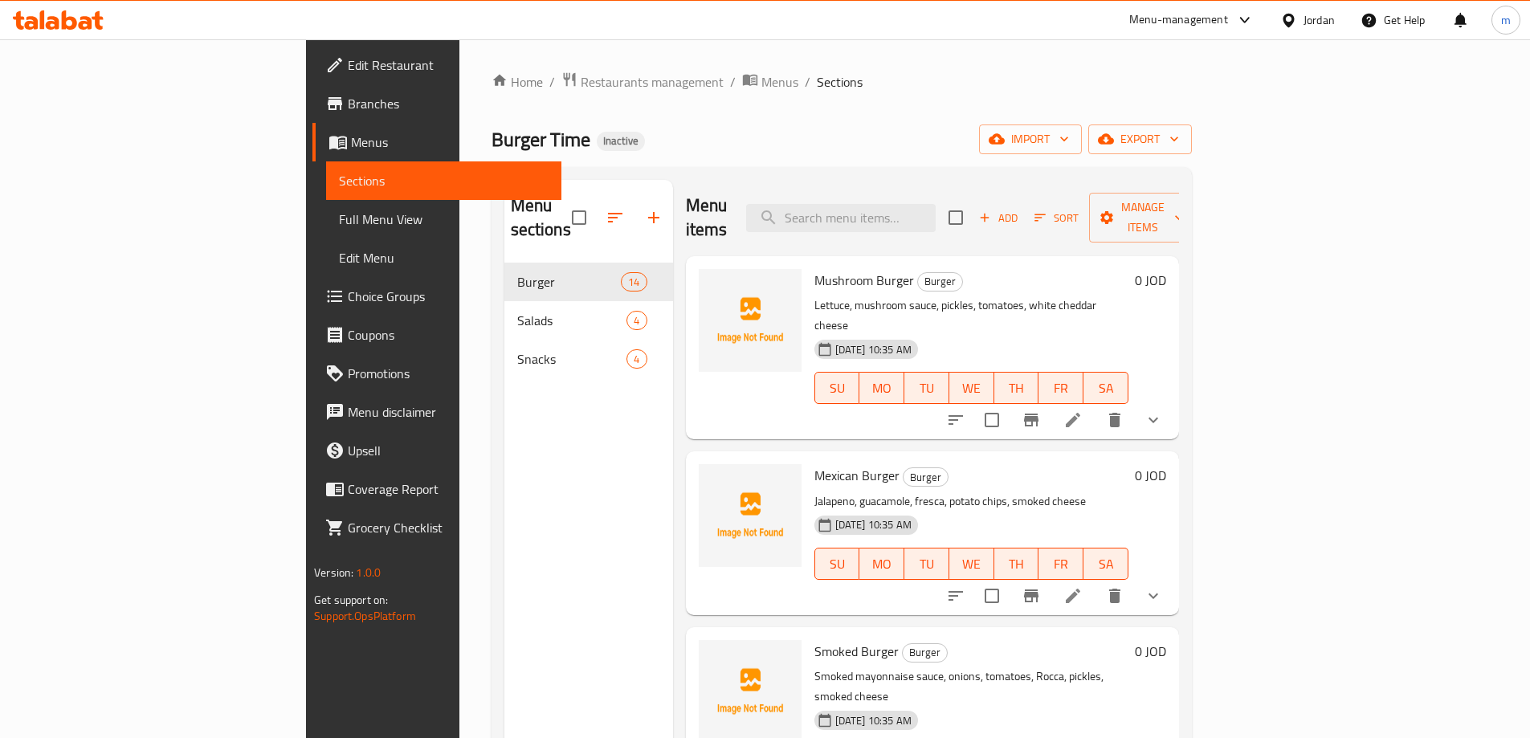
scroll to position [1758, 0]
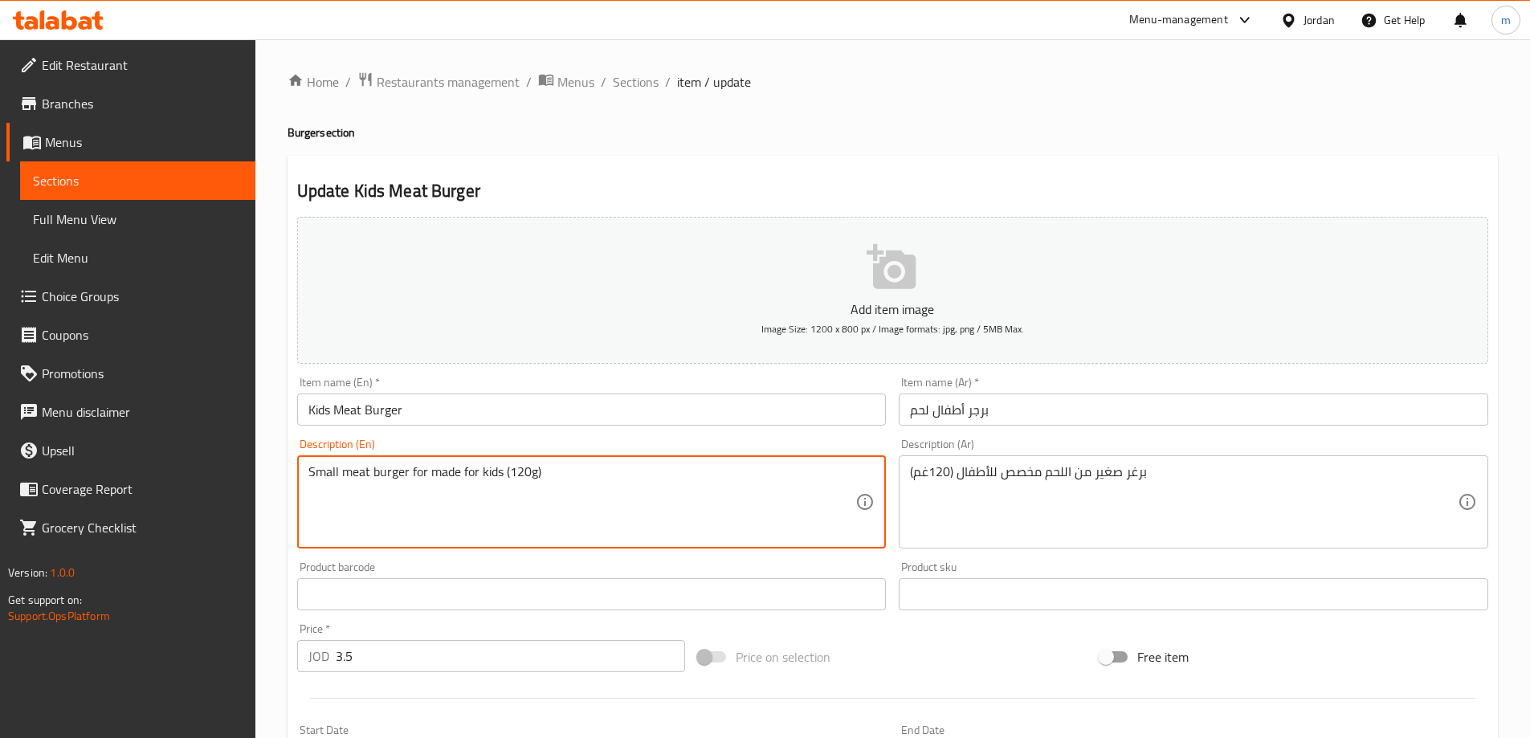
click at [410, 473] on textarea "Small meat burger for made for kids (120g)" at bounding box center [582, 502] width 548 height 76
type textarea "Small meat burger made for kids (120g)"
click at [478, 410] on input "Kids Meat Burger" at bounding box center [592, 410] width 590 height 32
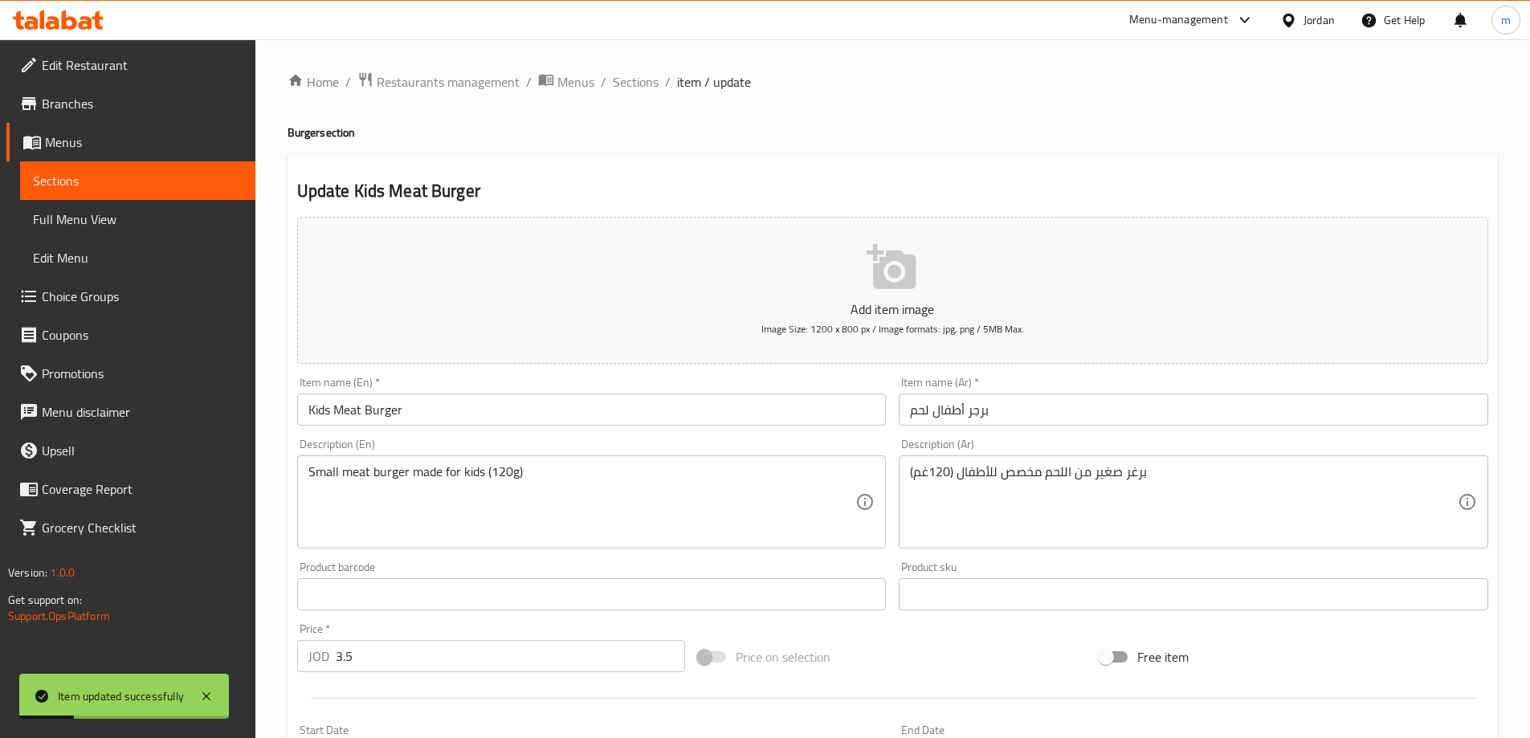
click at [660, 84] on ol "Home / Restaurants management / Menus / Sections / item / update" at bounding box center [893, 81] width 1211 height 21
click at [643, 77] on span "Sections" at bounding box center [636, 81] width 46 height 19
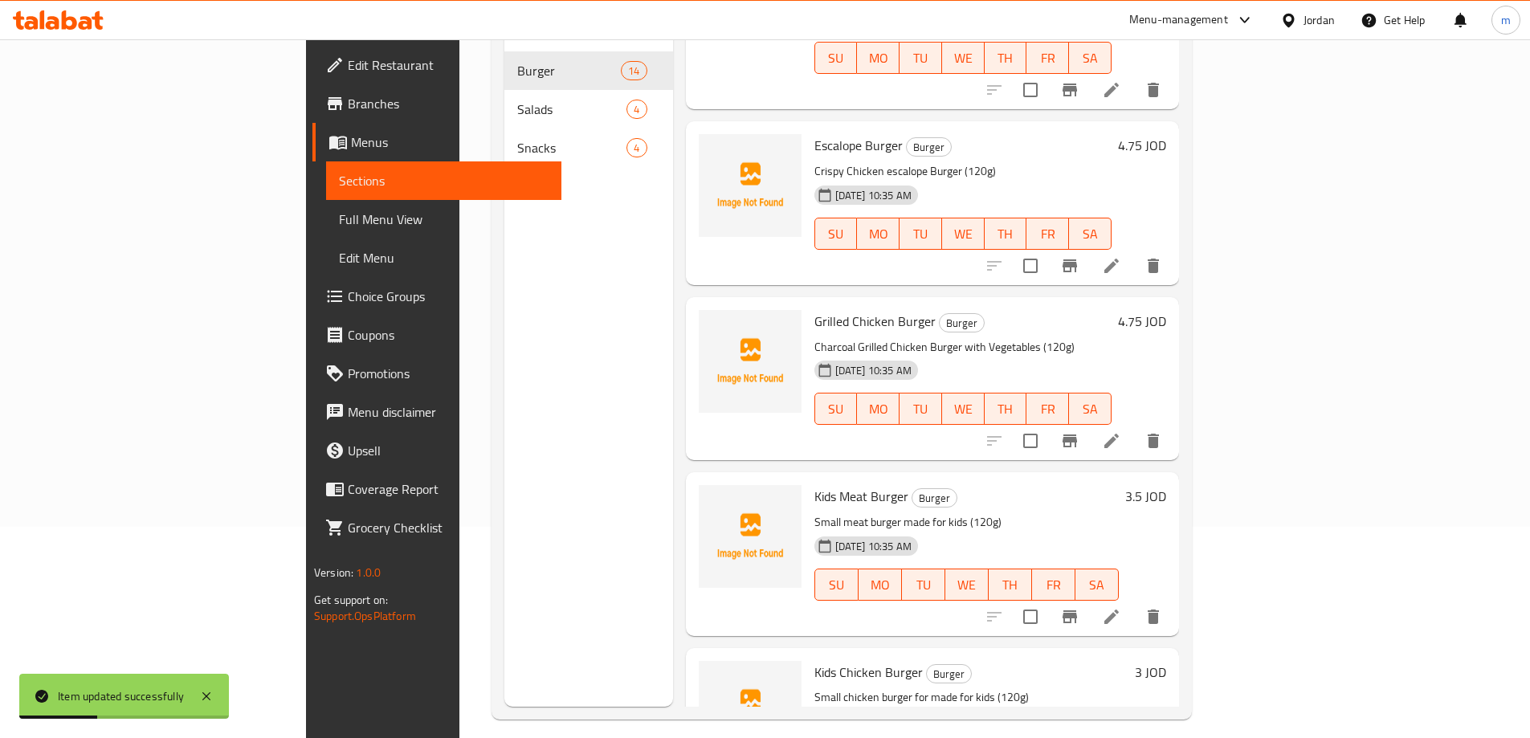
scroll to position [225, 0]
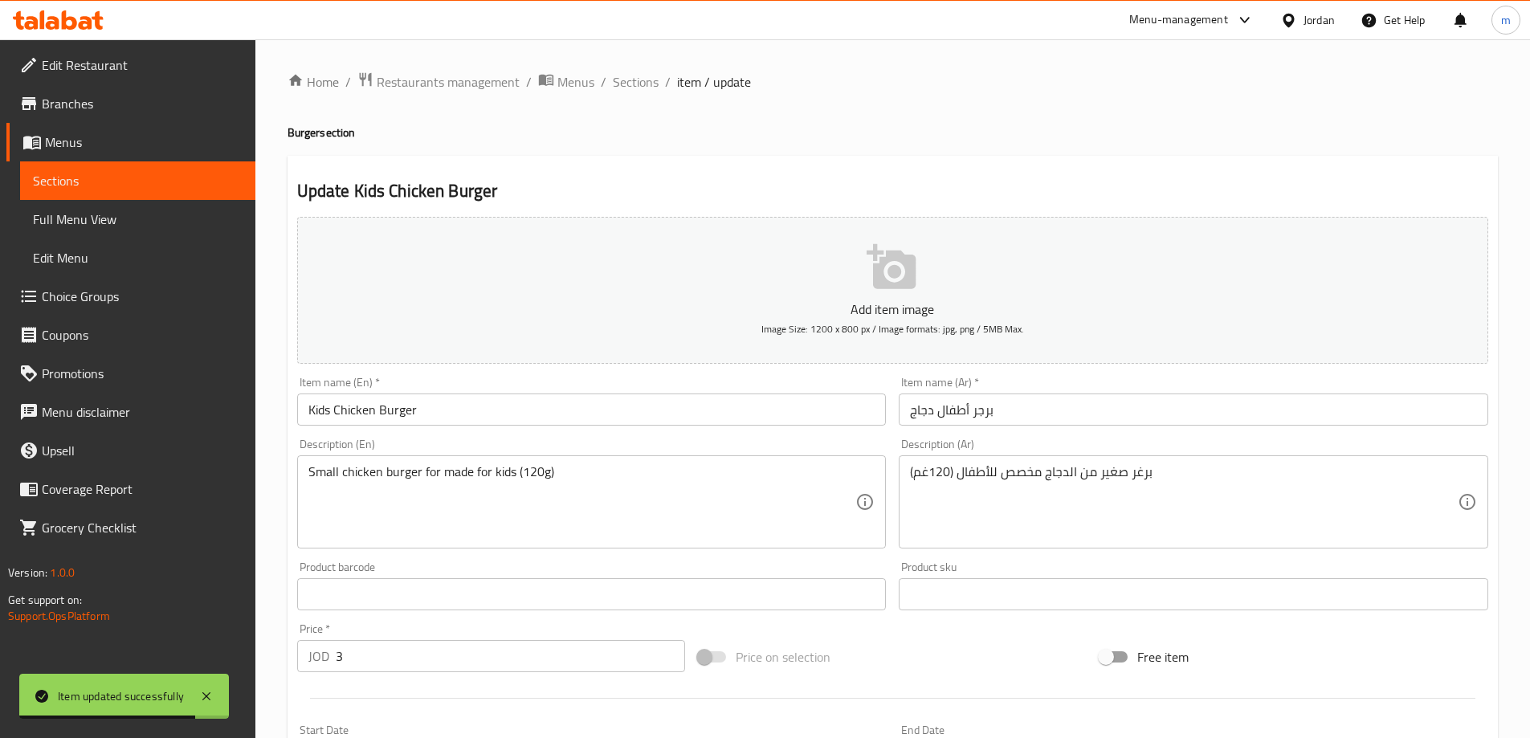
click at [429, 464] on textarea "Small chicken burger for made for kids (120g)" at bounding box center [582, 502] width 548 height 76
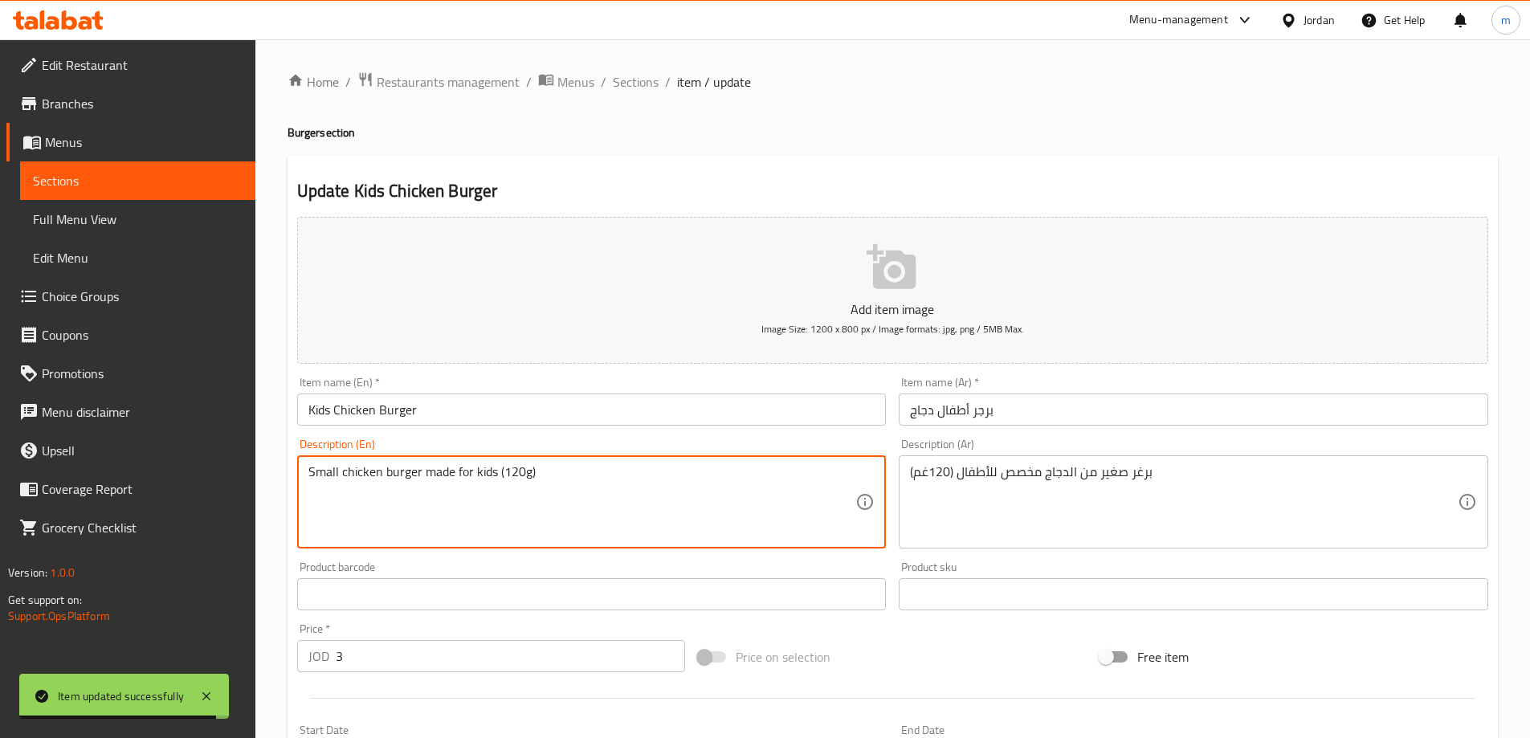
type textarea "Small chicken burger made for kids (120g)"
click at [471, 398] on input "Kids Chicken Burger" at bounding box center [592, 410] width 590 height 32
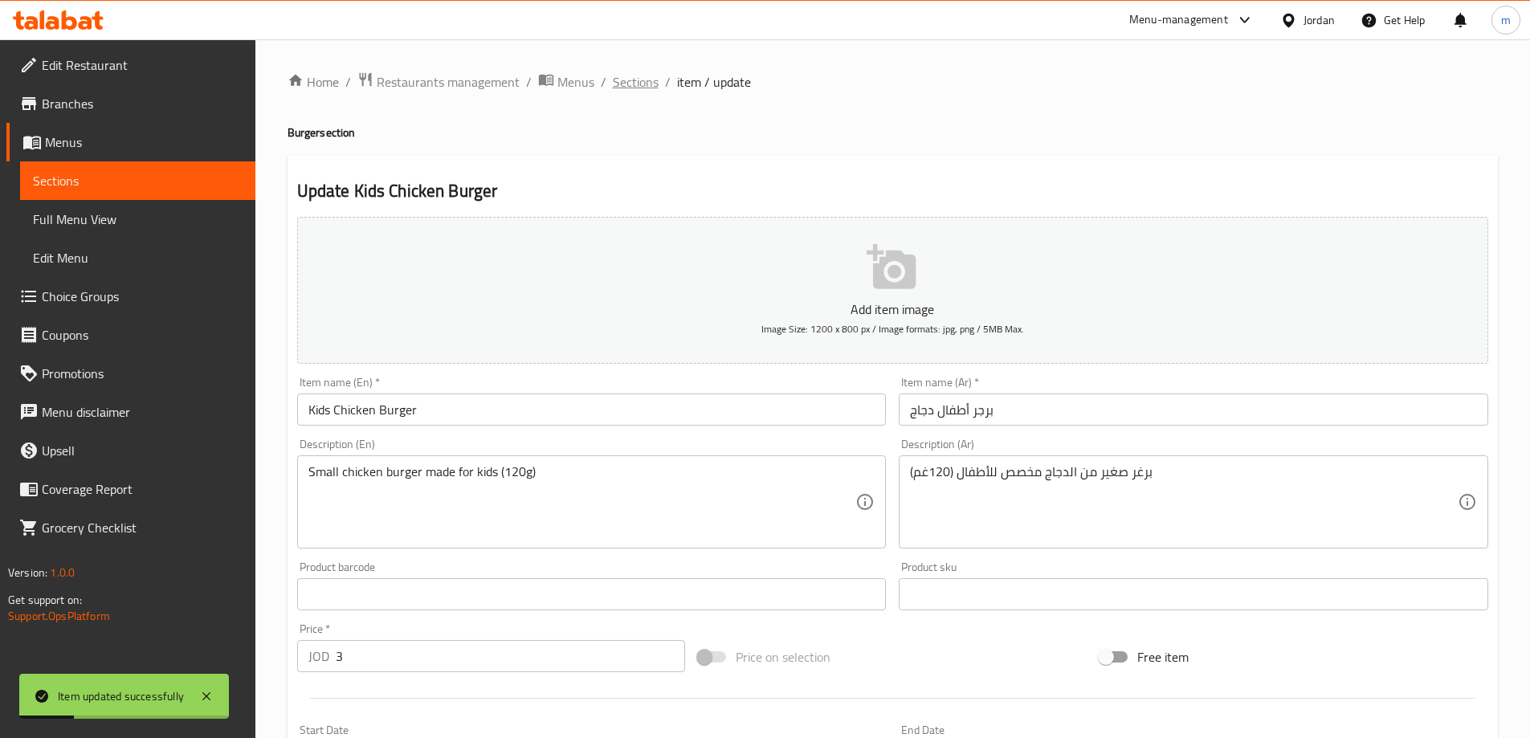
click at [643, 78] on span "Sections" at bounding box center [636, 81] width 46 height 19
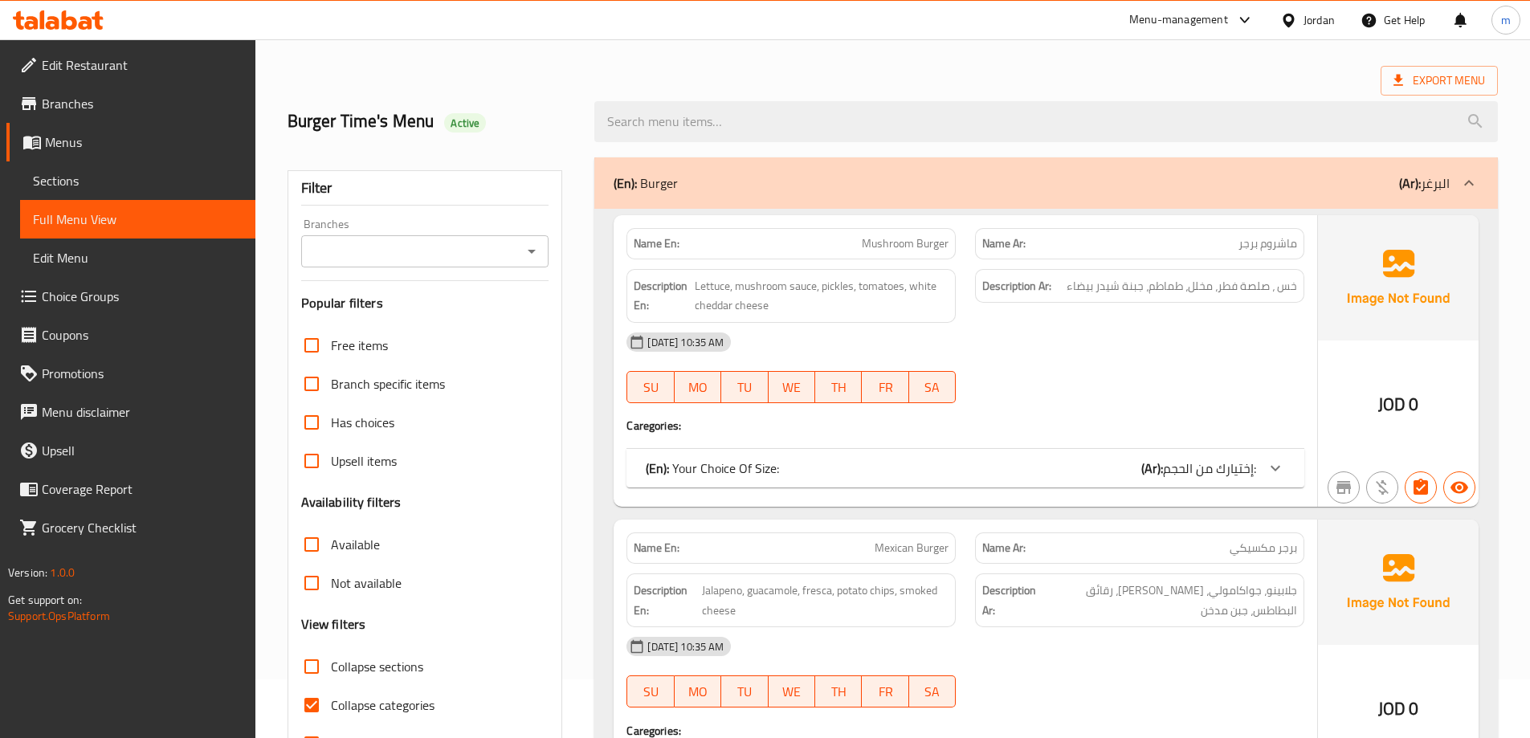
scroll to position [321, 0]
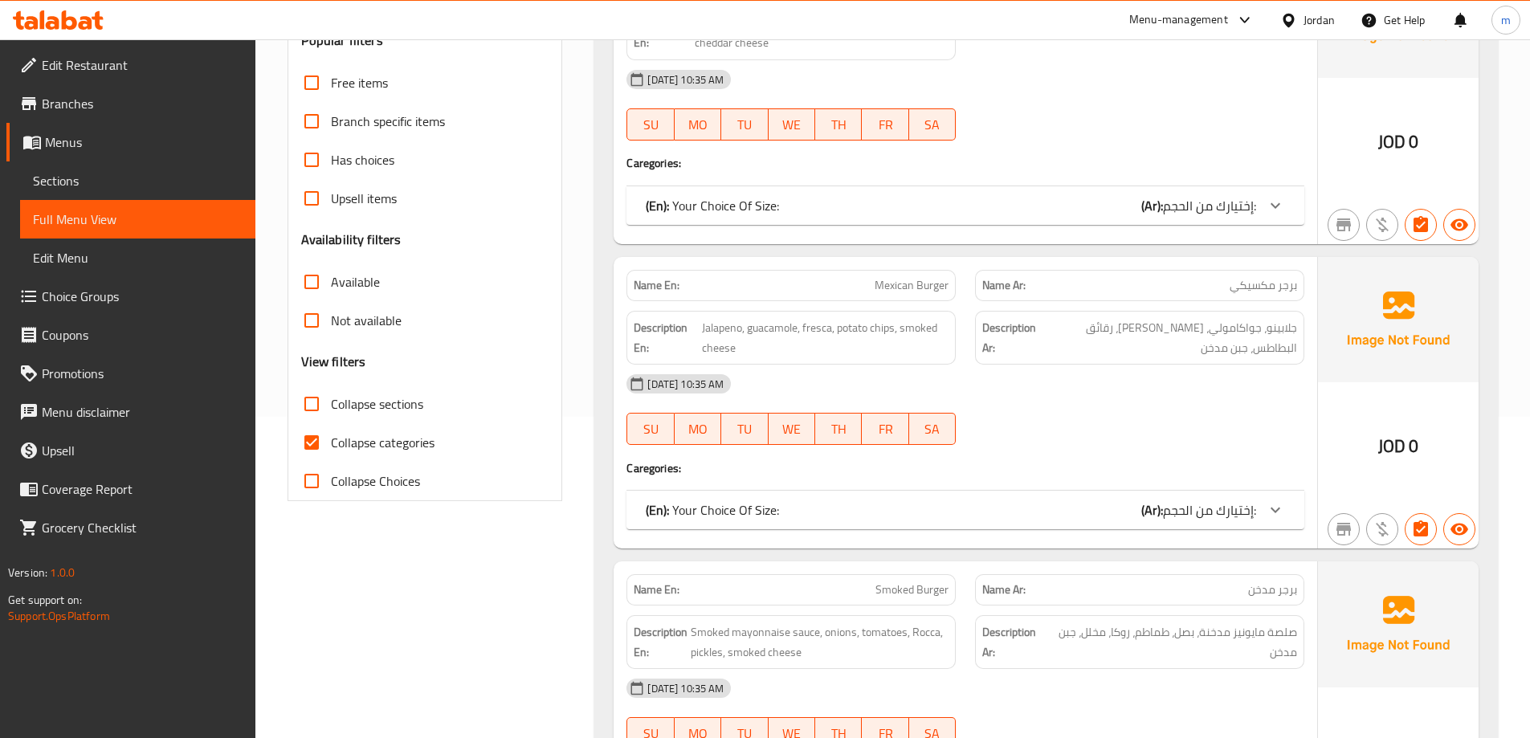
click at [410, 439] on span "Collapse categories" at bounding box center [383, 442] width 104 height 19
click at [331, 439] on input "Collapse categories" at bounding box center [311, 442] width 39 height 39
checkbox input "false"
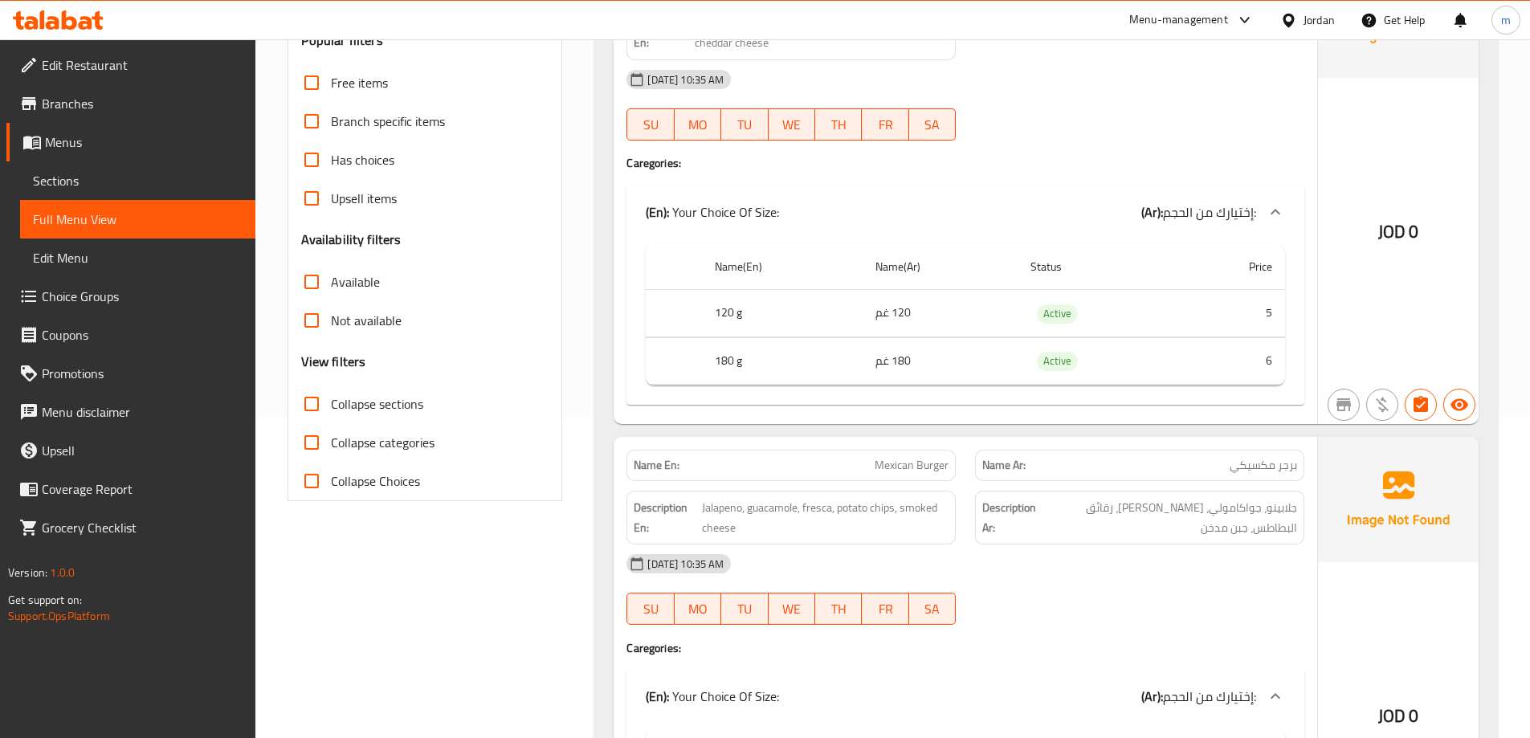
click at [929, 441] on div "Name En: Mexican Burger" at bounding box center [791, 465] width 349 height 51
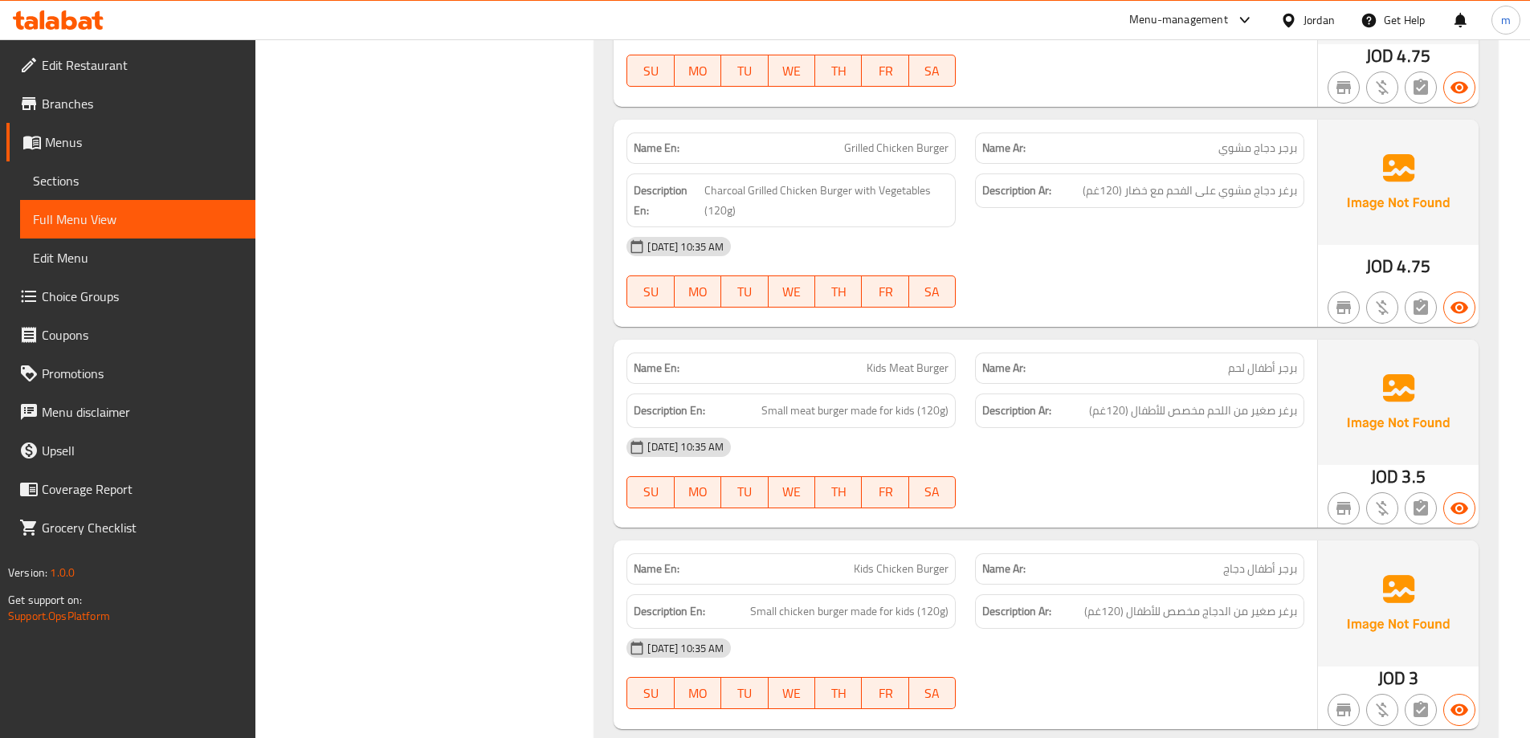
scroll to position [0, 0]
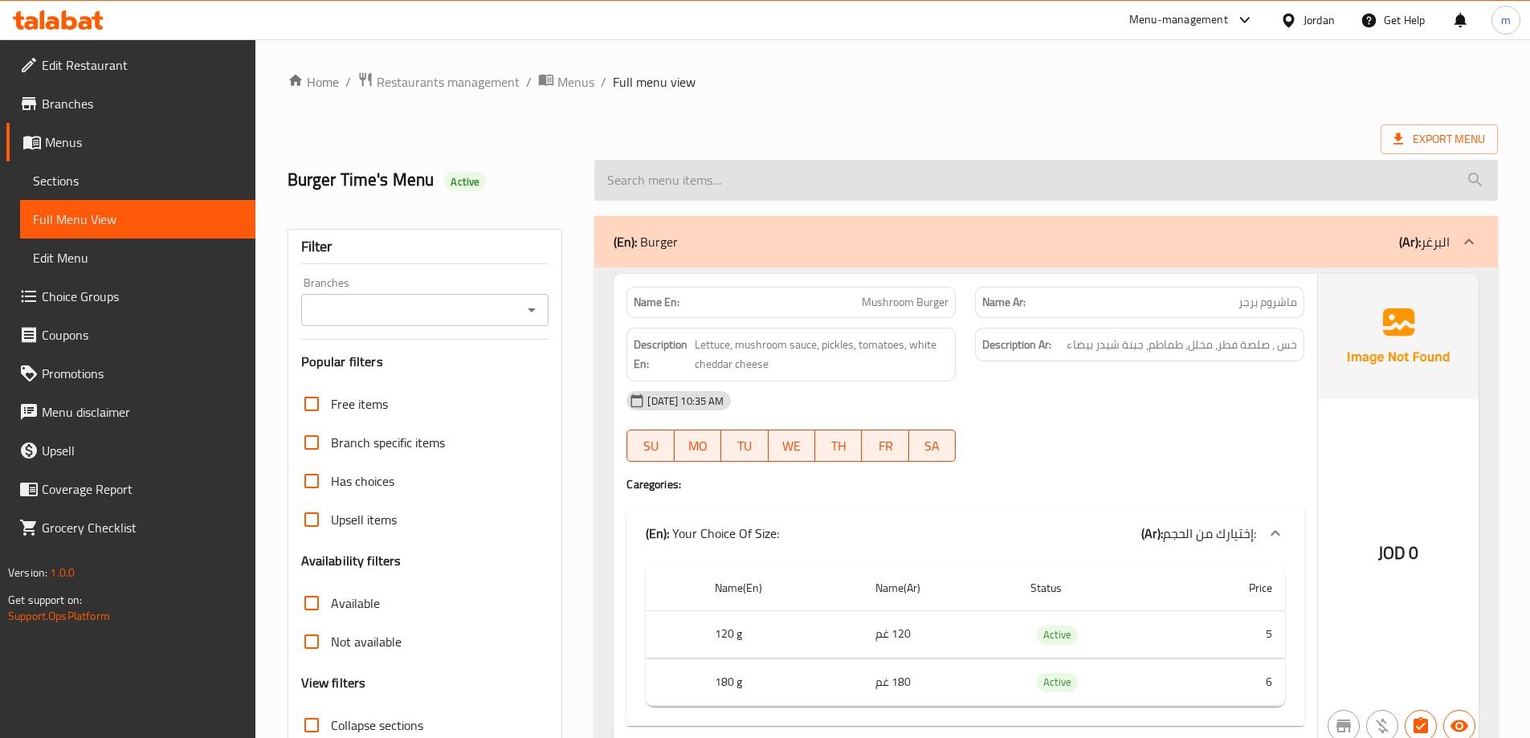
drag, startPoint x: 573, startPoint y: 464, endPoint x: 610, endPoint y: 166, distance: 299.5
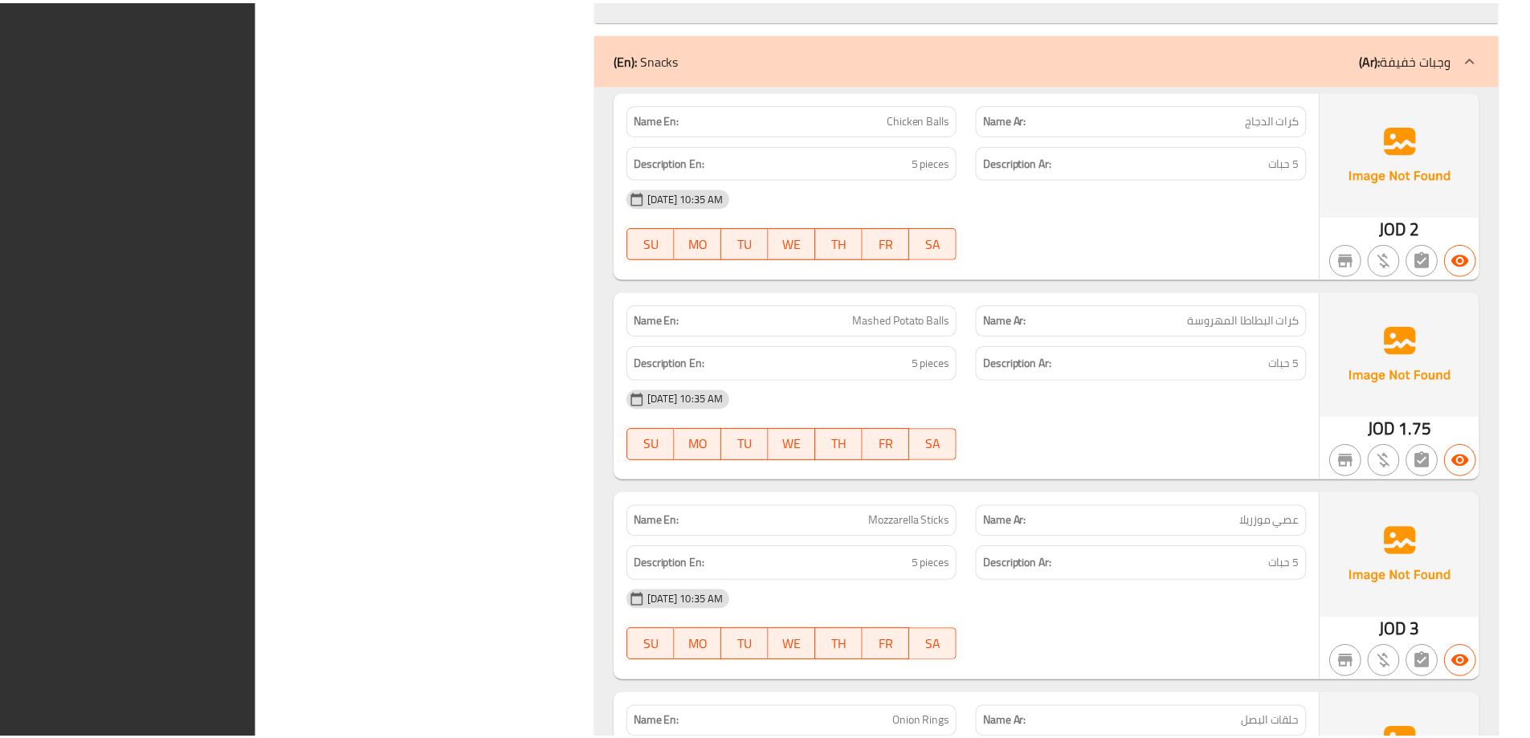
scroll to position [6553, 0]
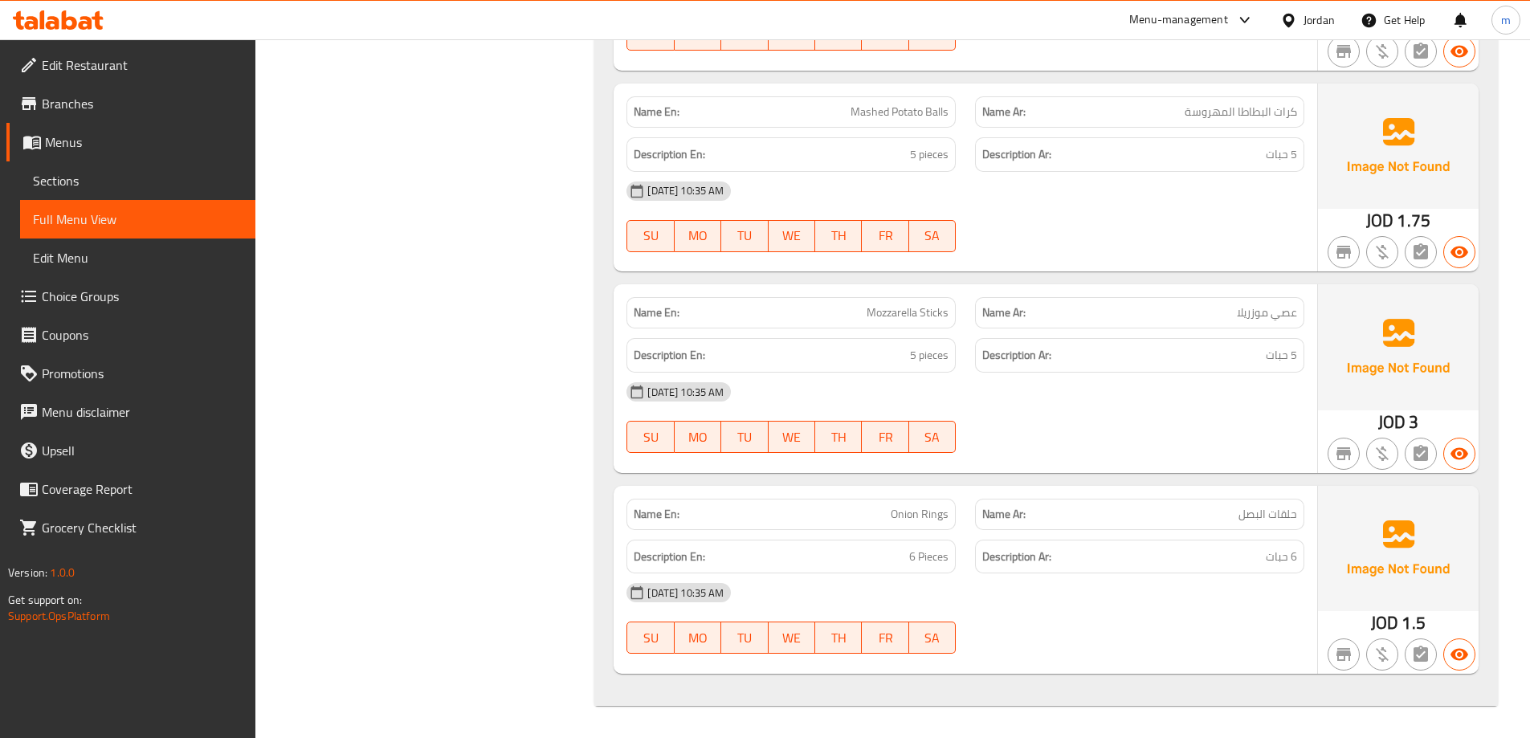
click at [89, 162] on link "Sections" at bounding box center [137, 180] width 235 height 39
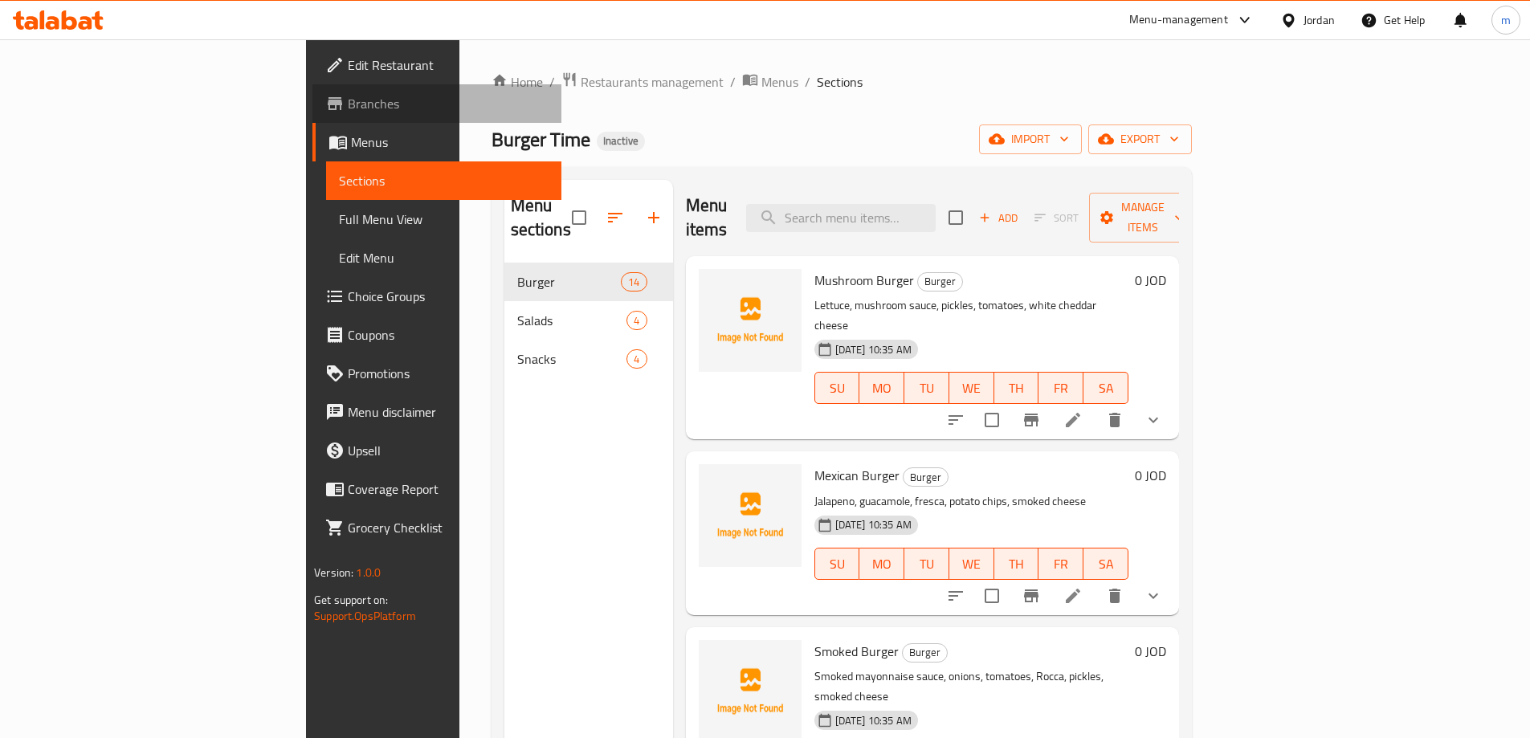
click at [348, 101] on span "Branches" at bounding box center [448, 103] width 201 height 19
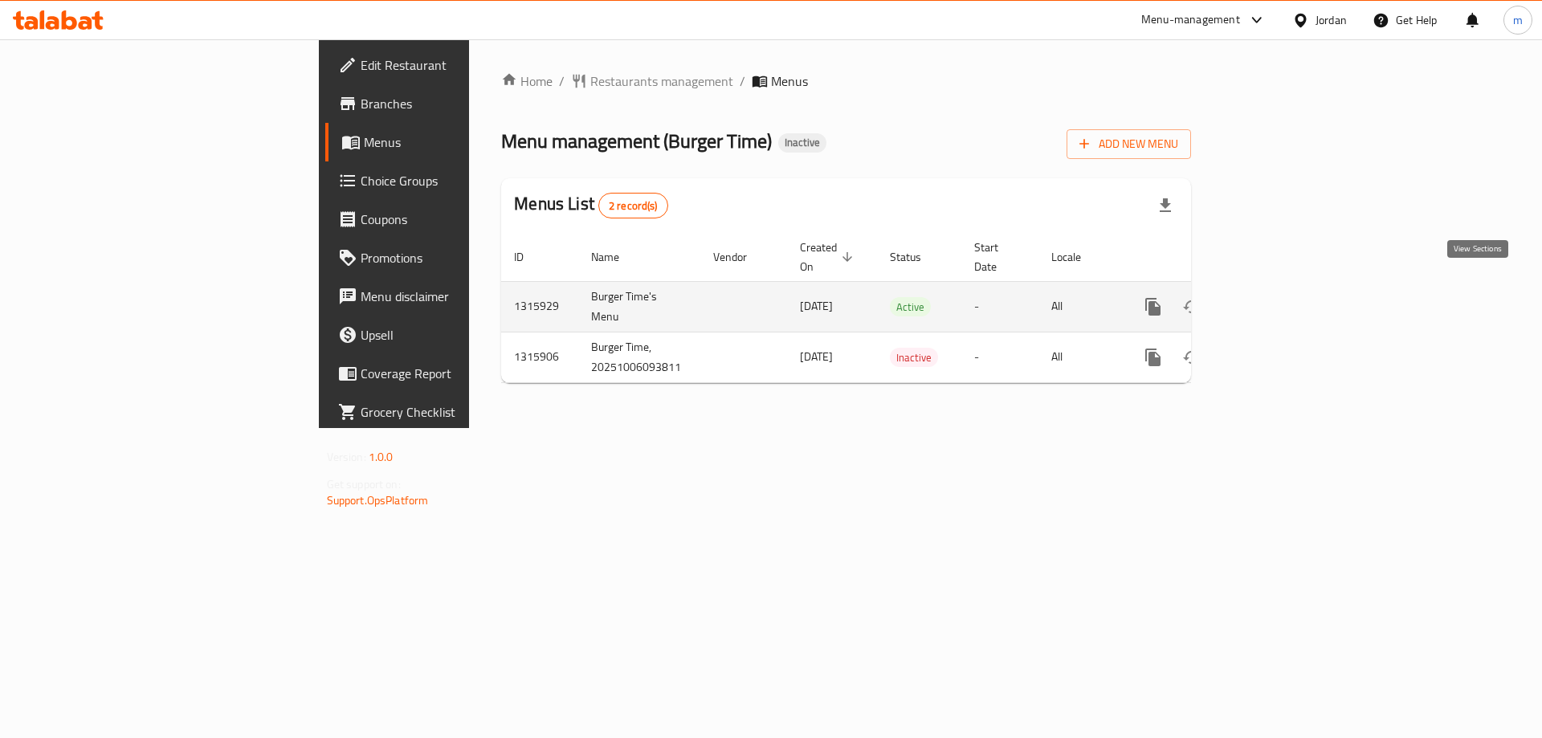
click at [1279, 297] on icon "enhanced table" at bounding box center [1269, 306] width 19 height 19
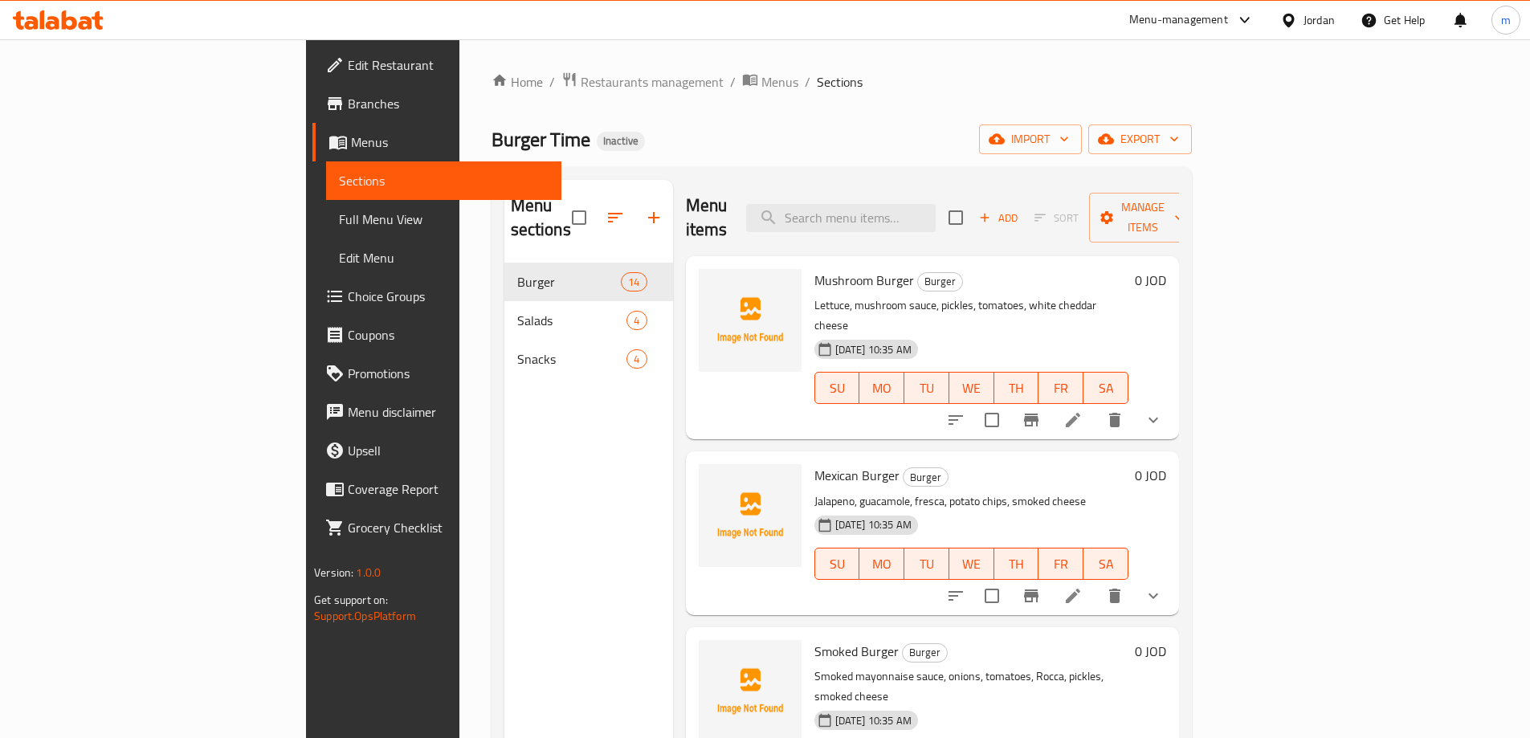
click at [339, 214] on span "Full Menu View" at bounding box center [444, 219] width 210 height 19
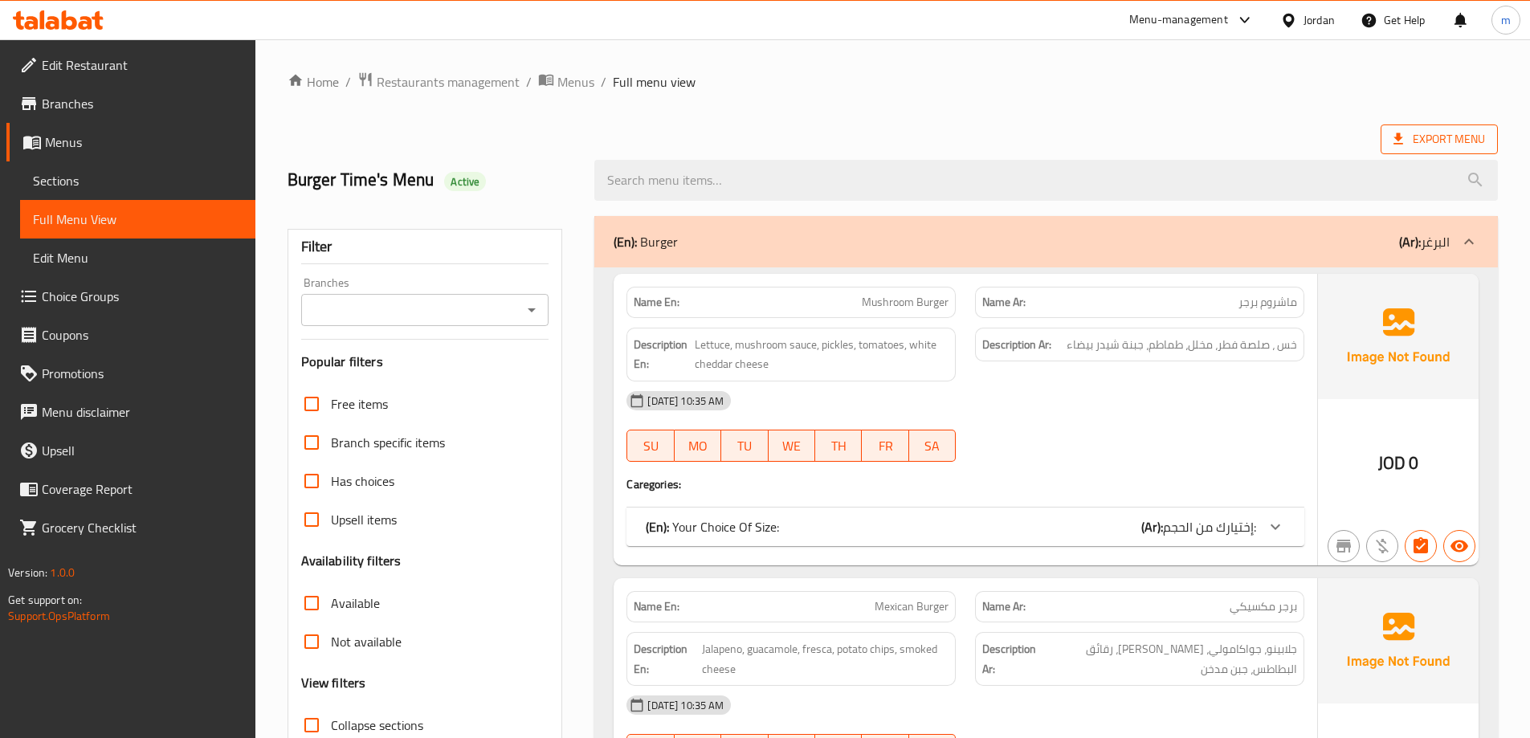
click at [1398, 130] on span "Export Menu" at bounding box center [1440, 139] width 92 height 20
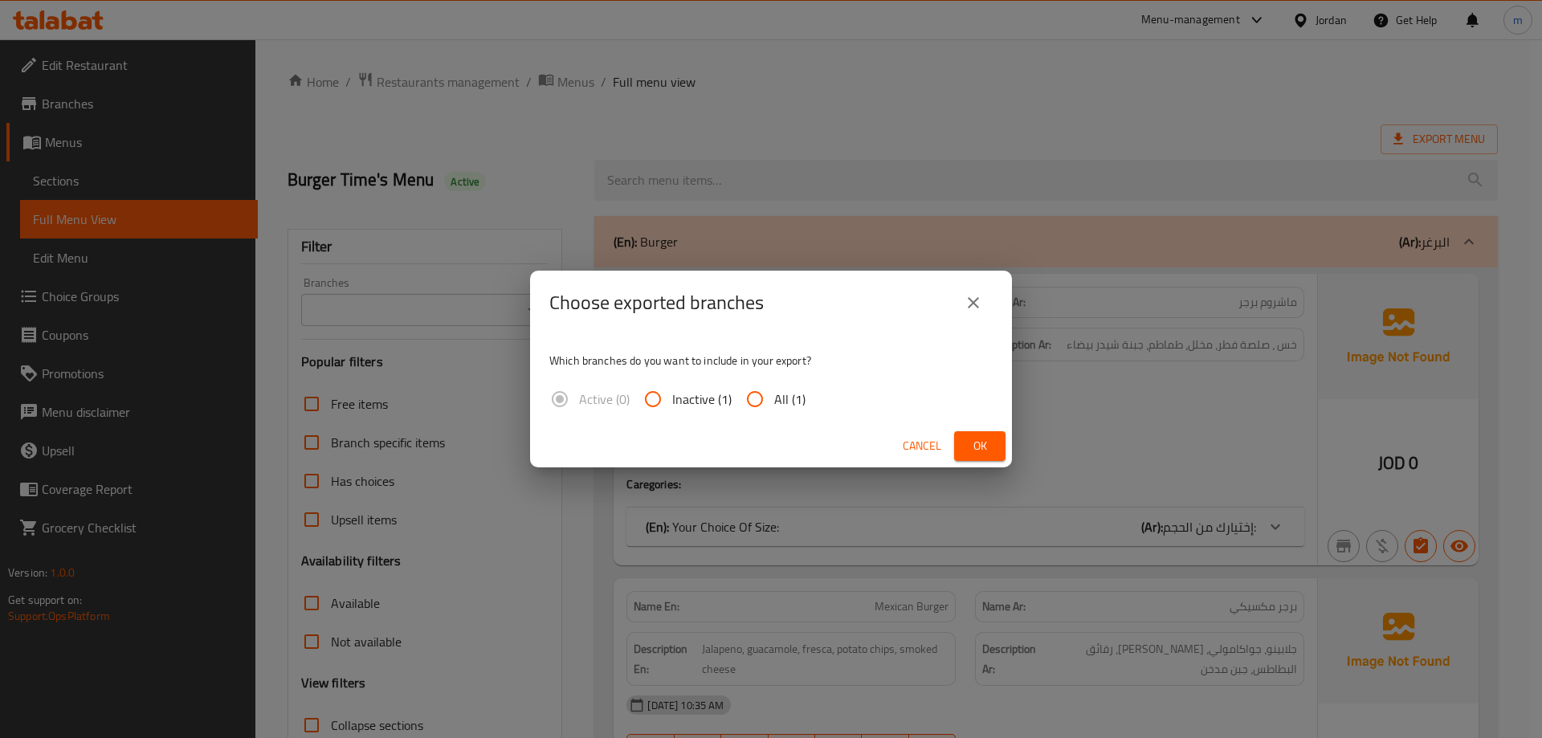
click at [786, 393] on span "All (1)" at bounding box center [789, 399] width 31 height 19
click at [774, 393] on input "All (1)" at bounding box center [755, 399] width 39 height 39
radio input "true"
click at [958, 445] on button "Ok" at bounding box center [979, 446] width 51 height 30
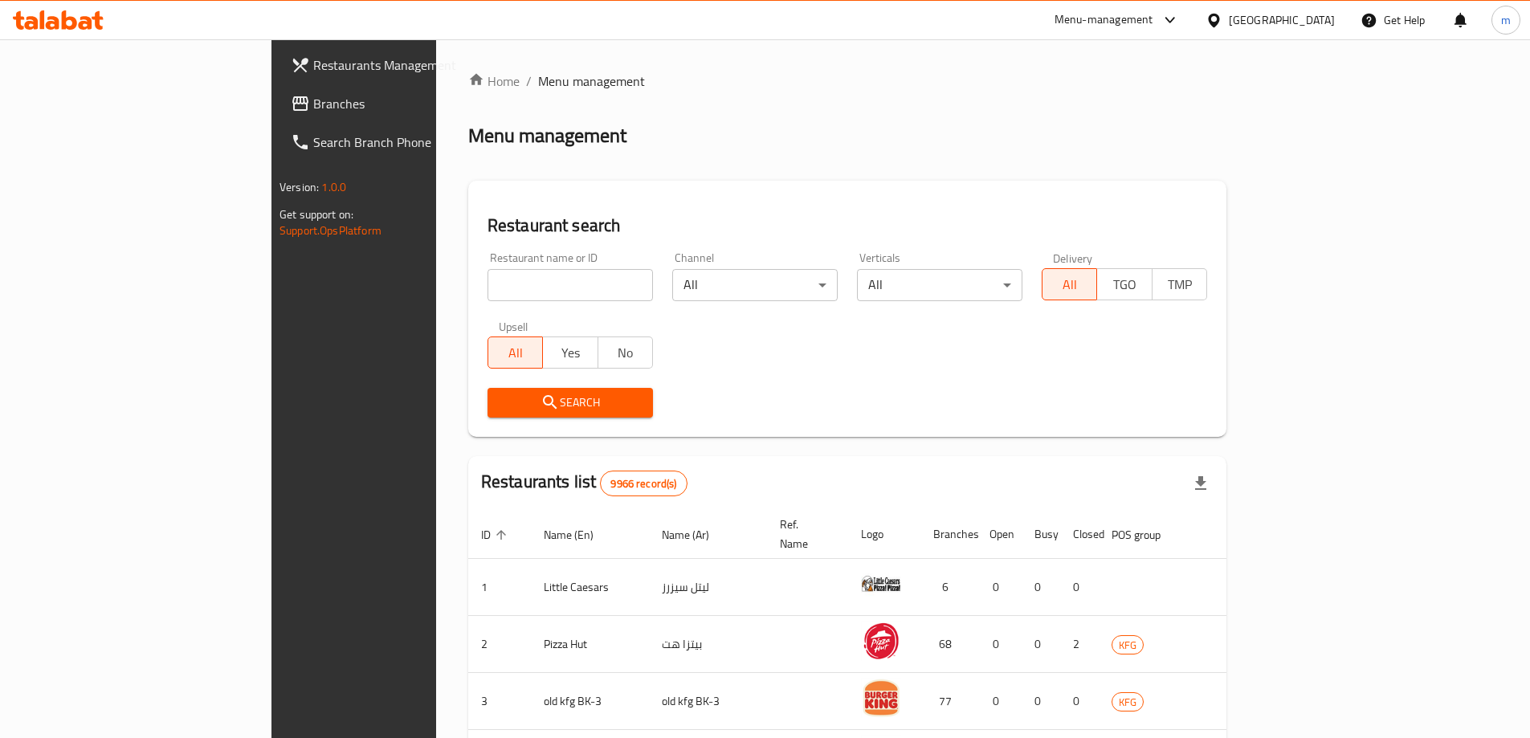
click at [278, 114] on link "Branches" at bounding box center [402, 103] width 249 height 39
